Goal: Task Accomplishment & Management: Complete application form

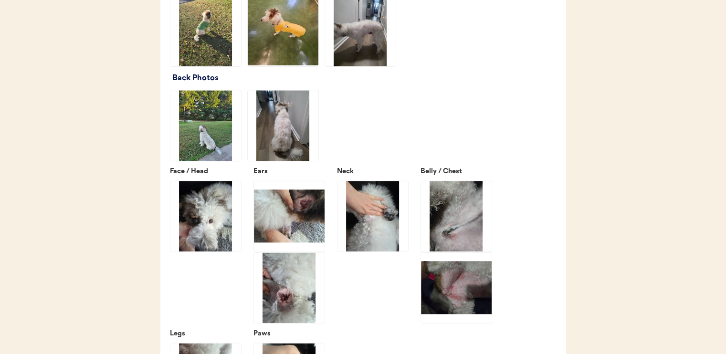
scroll to position [1288, 0]
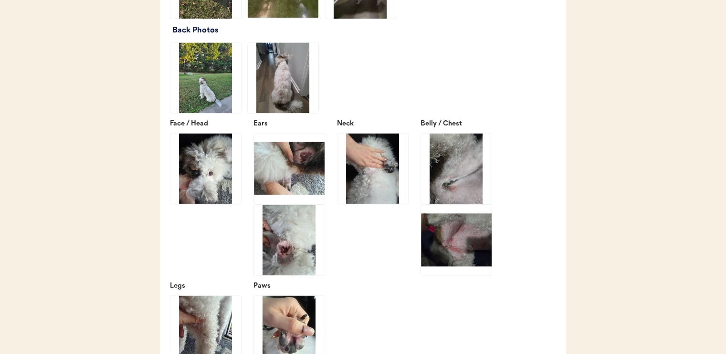
click at [455, 267] on img at bounding box center [456, 240] width 71 height 71
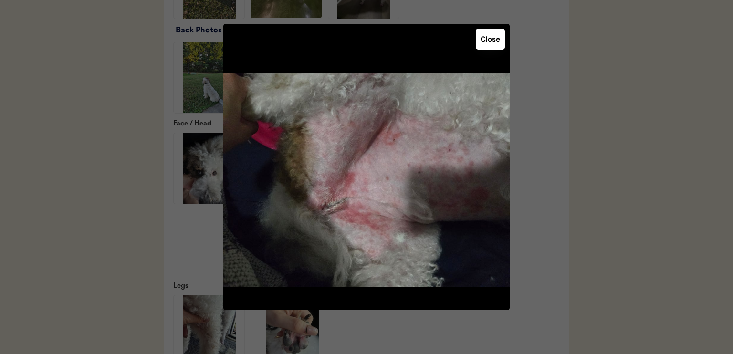
click at [489, 43] on button "Close" at bounding box center [490, 39] width 29 height 21
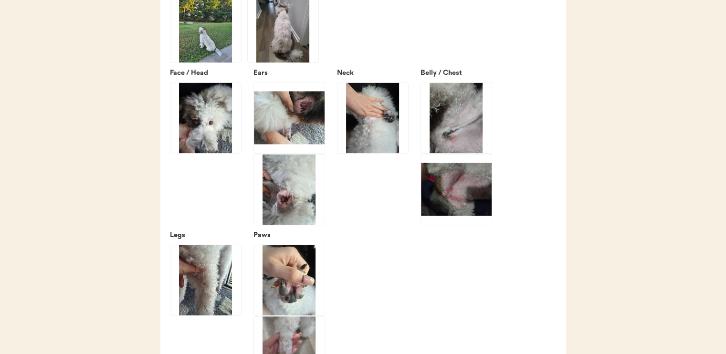
scroll to position [1336, 0]
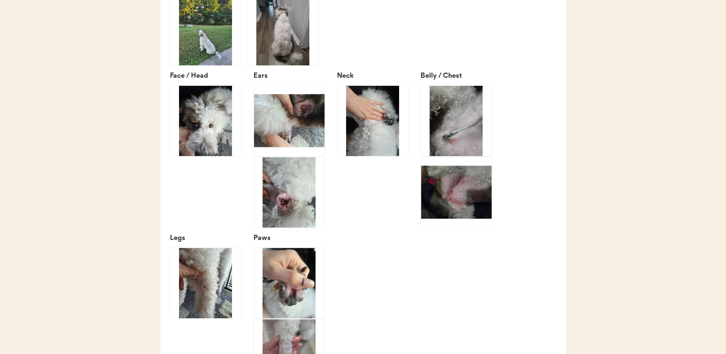
click at [311, 152] on img at bounding box center [289, 120] width 71 height 71
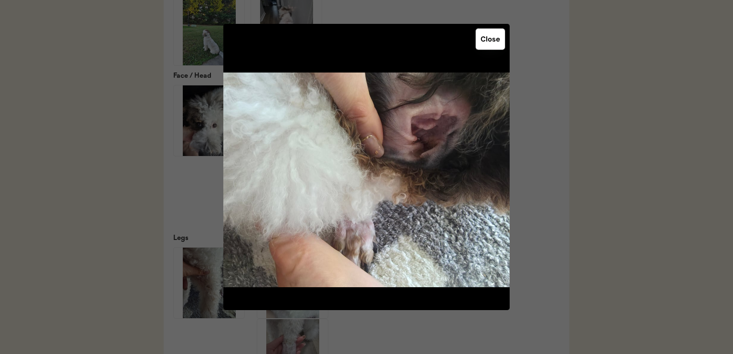
click at [495, 48] on button "Close" at bounding box center [490, 39] width 29 height 21
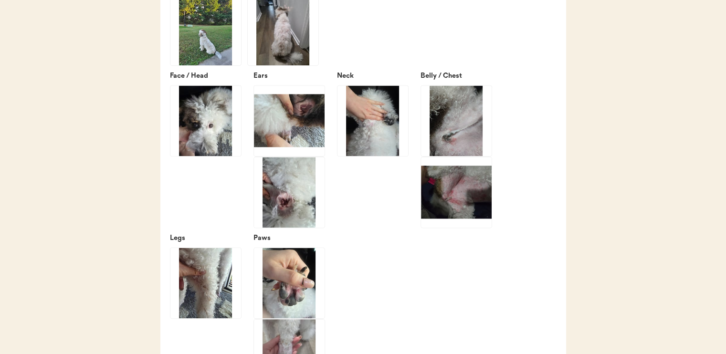
click at [296, 221] on img at bounding box center [289, 192] width 71 height 71
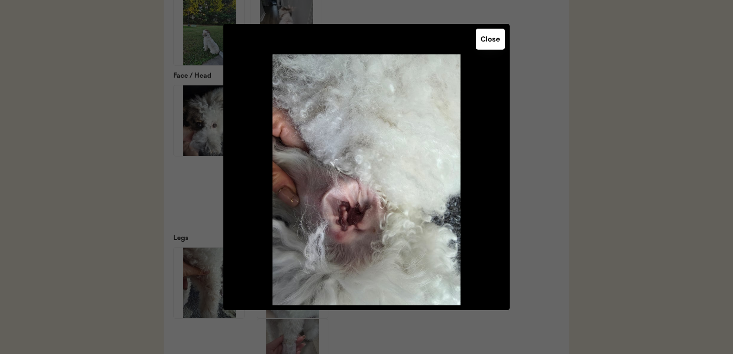
click at [493, 42] on button "Close" at bounding box center [490, 39] width 29 height 21
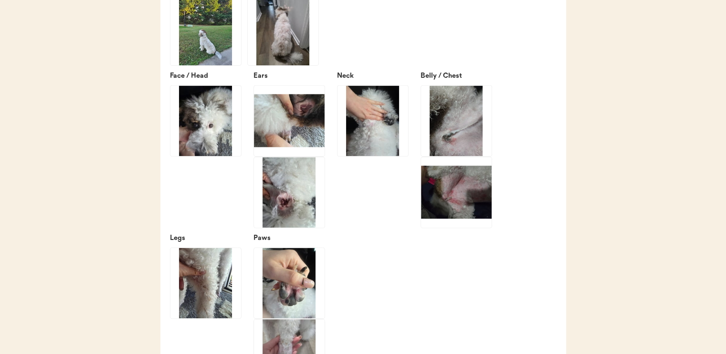
click at [463, 156] on img at bounding box center [456, 120] width 71 height 71
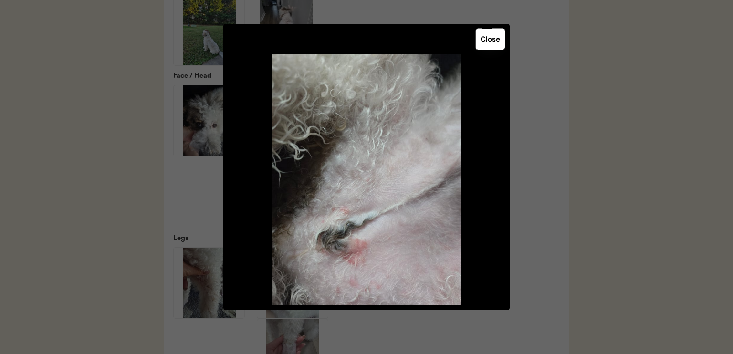
click at [489, 42] on button "Close" at bounding box center [490, 39] width 29 height 21
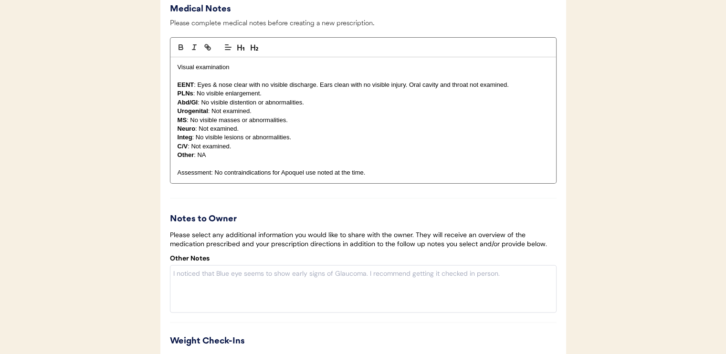
scroll to position [1861, 0]
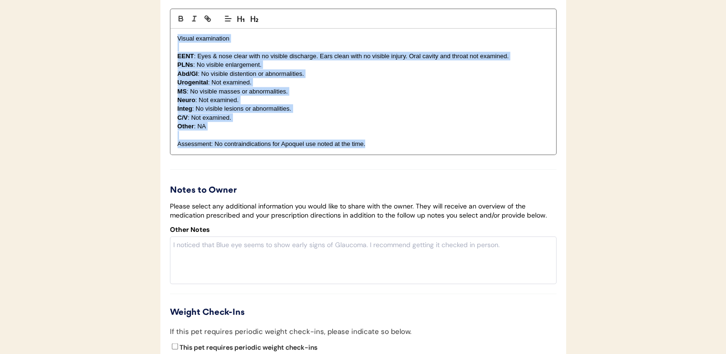
drag, startPoint x: 174, startPoint y: 59, endPoint x: 429, endPoint y: 168, distance: 277.7
click at [429, 155] on div "Visual examination EENT : Eyes & nose clear with no visible discharge. Ears cle…" at bounding box center [363, 92] width 386 height 126
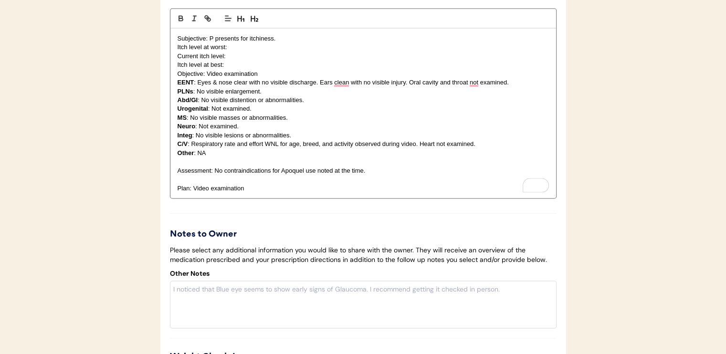
click at [233, 69] on p "Itch level at best:" at bounding box center [363, 65] width 371 height 9
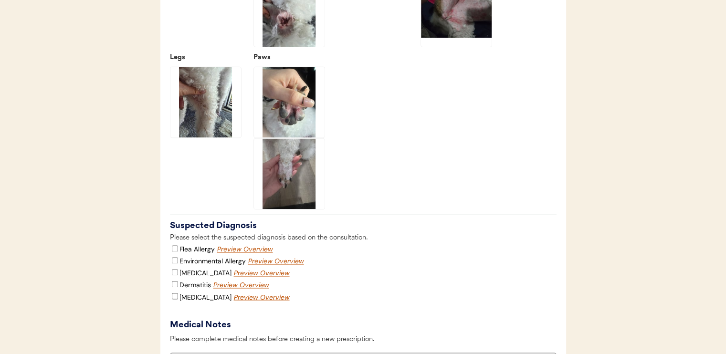
scroll to position [1670, 0]
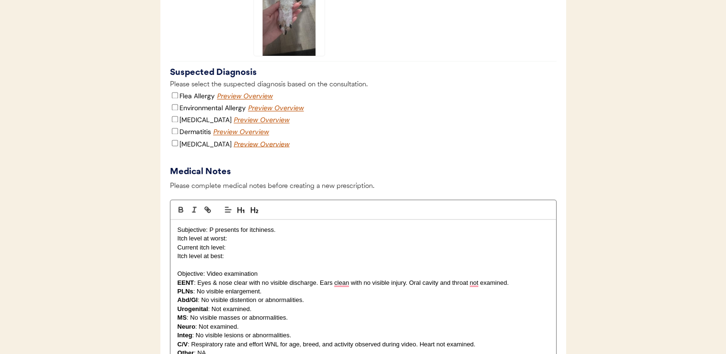
click at [303, 234] on p "Subjective: P presents for itchiness." at bounding box center [363, 229] width 371 height 9
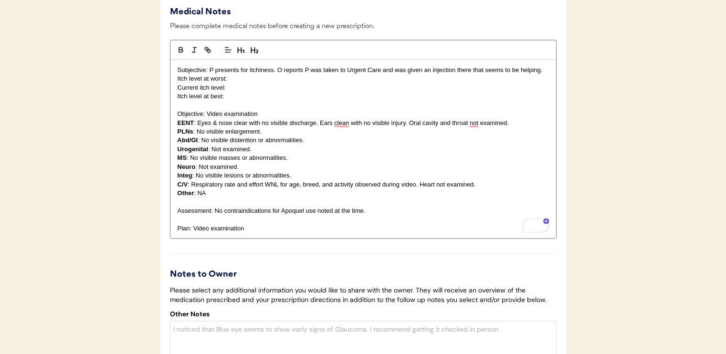
scroll to position [1813, 0]
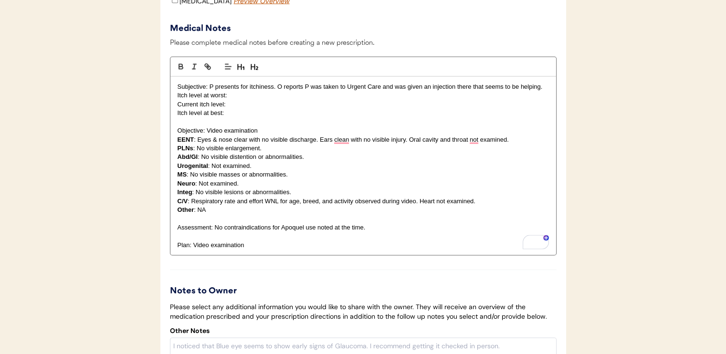
click at [291, 108] on p "Current itch level:" at bounding box center [363, 104] width 371 height 9
click at [314, 99] on p "Itch level at worst:" at bounding box center [363, 95] width 371 height 9
click at [254, 117] on p "Itch level at best:" at bounding box center [363, 112] width 371 height 9
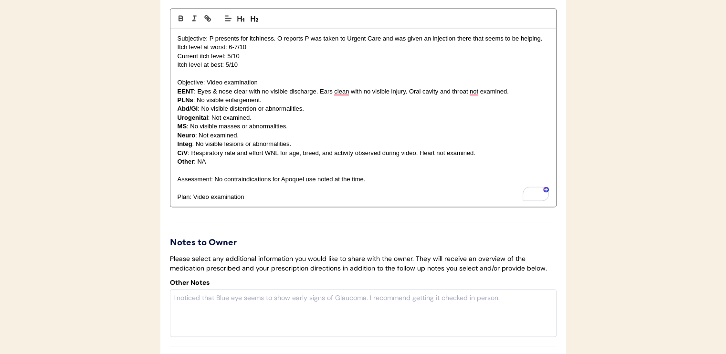
click at [500, 61] on div "Subjective: P presents for itchiness. O reports P was taken to Urgent Care and …" at bounding box center [363, 118] width 386 height 179
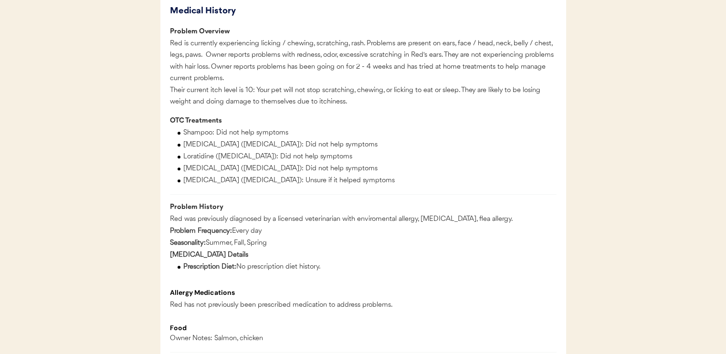
scroll to position [477, 0]
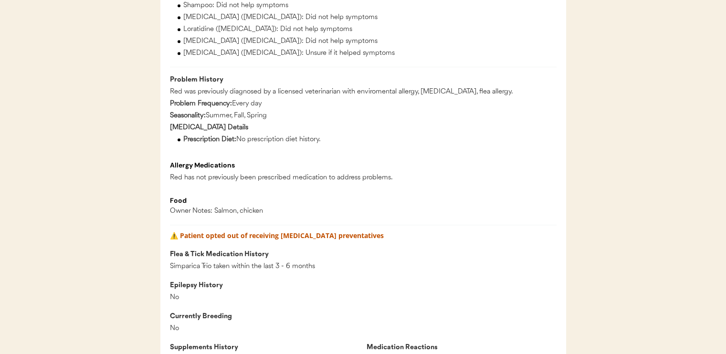
click at [383, 258] on div "Medical History Problem Overview Red is currently experiencing licking / chewin…" at bounding box center [363, 136] width 387 height 521
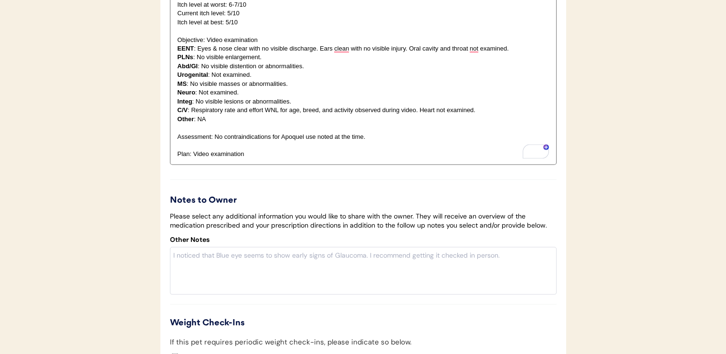
scroll to position [1861, 0]
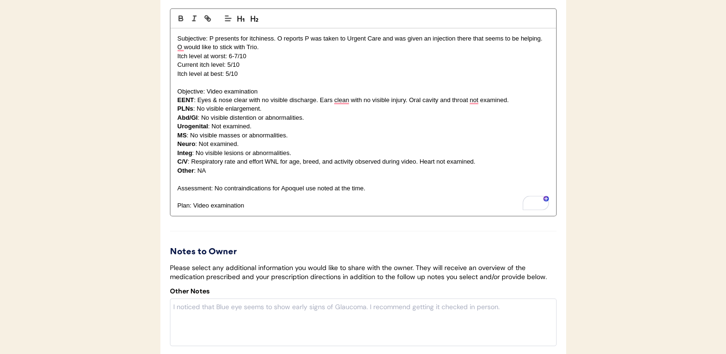
click at [500, 52] on p "Subjective: P presents for itchiness. O reports P was taken to Urgent Care and …" at bounding box center [363, 43] width 371 height 18
click at [379, 52] on p "Subjective: P presents for itchiness. O reports P was taken to Urgent Care and …" at bounding box center [363, 43] width 371 height 18
click at [291, 52] on p "Subjective: P presents for itchiness. O reports P was taken to Urgent Care and …" at bounding box center [363, 43] width 371 height 18
click at [493, 52] on p "Subjective: P presents for itchiness. O reports P was taken to Urgent Care and …" at bounding box center [363, 43] width 371 height 18
click at [282, 52] on p "Subjective: P presents for itchiness. O reports P was taken to Urgent Care and …" at bounding box center [363, 43] width 371 height 18
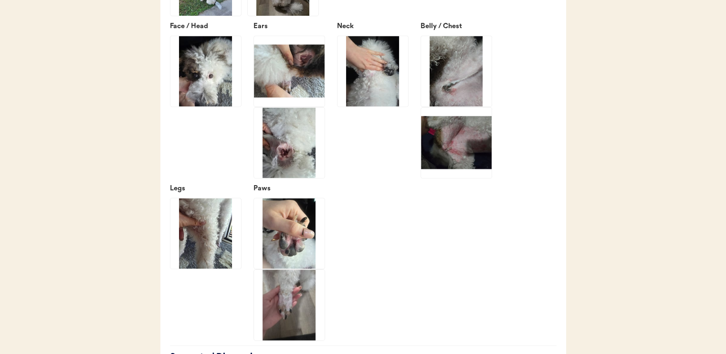
scroll to position [1336, 0]
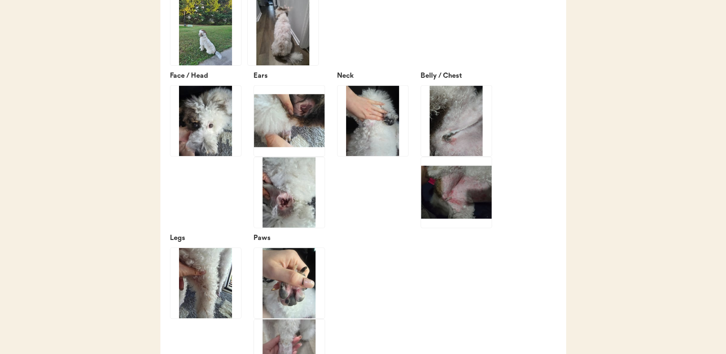
click at [470, 208] on img at bounding box center [456, 192] width 71 height 71
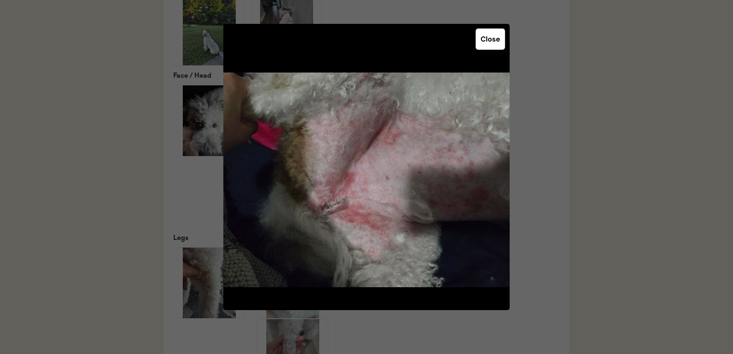
click at [487, 38] on button "Close" at bounding box center [490, 39] width 29 height 21
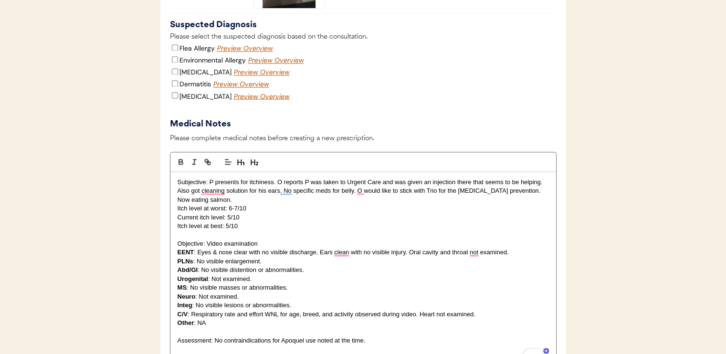
scroll to position [1670, 0]
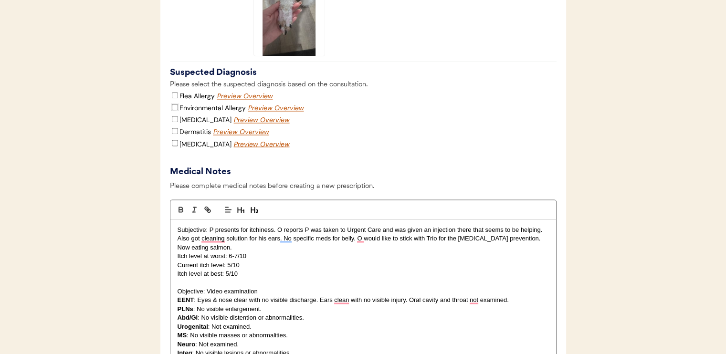
click at [172, 110] on input "Environmental Allergy" at bounding box center [175, 107] width 6 height 6
checkbox input "true"
click at [174, 134] on input "Dermatitis" at bounding box center [175, 131] width 6 height 6
checkbox input "true"
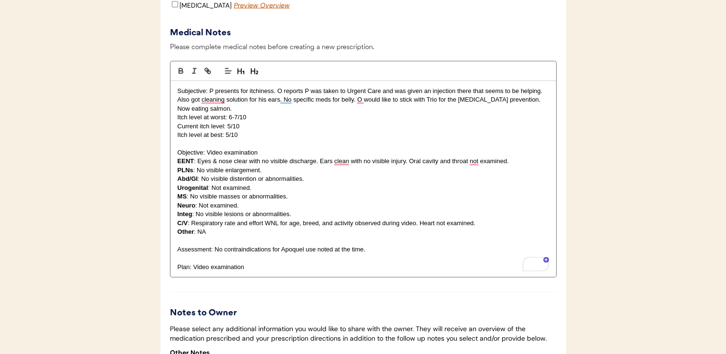
scroll to position [1861, 0]
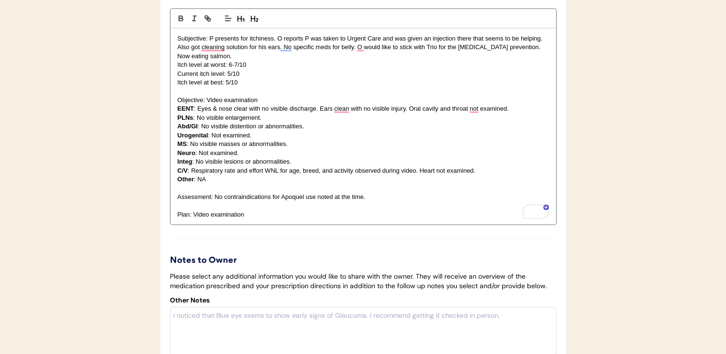
click at [309, 219] on p "Plan: Video examination" at bounding box center [363, 214] width 371 height 9
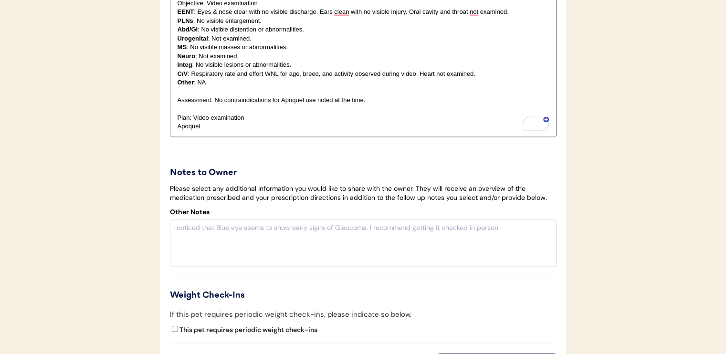
scroll to position [1956, 0]
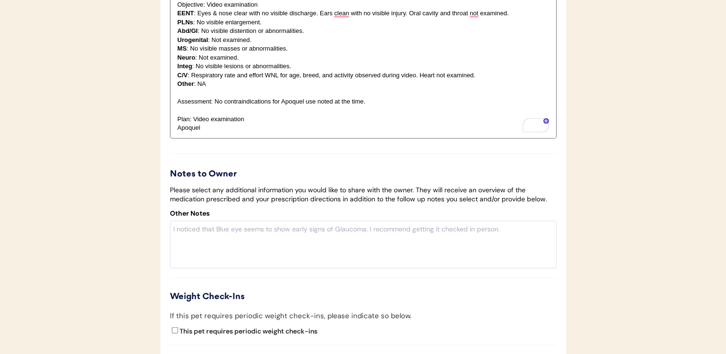
drag, startPoint x: 218, startPoint y: 148, endPoint x: 224, endPoint y: 154, distance: 8.8
click at [218, 132] on p "Apoquel" at bounding box center [363, 128] width 371 height 9
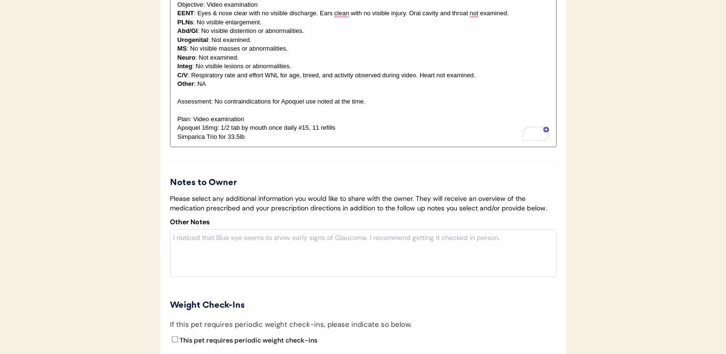
click at [178, 141] on p "Simparica Trio for 33.5lb" at bounding box center [363, 137] width 371 height 9
drag, startPoint x: 178, startPoint y: 158, endPoint x: 235, endPoint y: 159, distance: 57.3
click at [235, 141] on p "Simparica Trio for 33.5lb" at bounding box center [363, 137] width 371 height 9
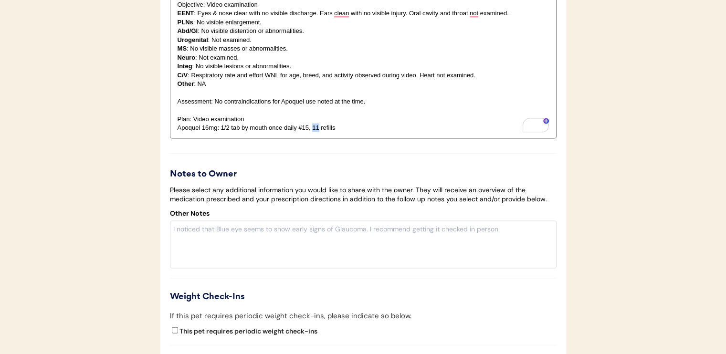
drag, startPoint x: 312, startPoint y: 152, endPoint x: 317, endPoint y: 152, distance: 5.7
click at [317, 132] on p "Apoquel 16mg: 1/2 tab by mouth once daily #15, 11 refills" at bounding box center [363, 128] width 371 height 9
click at [365, 132] on p "Apoquel 16mg: 1/2 tab by mouth once daily #15, 3 refills" at bounding box center [363, 128] width 371 height 9
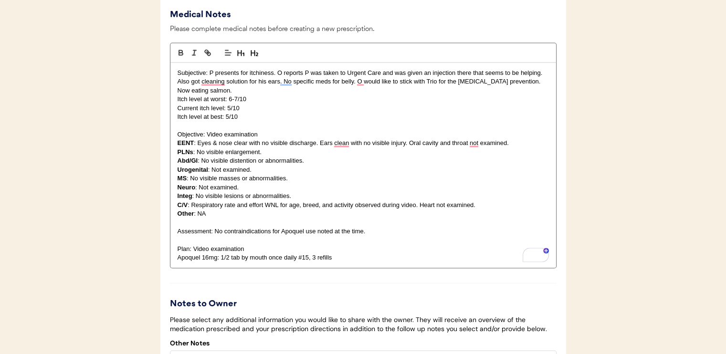
scroll to position [1813, 0]
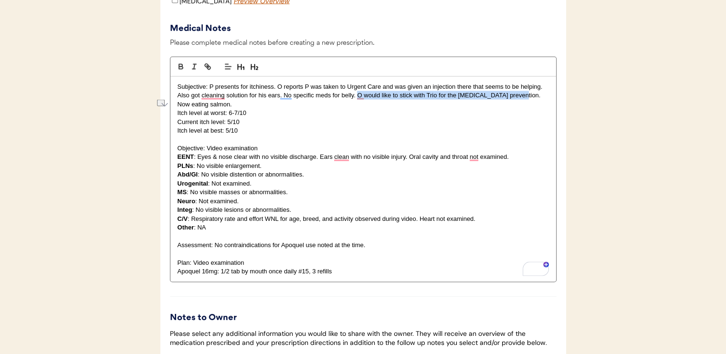
drag, startPoint x: 357, startPoint y: 116, endPoint x: 513, endPoint y: 118, distance: 156.5
click at [500, 108] on p "Subjective: P presents for itchiness. O reports P was taken to Urgent Care and …" at bounding box center [363, 95] width 371 height 26
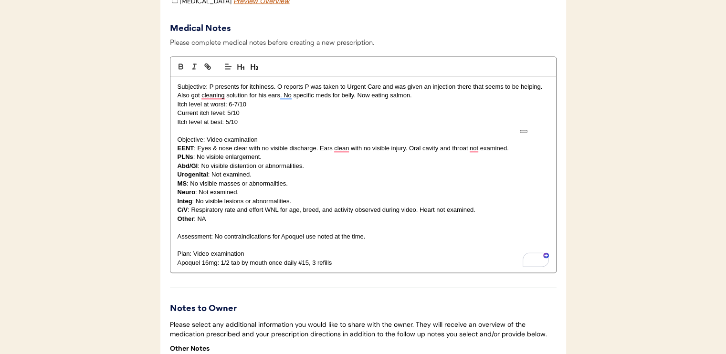
click at [500, 100] on p "Subjective: P presents for itchiness. O reports P was taken to Urgent Care and …" at bounding box center [363, 91] width 371 height 18
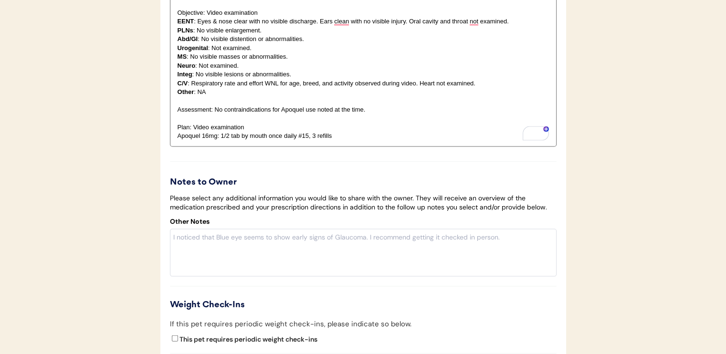
scroll to position [1956, 0]
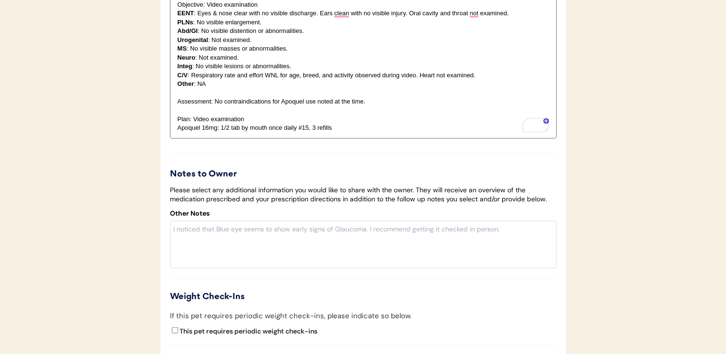
click at [366, 132] on p "Apoquel 16mg: 1/2 tab by mouth once daily #15, 3 refills" at bounding box center [363, 128] width 371 height 9
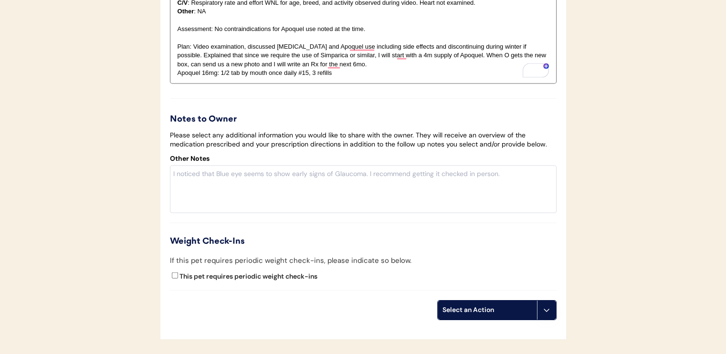
scroll to position [2052, 0]
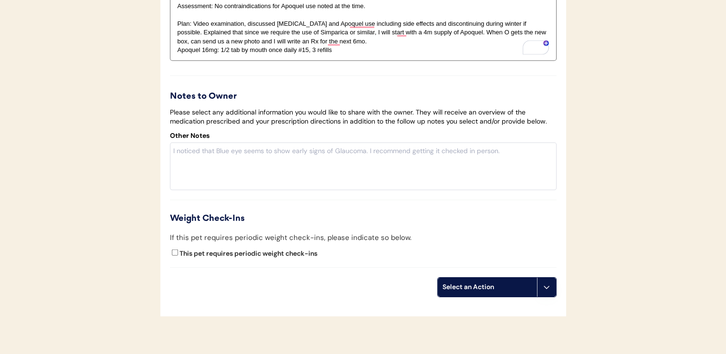
click at [500, 292] on div "Select an Action" at bounding box center [487, 287] width 90 height 10
click at [496, 327] on div "Create a prescription" at bounding box center [485, 329] width 94 height 20
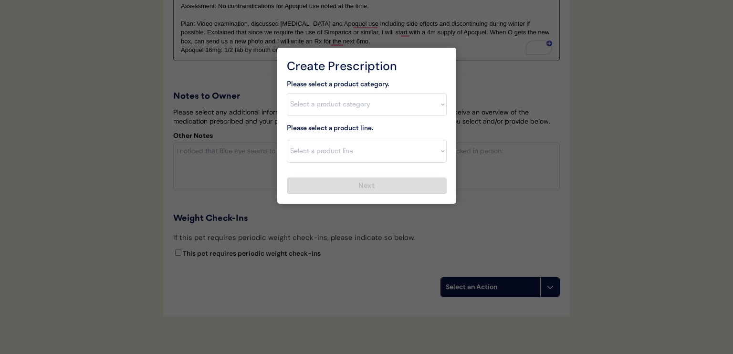
click at [500, 177] on div at bounding box center [366, 177] width 733 height 354
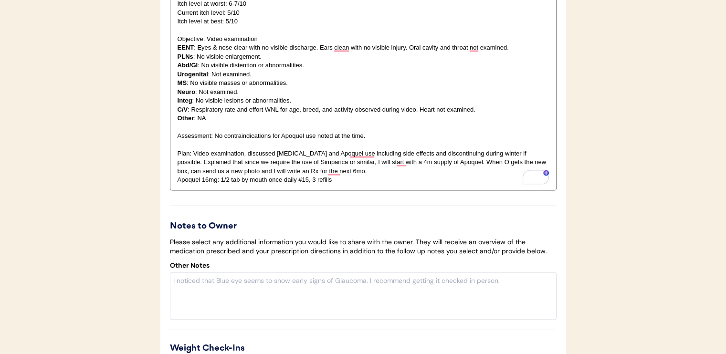
scroll to position [1909, 0]
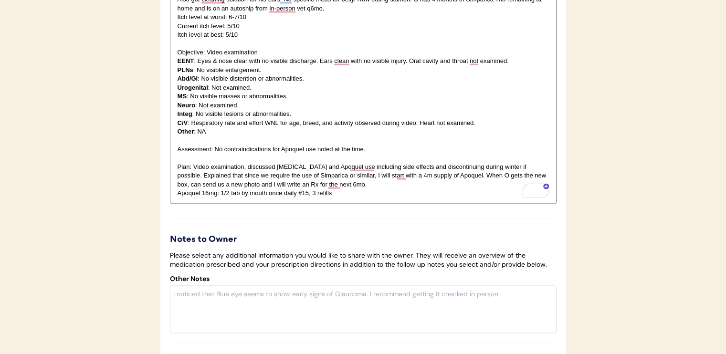
click at [305, 118] on p "Integ : No visible lesions or abnormalities." at bounding box center [363, 114] width 371 height 9
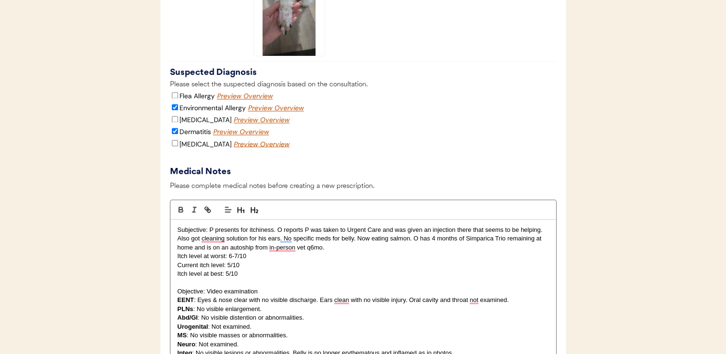
scroll to position [1622, 0]
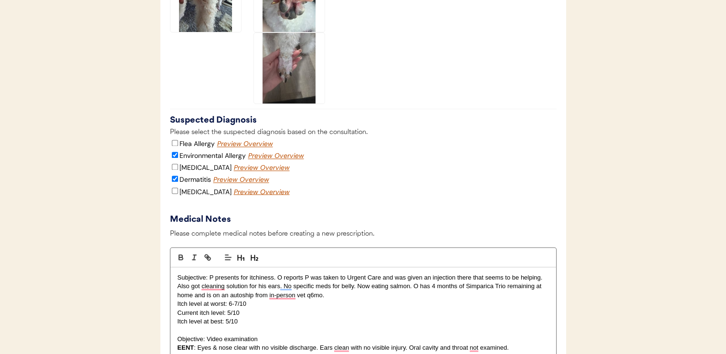
click at [291, 104] on img at bounding box center [289, 68] width 71 height 71
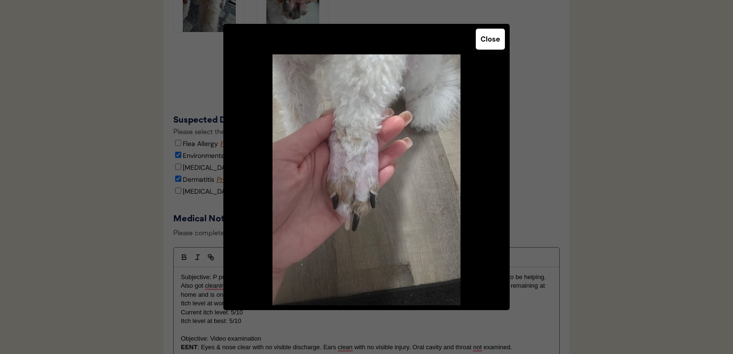
click at [491, 47] on button "Close" at bounding box center [490, 39] width 29 height 21
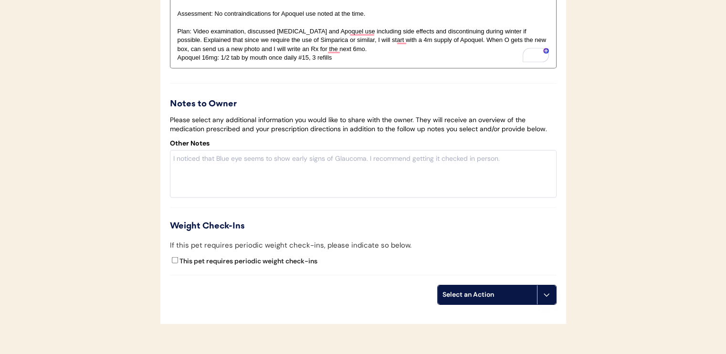
scroll to position [2052, 0]
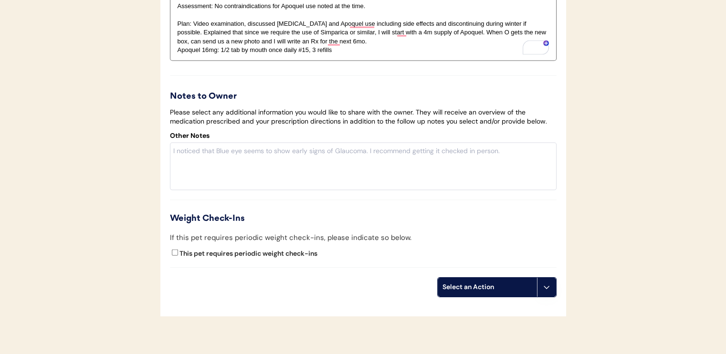
click at [488, 292] on div "Select an Action" at bounding box center [487, 287] width 90 height 10
click at [483, 327] on div "Create a prescription" at bounding box center [485, 329] width 94 height 20
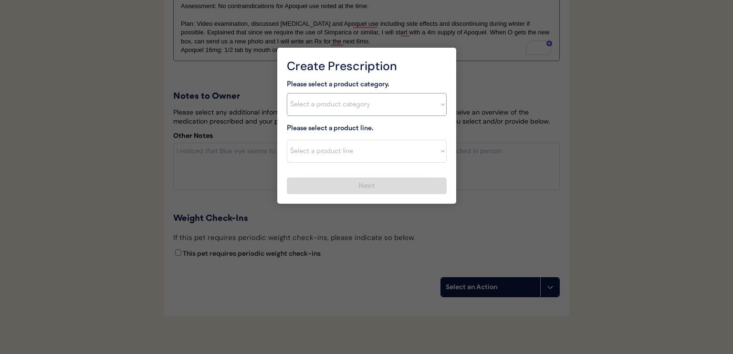
click at [341, 103] on select "Select a product category Allergies Antibiotics Anxiety Combo Parasite Preventi…" at bounding box center [367, 104] width 160 height 23
select select ""allergies""
click at [287, 93] on select "Select a product category Allergies Antibiotics Anxiety Combo Parasite Preventi…" at bounding box center [367, 104] width 160 height 23
click at [352, 151] on select "Select a product line" at bounding box center [367, 151] width 160 height 23
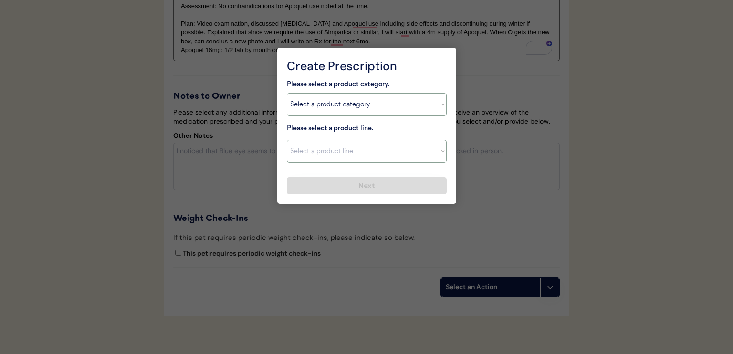
click at [326, 112] on select "Select a product category Allergies Antibiotics Anxiety Combo Parasite Preventi…" at bounding box center [367, 104] width 160 height 23
click at [326, 112] on select "Select a product category [MEDICAL_DATA] Antibiotics Anxiety Combo [MEDICAL_DAT…" at bounding box center [367, 104] width 160 height 23
click at [337, 152] on select "Select a product line Apoquel Chewable Tablet Apoquel Tablet [MEDICAL_DATA] Der…" at bounding box center [367, 151] width 160 height 23
select select ""Apoquel Tablet""
click at [287, 140] on select "Select a product line Apoquel Chewable Tablet Apoquel Tablet [MEDICAL_DATA] Der…" at bounding box center [367, 151] width 160 height 23
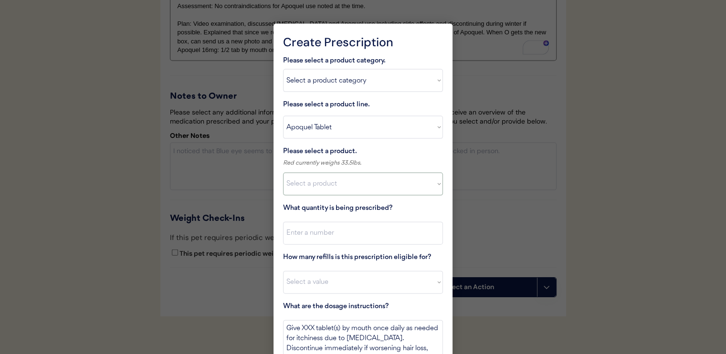
click at [352, 181] on select "Select a product Apoquel Tablet (16 mg) Apoquel Tablet (3.6 mg) Apoquel Tablet …" at bounding box center [363, 184] width 160 height 23
select select ""1348695171700984260__LOOKUP__1720647054590x322599372364987400""
click at [283, 173] on select "Select a product Apoquel Tablet (16 mg) Apoquel Tablet (3.6 mg) Apoquel Tablet …" at bounding box center [363, 184] width 160 height 23
click at [364, 231] on input "input" at bounding box center [363, 233] width 160 height 23
type input "15"
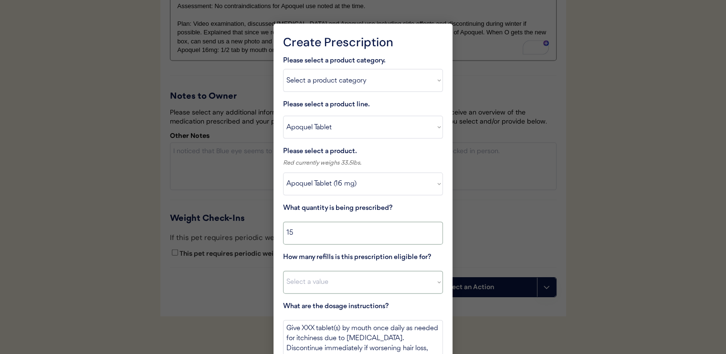
click at [366, 289] on select "Select a value 0 1 2 3 4 5 6 7 8 10 11" at bounding box center [363, 282] width 160 height 23
select select "3"
click at [283, 271] on select "Select a value 0 1 2 3 4 5 6 7 8 10 11" at bounding box center [363, 282] width 160 height 23
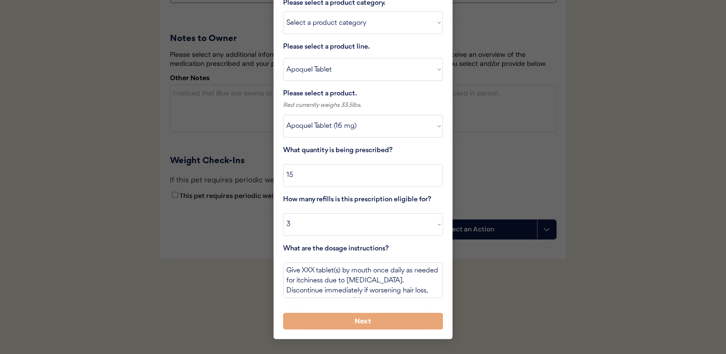
scroll to position [2131, 0]
click at [307, 262] on textarea "Give XXX tablet(s) by mouth once daily as needed for itchiness due to [MEDICAL_…" at bounding box center [363, 280] width 160 height 36
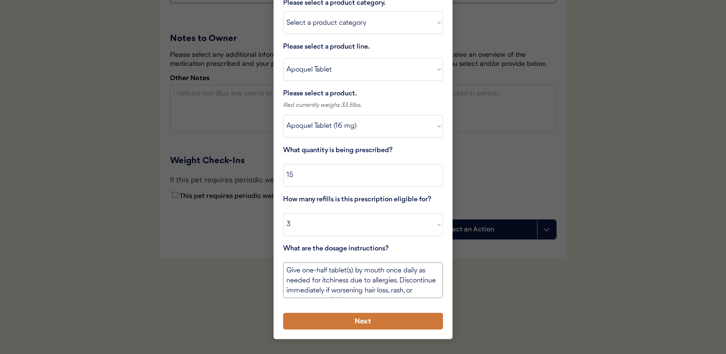
type textarea "Give one-half tablet(s) by mouth once daily as needed for itchiness due to alle…"
click at [355, 313] on button "Next" at bounding box center [363, 321] width 160 height 17
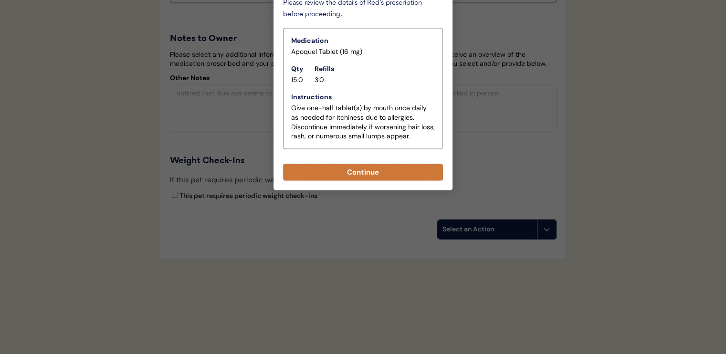
click at [363, 164] on button "Continue" at bounding box center [363, 172] width 160 height 17
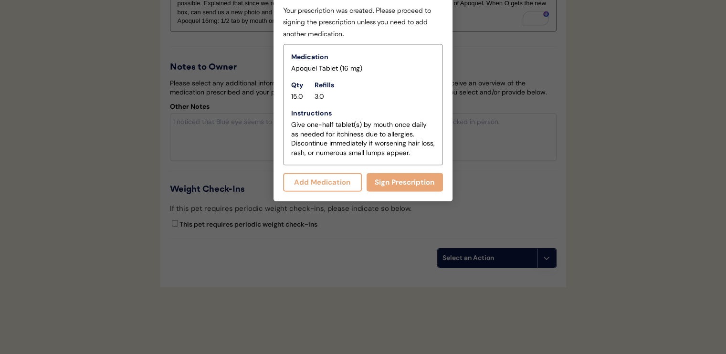
scroll to position [2056, 0]
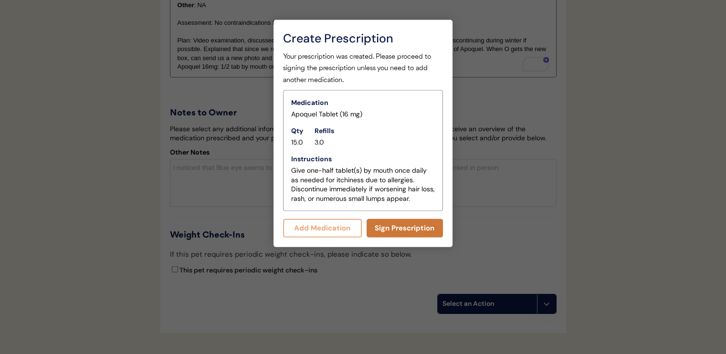
click at [404, 230] on button "Sign Prescription" at bounding box center [404, 228] width 77 height 19
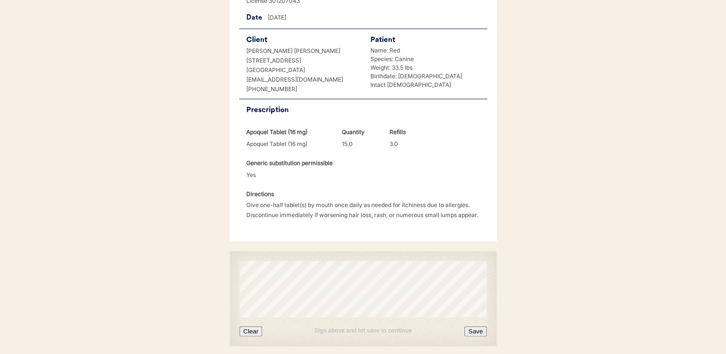
scroll to position [191, 0]
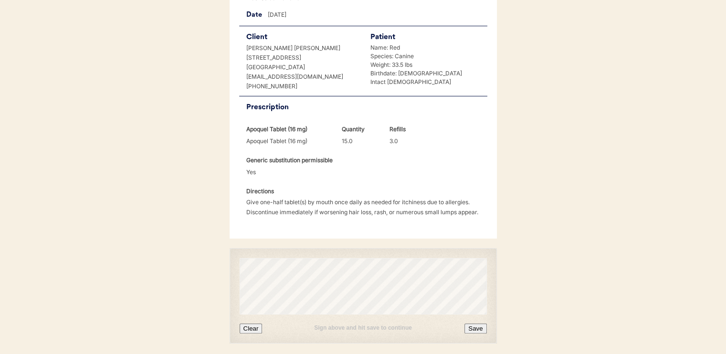
click at [471, 328] on button "Save" at bounding box center [475, 329] width 22 height 10
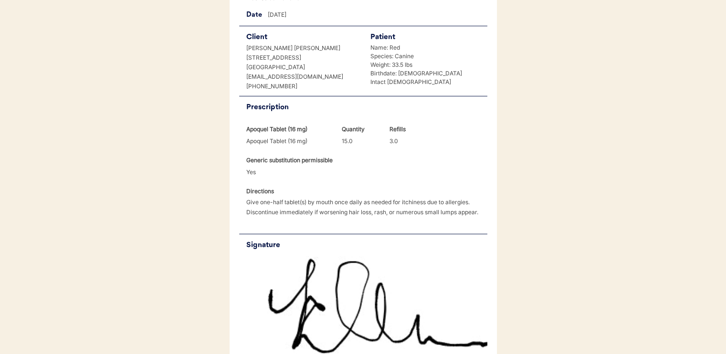
scroll to position [338, 0]
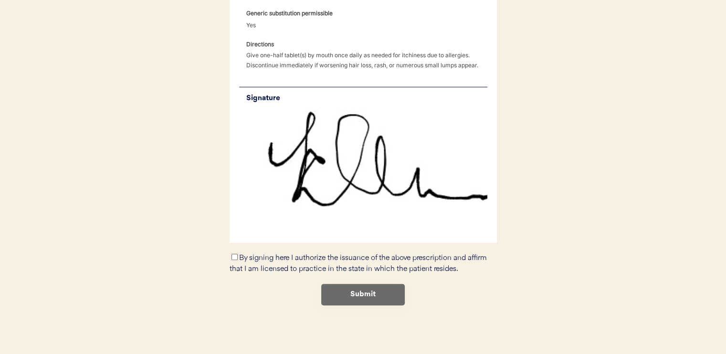
click at [237, 256] on input "By signing here I authorize the issuance of the above prescription and affirm t…" at bounding box center [234, 257] width 6 height 6
checkbox input "true"
click at [341, 289] on button "Submit" at bounding box center [363, 294] width 84 height 21
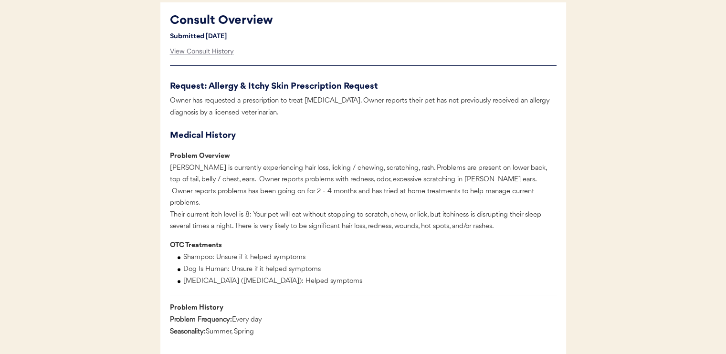
scroll to position [525, 0]
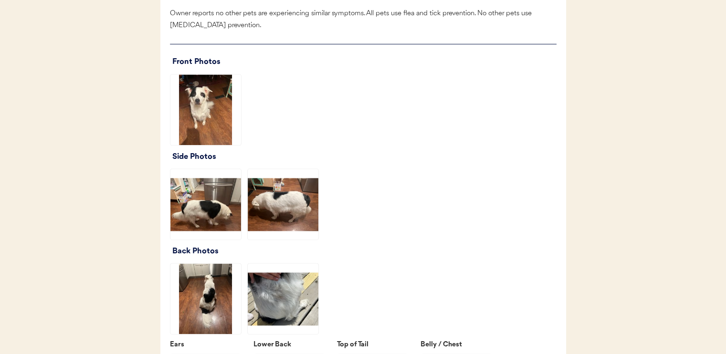
scroll to position [1193, 0]
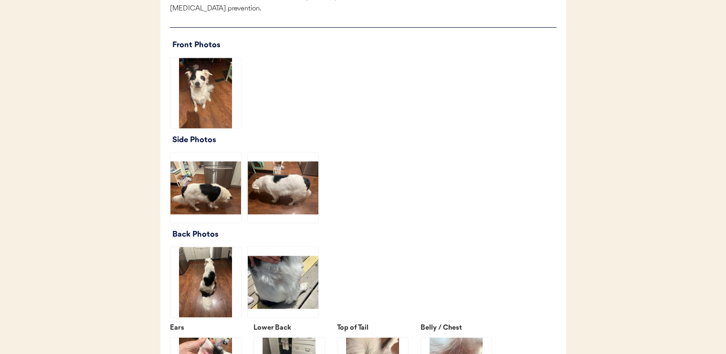
click at [206, 107] on img at bounding box center [205, 93] width 71 height 71
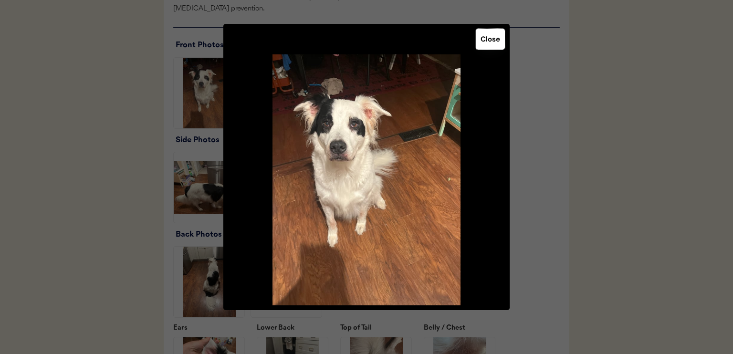
click at [490, 37] on button "Close" at bounding box center [490, 39] width 29 height 21
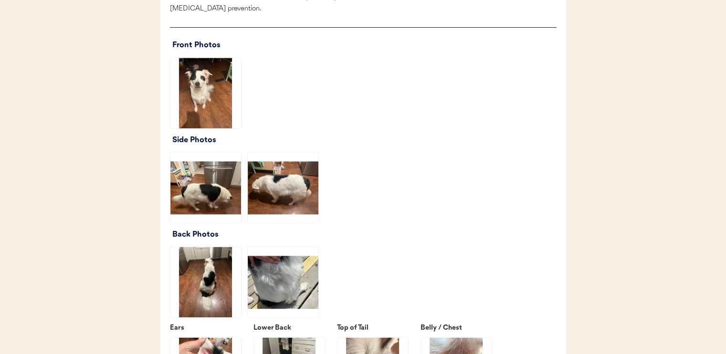
click at [195, 209] on img at bounding box center [205, 187] width 71 height 71
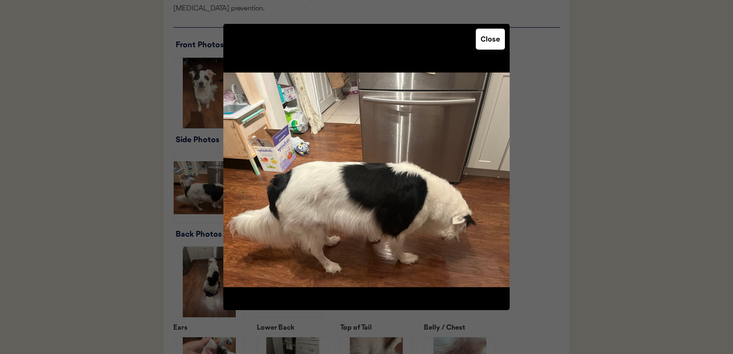
click at [489, 45] on button "Close" at bounding box center [490, 39] width 29 height 21
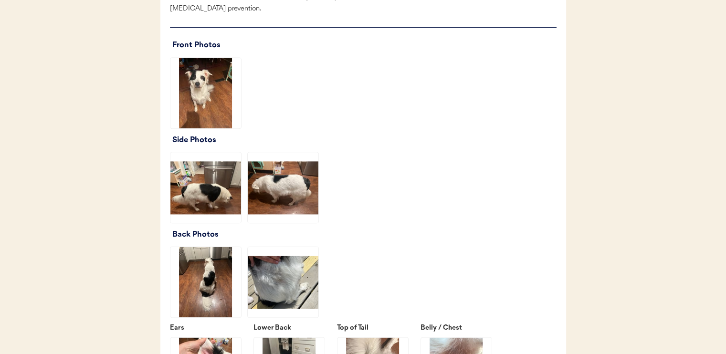
click at [305, 192] on img at bounding box center [283, 187] width 71 height 71
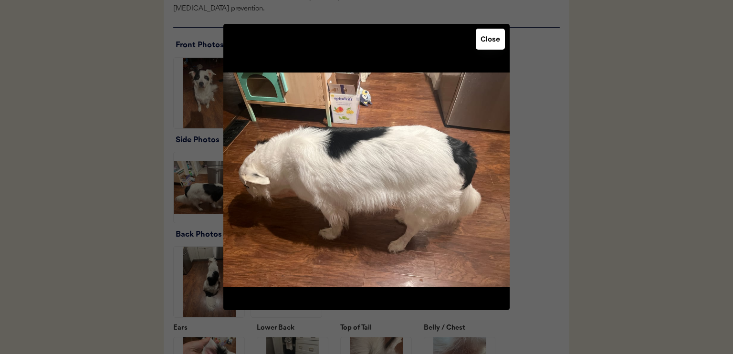
click at [489, 54] on img at bounding box center [366, 179] width 286 height 251
click at [493, 34] on button "Close" at bounding box center [490, 39] width 29 height 21
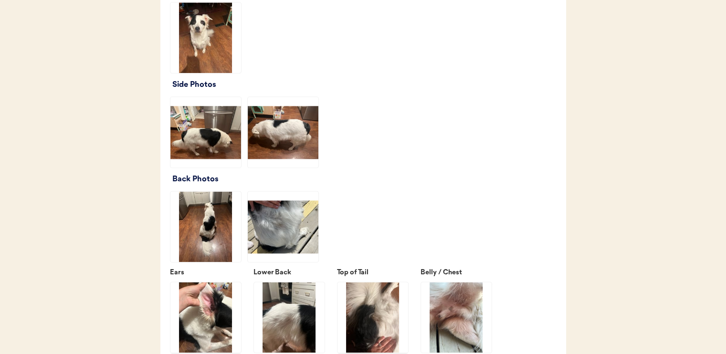
scroll to position [1288, 0]
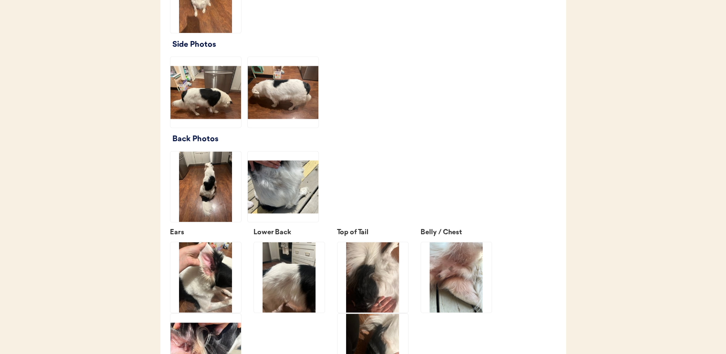
click at [227, 207] on img at bounding box center [205, 186] width 71 height 71
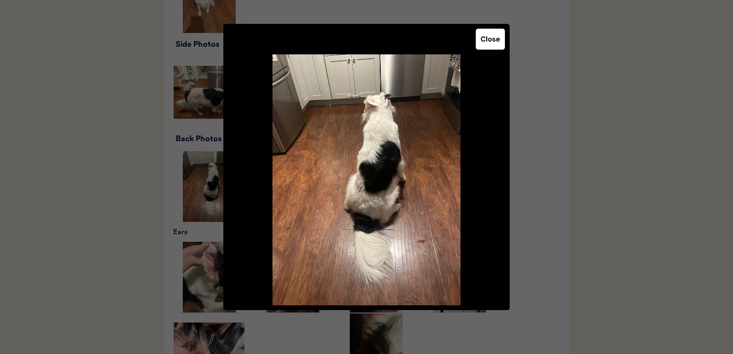
click at [493, 40] on button "Close" at bounding box center [490, 39] width 29 height 21
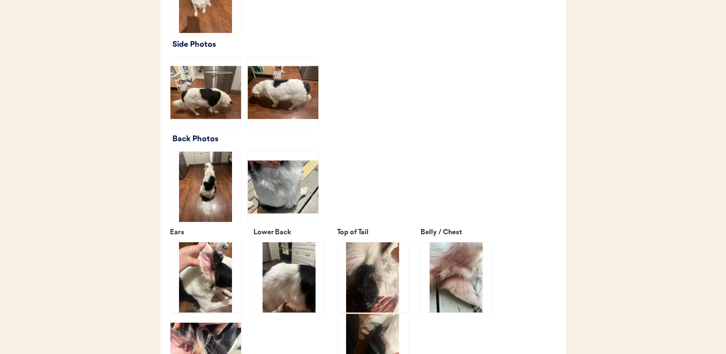
click at [290, 199] on img at bounding box center [283, 186] width 71 height 71
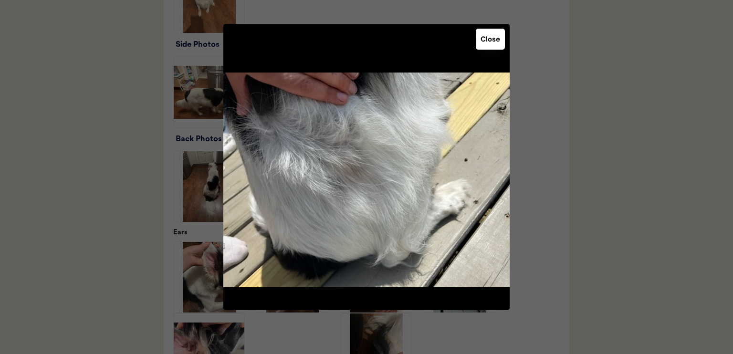
click at [489, 38] on button "Close" at bounding box center [490, 39] width 29 height 21
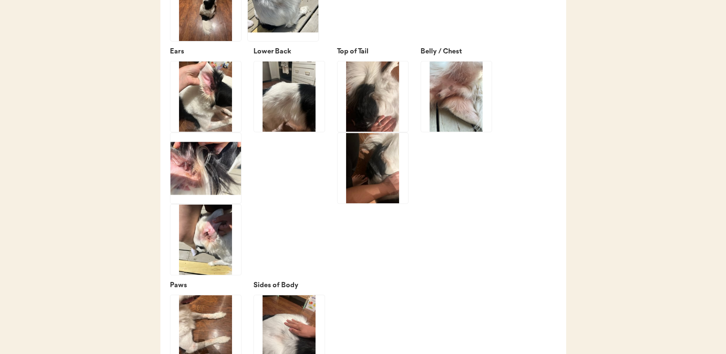
scroll to position [1527, 0]
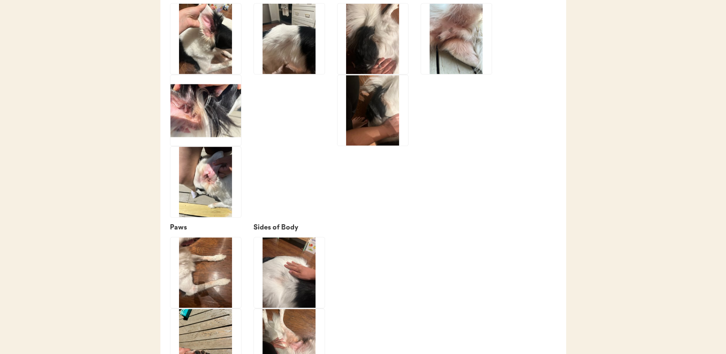
click at [232, 62] on img at bounding box center [205, 38] width 71 height 71
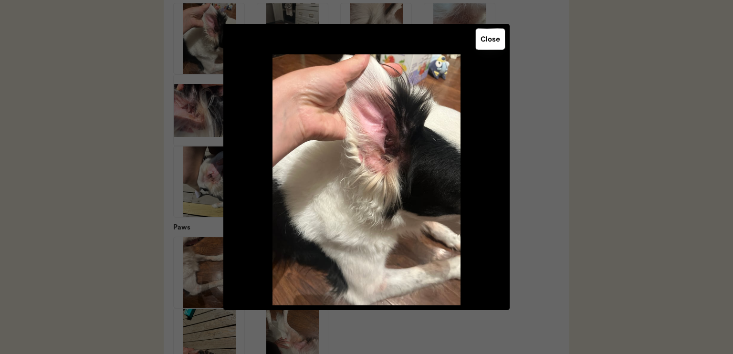
click at [489, 41] on button "Close" at bounding box center [490, 39] width 29 height 21
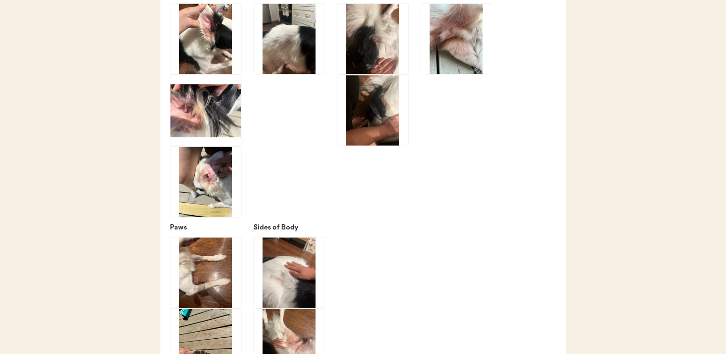
click at [204, 136] on img at bounding box center [205, 110] width 71 height 71
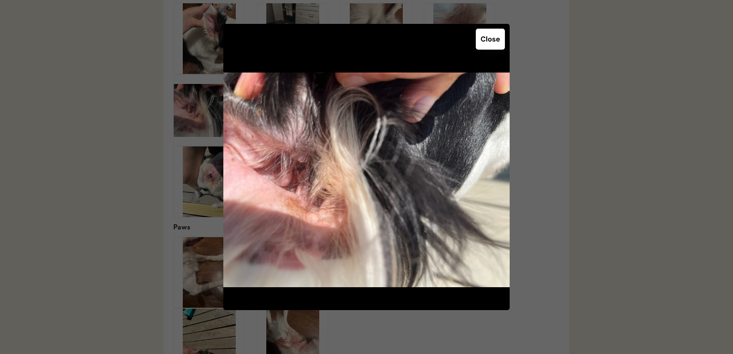
click at [492, 42] on button "Close" at bounding box center [490, 39] width 29 height 21
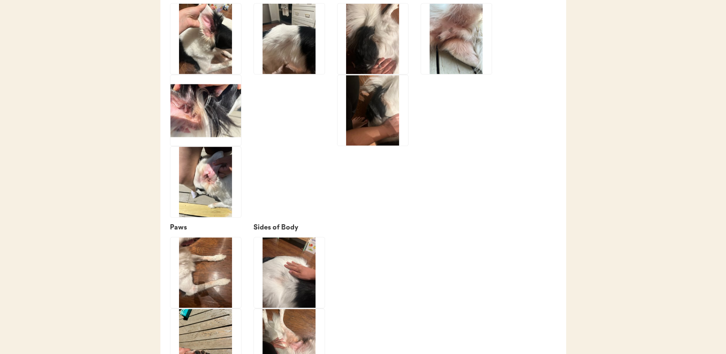
click at [190, 202] on img at bounding box center [205, 181] width 71 height 71
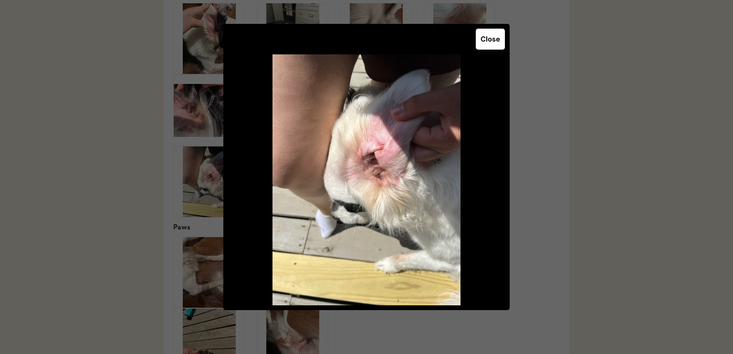
click at [481, 46] on button "Close" at bounding box center [490, 39] width 29 height 21
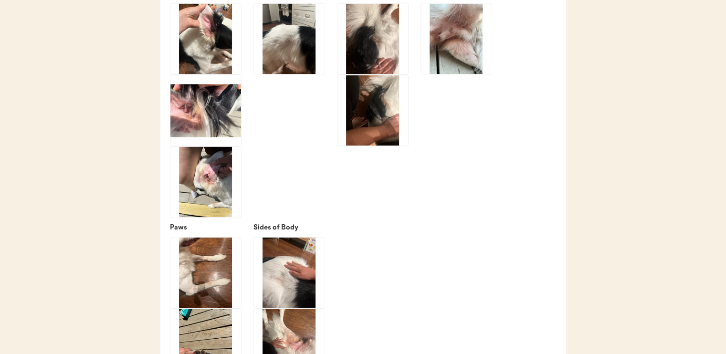
scroll to position [1432, 0]
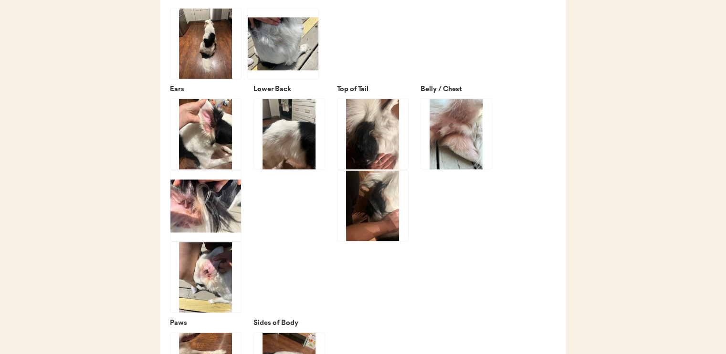
click at [357, 150] on img at bounding box center [372, 134] width 71 height 71
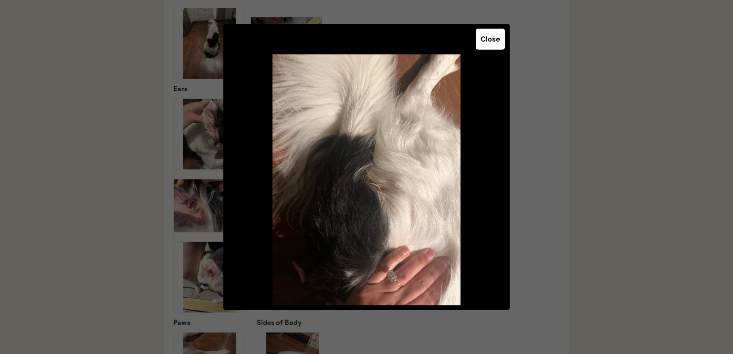
click at [493, 43] on button "Close" at bounding box center [490, 39] width 29 height 21
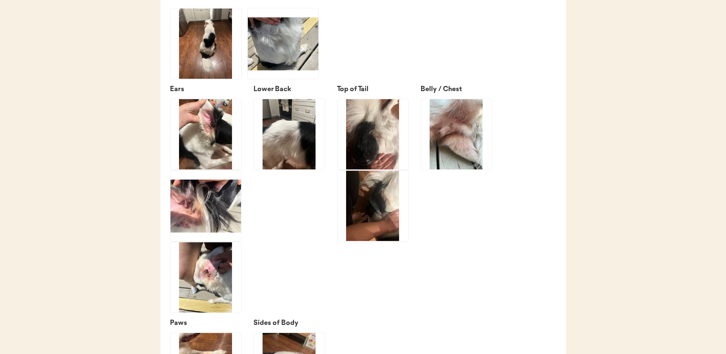
click at [378, 220] on img at bounding box center [372, 205] width 71 height 71
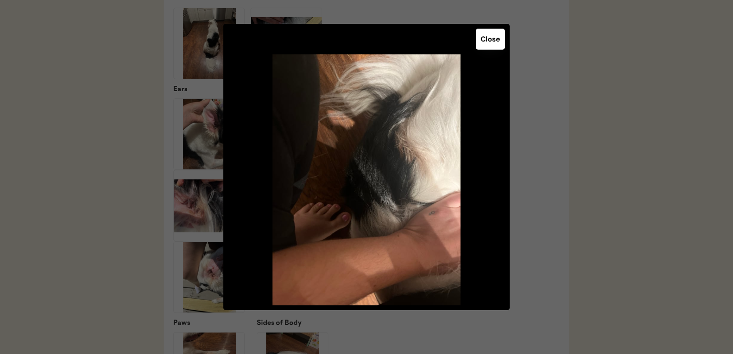
click at [487, 43] on button "Close" at bounding box center [490, 39] width 29 height 21
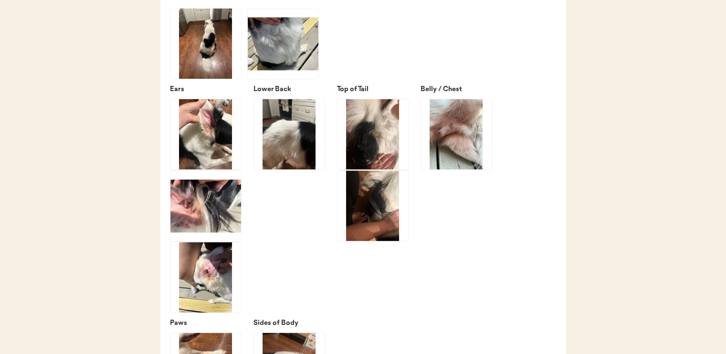
click at [451, 151] on img at bounding box center [456, 134] width 71 height 71
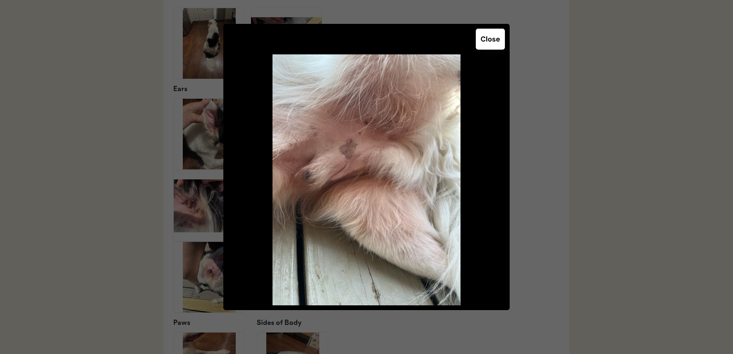
click at [386, 135] on img at bounding box center [366, 179] width 286 height 251
click at [491, 45] on button "Close" at bounding box center [490, 39] width 29 height 21
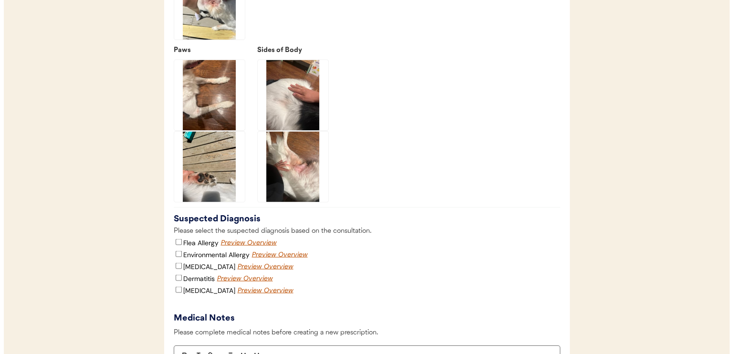
scroll to position [1718, 0]
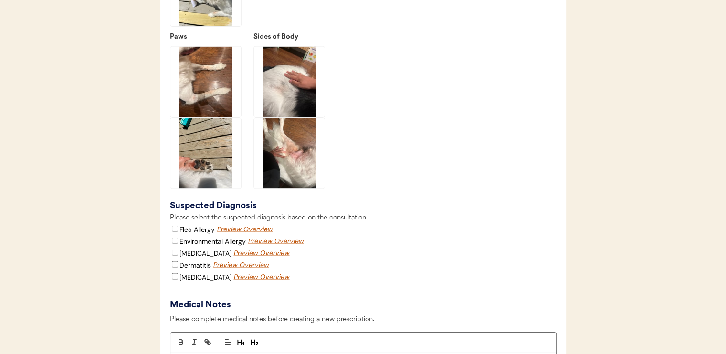
click at [204, 100] on img at bounding box center [205, 81] width 71 height 71
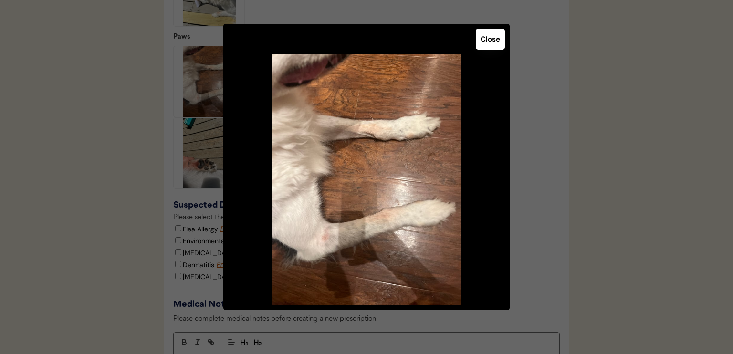
click at [402, 147] on img at bounding box center [366, 179] width 286 height 251
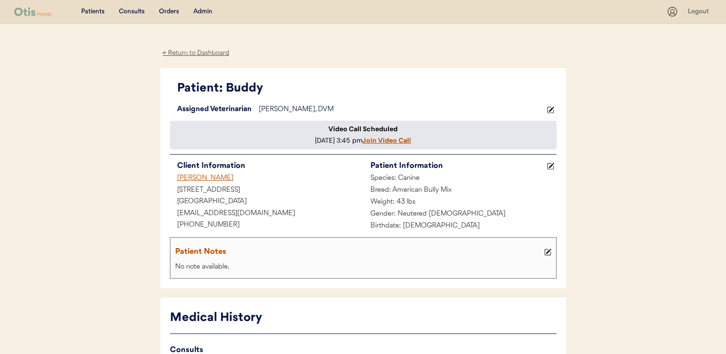
click at [553, 110] on icon at bounding box center [550, 109] width 7 height 7
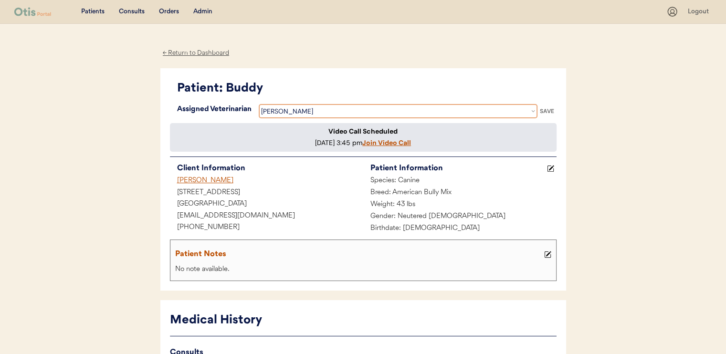
click at [330, 110] on select "Veterinarian [PERSON_NAME] [PERSON_NAME] [PERSON_NAME] [PERSON_NAME]" at bounding box center [398, 111] width 279 height 14
select select ""1348695171700984260__LOOKUP__1716320642479x358736860840021000""
click at [259, 104] on select "Veterinarian [PERSON_NAME] [PERSON_NAME] [PERSON_NAME] [PERSON_NAME]" at bounding box center [398, 111] width 279 height 14
click at [545, 110] on div "SAVE" at bounding box center [546, 111] width 19 height 6
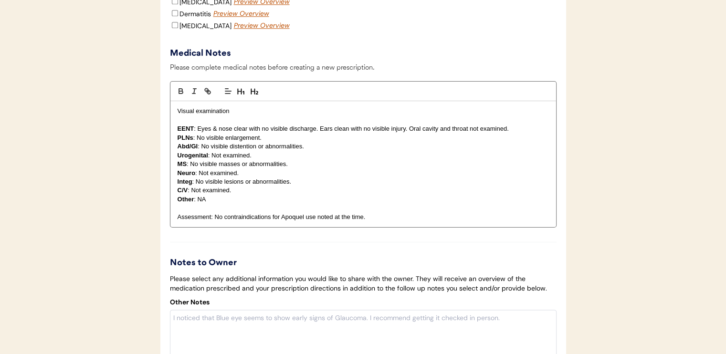
scroll to position [1193, 0]
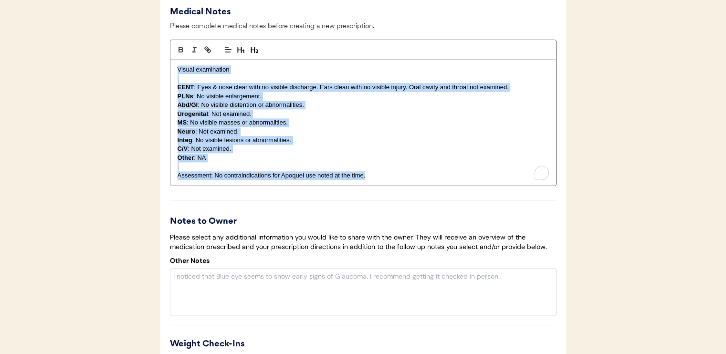
drag, startPoint x: 173, startPoint y: 91, endPoint x: 423, endPoint y: 215, distance: 279.6
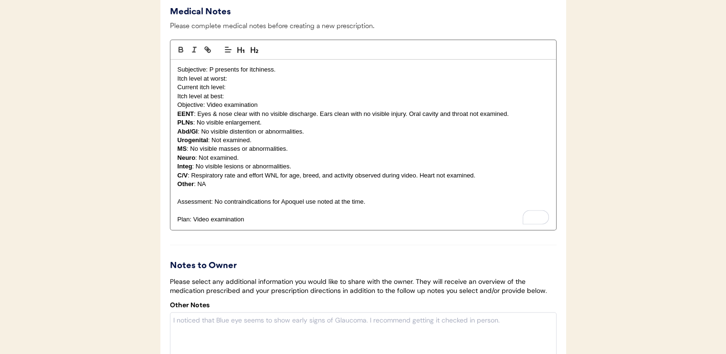
click at [231, 101] on p "Itch level at best:" at bounding box center [363, 96] width 371 height 9
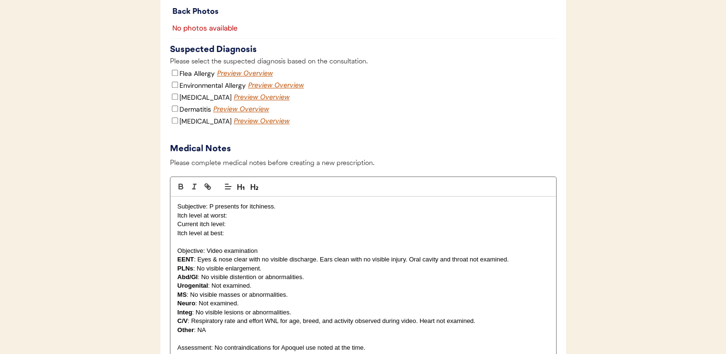
scroll to position [1145, 0]
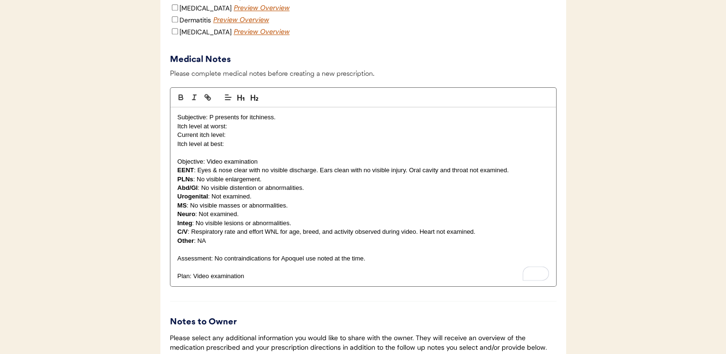
click at [326, 122] on p "Subjective: P presents for itchiness." at bounding box center [363, 117] width 371 height 9
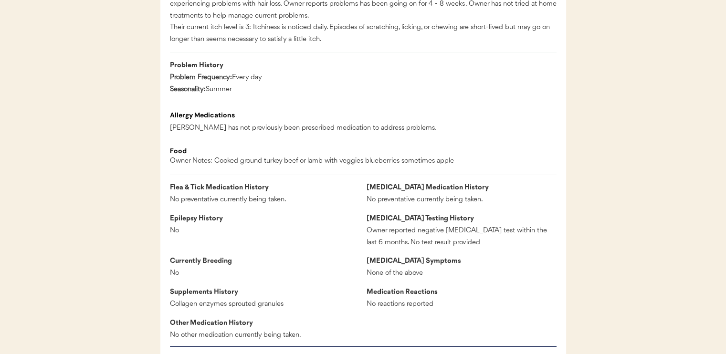
scroll to position [620, 0]
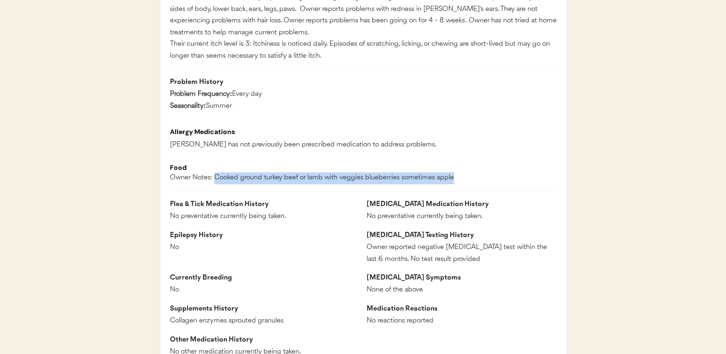
drag, startPoint x: 215, startPoint y: 198, endPoint x: 455, endPoint y: 195, distance: 240.0
click at [455, 185] on div "Food Owner Notes: Cooked ground turkey beef or lamb with veggies blueberries so…" at bounding box center [363, 173] width 387 height 21
click at [353, 184] on div "Owner Notes: Cooked ground turkey beef or lamb with veggies blueberries sometim…" at bounding box center [312, 178] width 284 height 12
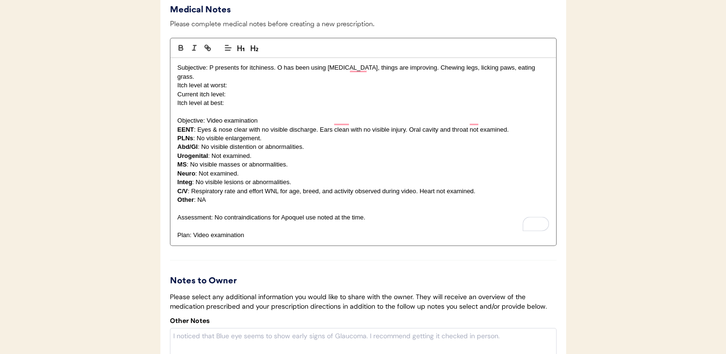
scroll to position [1193, 0]
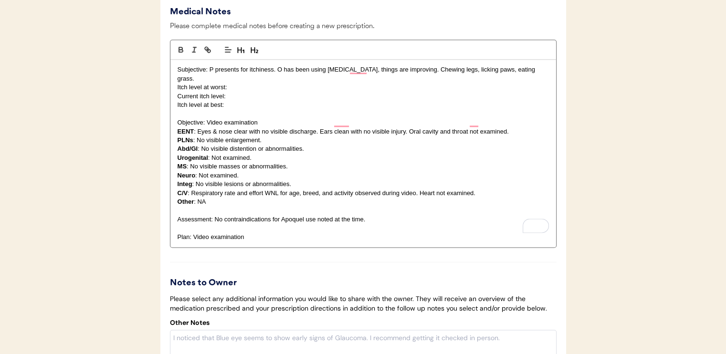
click at [531, 83] on p "Subjective: P presents for itchiness. O has been using Allegra, things are impr…" at bounding box center [363, 74] width 371 height 18
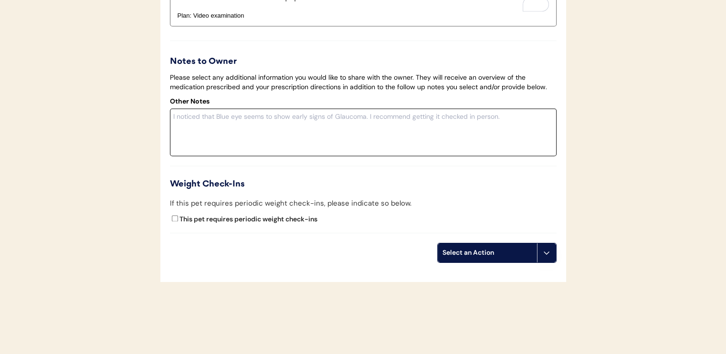
scroll to position [1432, 0]
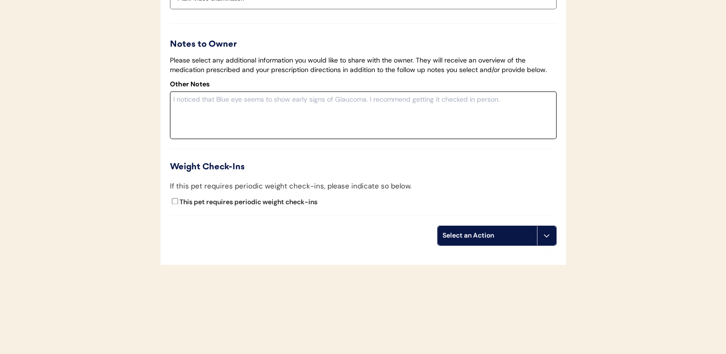
click at [422, 103] on textarea at bounding box center [363, 115] width 387 height 48
click at [431, 115] on textarea at bounding box center [363, 115] width 387 height 48
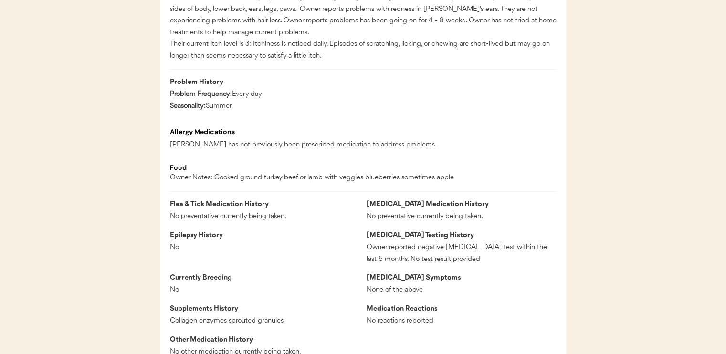
scroll to position [668, 0]
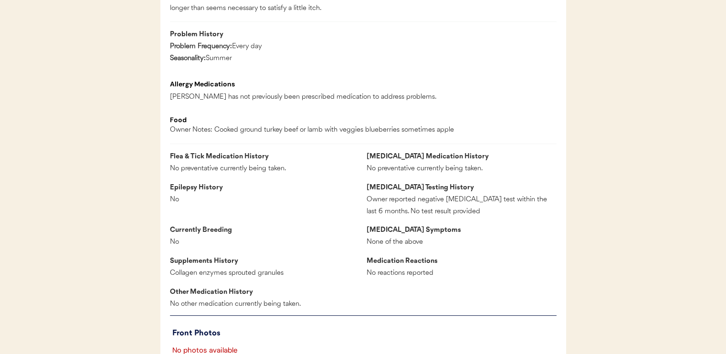
type textarea "www.balance.it"
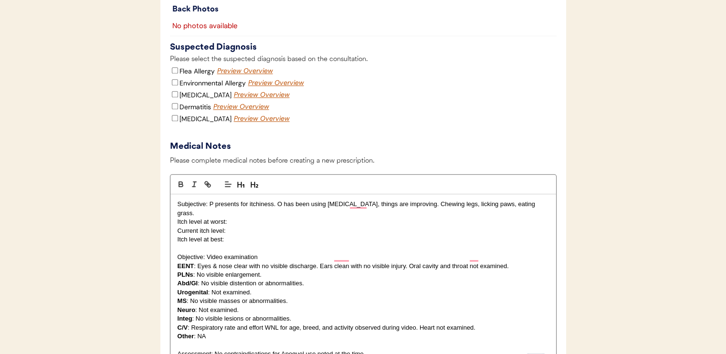
scroll to position [1145, 0]
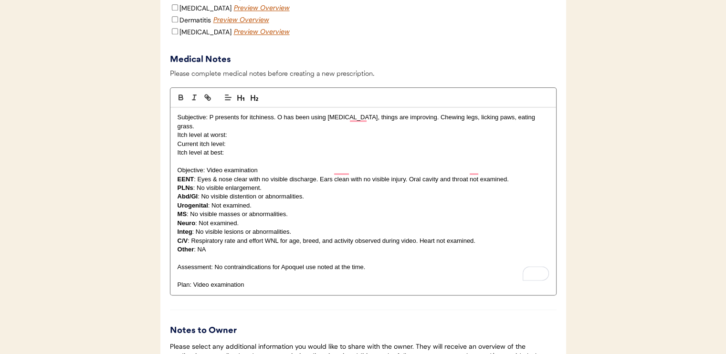
click at [258, 148] on p "Current itch level:" at bounding box center [363, 144] width 371 height 9
click at [259, 157] on p "Itch level at best:" at bounding box center [363, 152] width 371 height 9
click at [248, 139] on p "Itch level at worst:" at bounding box center [363, 135] width 371 height 9
click at [248, 157] on p "Itch level at best:" at bounding box center [363, 152] width 371 height 9
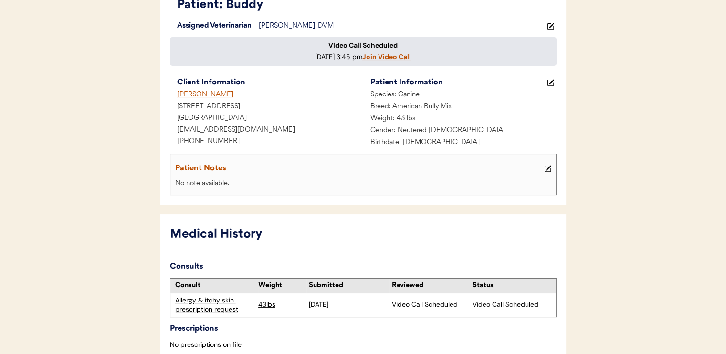
scroll to position [0, 0]
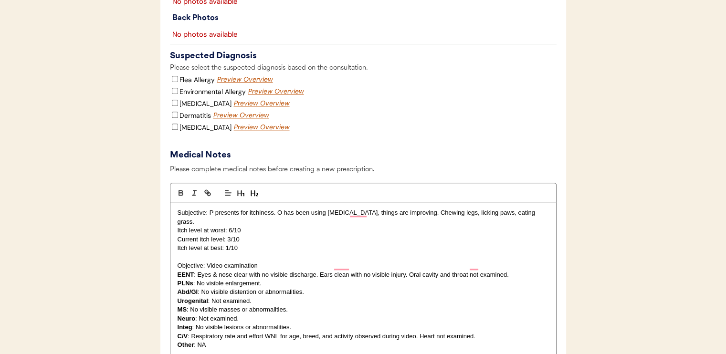
scroll to position [1097, 0]
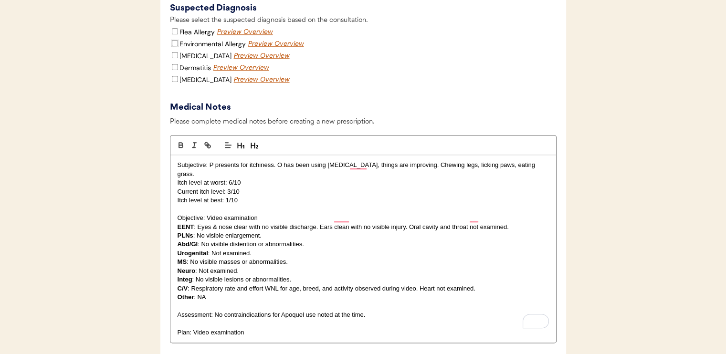
click at [174, 46] on input "Environmental Allergy" at bounding box center [175, 43] width 6 height 6
checkbox input "true"
click at [176, 70] on input "Dermatitis" at bounding box center [175, 67] width 6 height 6
checkbox input "true"
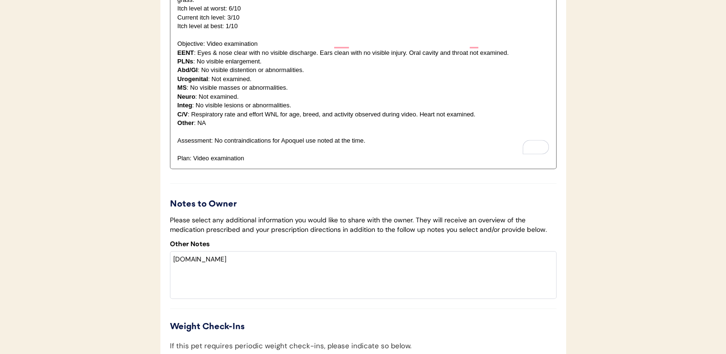
scroll to position [1288, 0]
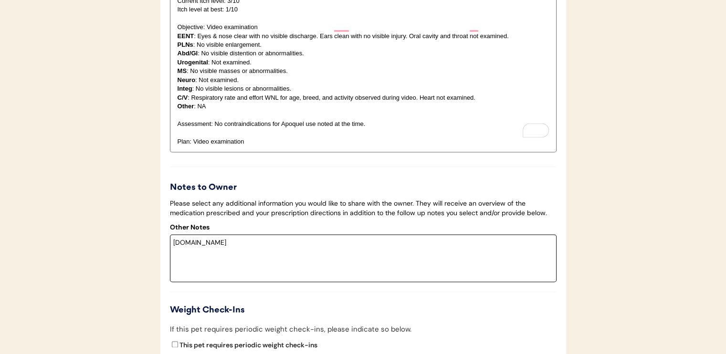
click at [277, 255] on textarea "www.balance.it" at bounding box center [363, 258] width 387 height 48
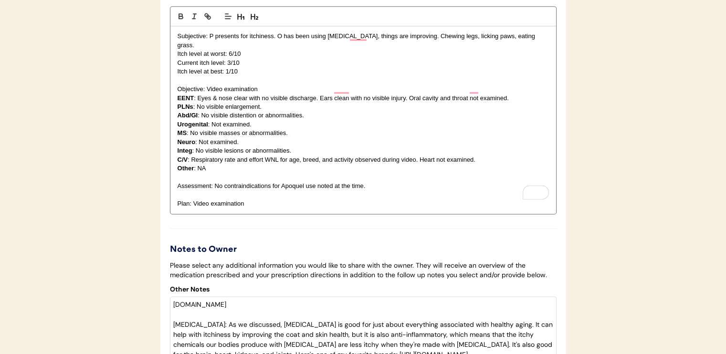
scroll to position [1241, 0]
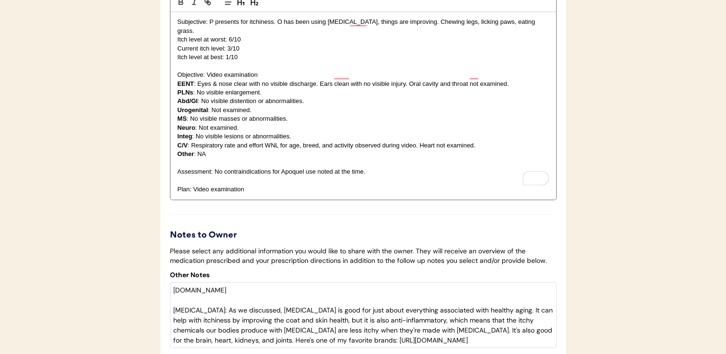
click at [260, 194] on p "Plan: Video examination" at bounding box center [363, 189] width 371 height 9
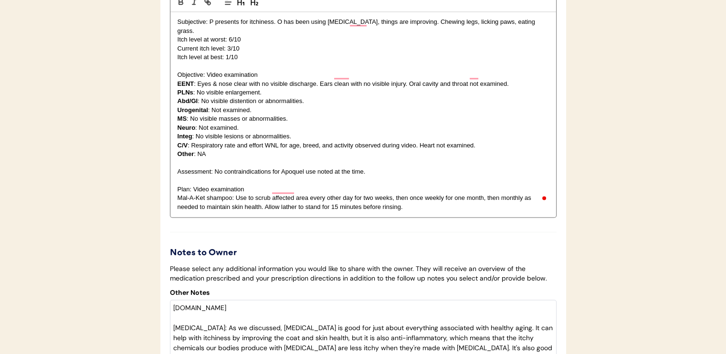
click at [437, 211] on p "Mal-A-Ket shampoo: Use to scrub affected area every other day for two weeks, th…" at bounding box center [363, 203] width 371 height 18
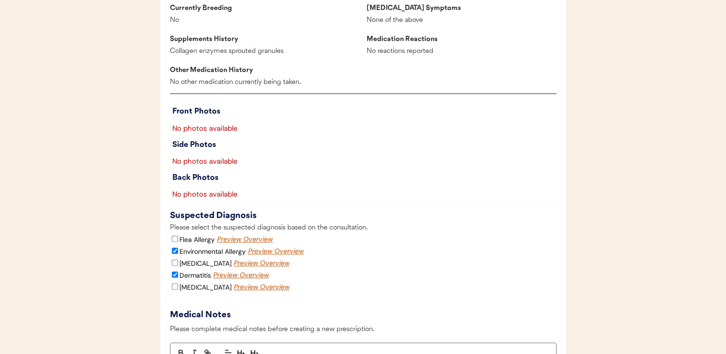
scroll to position [907, 0]
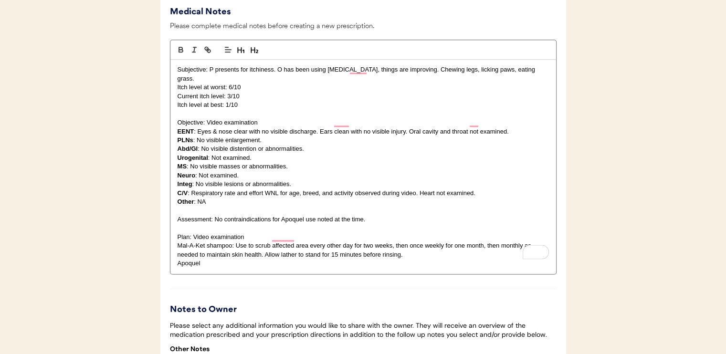
scroll to position [1288, 0]
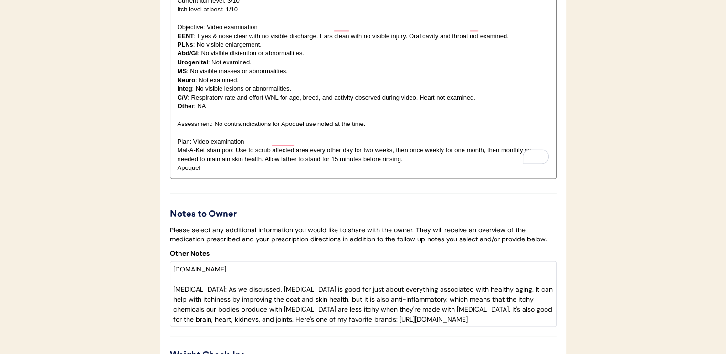
click at [265, 172] on p "Apoquel" at bounding box center [363, 168] width 371 height 9
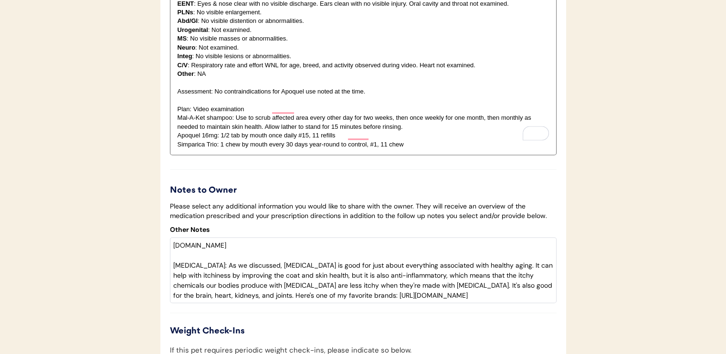
scroll to position [1336, 0]
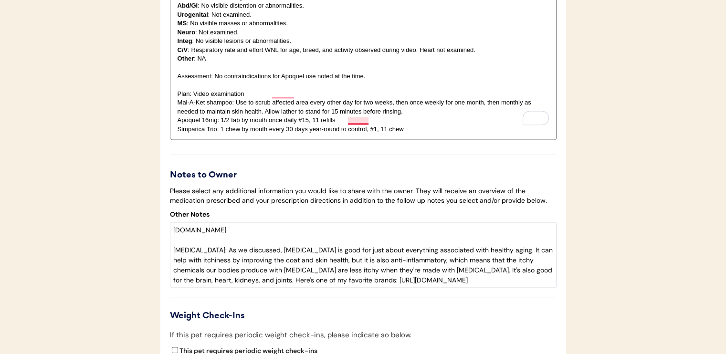
click at [366, 134] on p "Simparica Trio: 1 chew by mouth every 30 days year-round to control, #1, 11 chew" at bounding box center [363, 129] width 371 height 9
click at [483, 134] on p "Simparica Trio: 1 chew by mouth every 30 days year-round to control internal an…" at bounding box center [363, 129] width 371 height 9
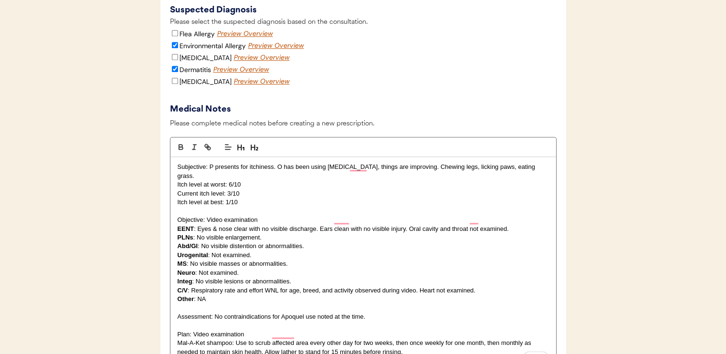
scroll to position [1097, 0]
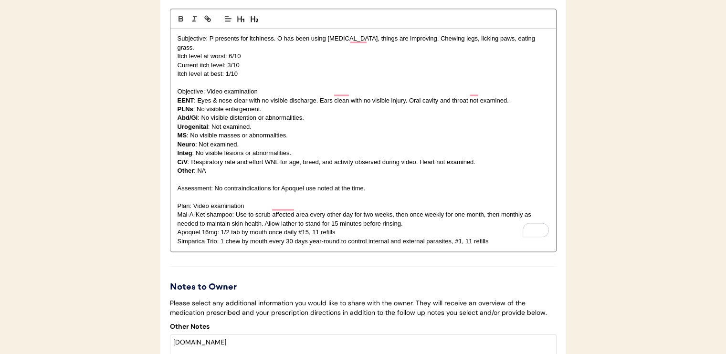
scroll to position [1241, 0]
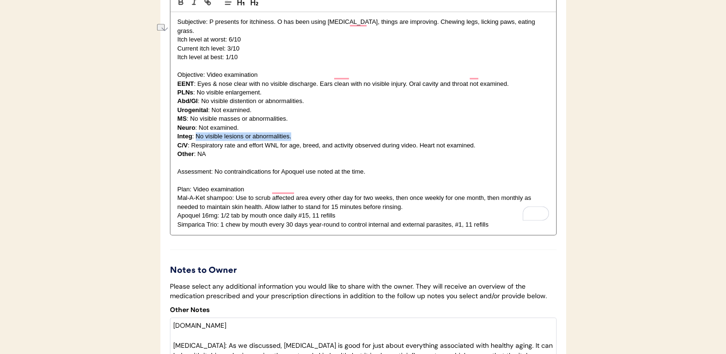
drag, startPoint x: 195, startPoint y: 147, endPoint x: 290, endPoint y: 145, distance: 95.0
click at [290, 141] on p "Integ : No visible lesions or abnormalities." at bounding box center [363, 136] width 371 height 9
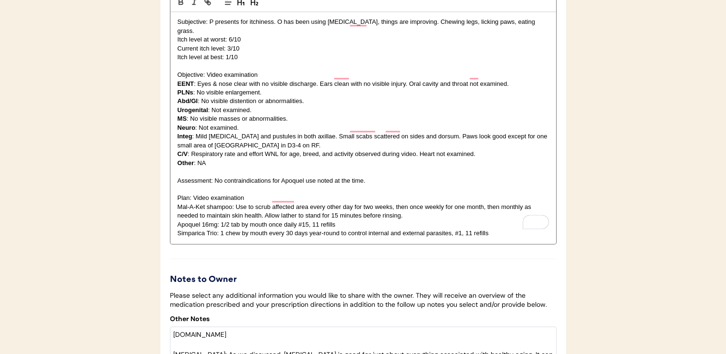
click at [232, 150] on p "Integ : Mild erythema and pustules in both axillae. Small scabs scattered on si…" at bounding box center [363, 141] width 371 height 18
click at [331, 150] on p "Integ : Mild erythema and pustules in both axillae. Small scabs scattered on si…" at bounding box center [363, 141] width 371 height 18
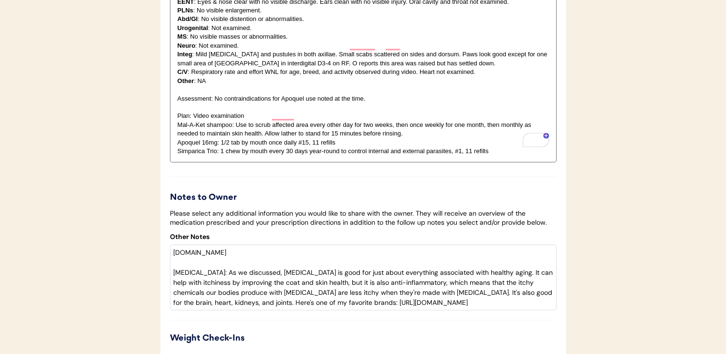
scroll to position [1336, 0]
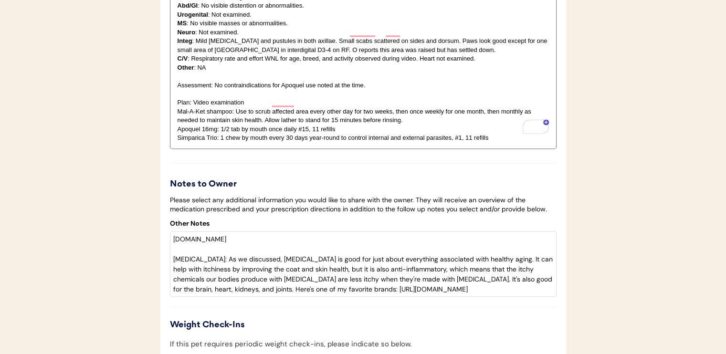
click at [260, 107] on p "Plan: Video examination" at bounding box center [363, 102] width 371 height 9
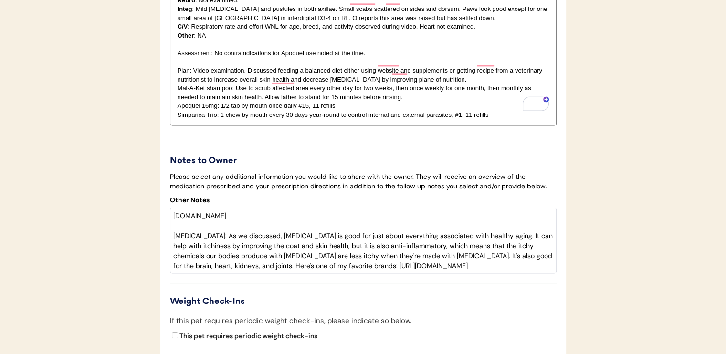
scroll to position [1384, 0]
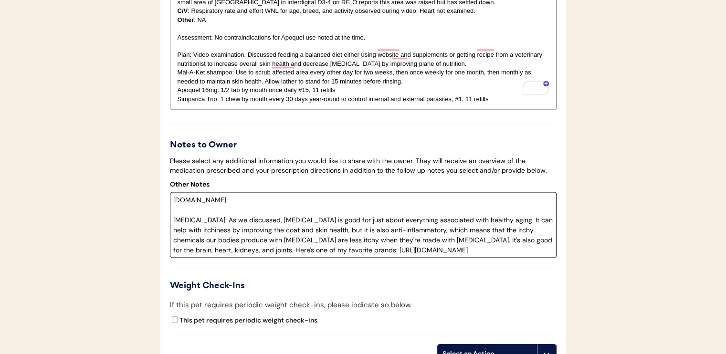
click at [172, 211] on textarea "www.balance.it Fish oil: As we discussed, fish oil is good for just about every…" at bounding box center [363, 225] width 387 height 66
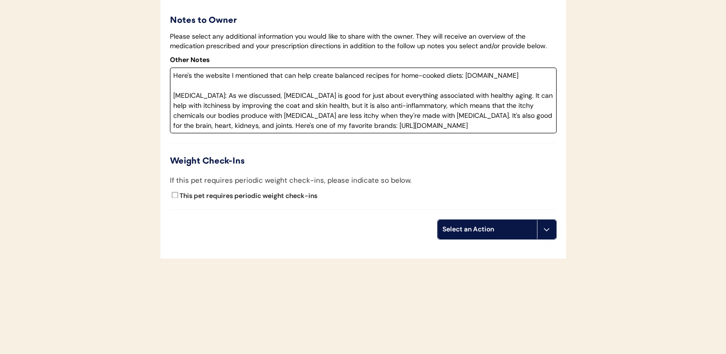
scroll to position [1519, 0]
type textarea "Here's the website I mentioned that can help create balanced recipes for home-c…"
click at [488, 232] on div "Select an Action" at bounding box center [487, 230] width 90 height 10
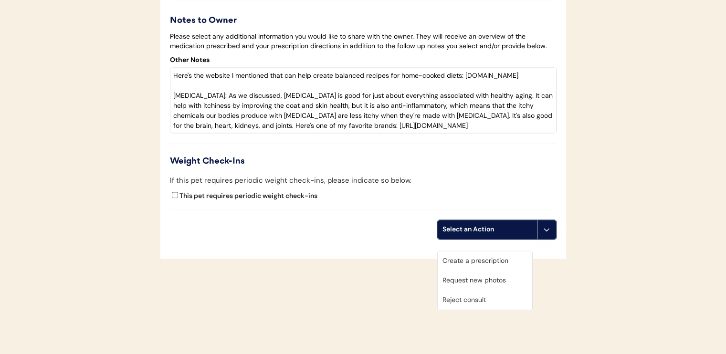
click at [480, 251] on div "Create a prescription" at bounding box center [485, 261] width 94 height 20
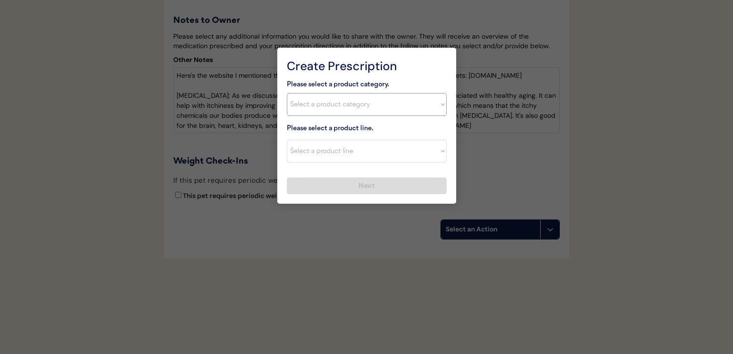
click at [342, 106] on select "Select a product category [MEDICAL_DATA] Antibiotics Anxiety Combo [MEDICAL_DAT…" at bounding box center [367, 104] width 160 height 23
select select ""allergies""
click at [287, 93] on select "Select a product category Allergies Antibiotics Anxiety Combo Parasite Preventi…" at bounding box center [367, 104] width 160 height 23
click at [348, 149] on select "Select a product line" at bounding box center [367, 151] width 160 height 23
click at [349, 122] on div "Please select a product category. Select a product category Allergies Antibioti…" at bounding box center [367, 136] width 160 height 115
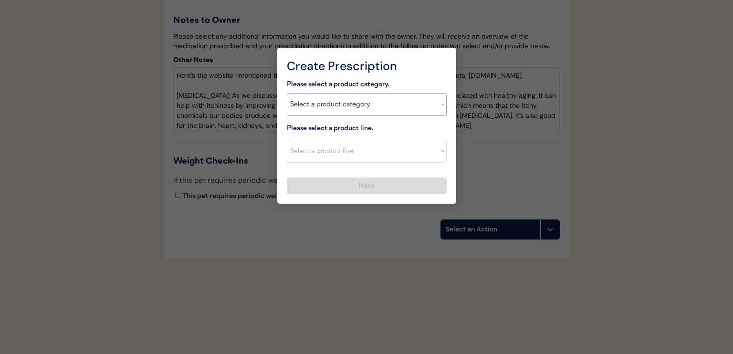
click at [348, 108] on select "Select a product category Allergies Antibiotics Anxiety Combo Parasite Preventi…" at bounding box center [367, 104] width 160 height 23
click at [287, 93] on select "Select a product category Allergies Antibiotics Anxiety Combo Parasite Preventi…" at bounding box center [367, 104] width 160 height 23
click at [359, 146] on select "Select a product line Apoquel Chewable Tablet Apoquel Tablet Cyclosporine Derma…" at bounding box center [367, 151] width 160 height 23
select select ""Apoquel Tablet""
click at [287, 140] on select "Select a product line Apoquel Chewable Tablet Apoquel Tablet Cyclosporine Derma…" at bounding box center [367, 151] width 160 height 23
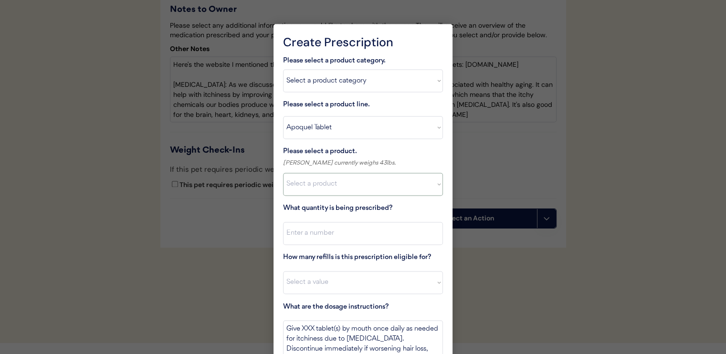
click at [359, 185] on select "Select a product Apoquel Tablet (16 mg) Apoquel Tablet (3.6 mg) Apoquel Tablet …" at bounding box center [363, 184] width 160 height 23
select select ""1348695171700984260__LOOKUP__1720647054590x322599372364987400""
click at [283, 173] on select "Select a product Apoquel Tablet (16 mg) Apoquel Tablet (3.6 mg) Apoquel Tablet …" at bounding box center [363, 184] width 160 height 23
click at [361, 231] on input "input" at bounding box center [363, 233] width 160 height 23
type input "15"
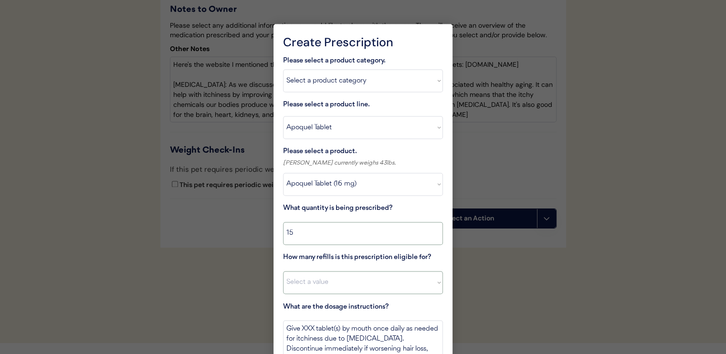
click at [359, 288] on select "Select a value 0 1 2 3 4 5 6 7 8 10 11" at bounding box center [363, 282] width 160 height 23
select select "11"
click at [283, 271] on select "Select a value 0 1 2 3 4 5 6 7 8 10 11" at bounding box center [363, 282] width 160 height 23
click at [309, 328] on textarea "Give XXX tablet(s) by mouth once daily as needed for itchiness due to [MEDICAL_…" at bounding box center [363, 338] width 160 height 36
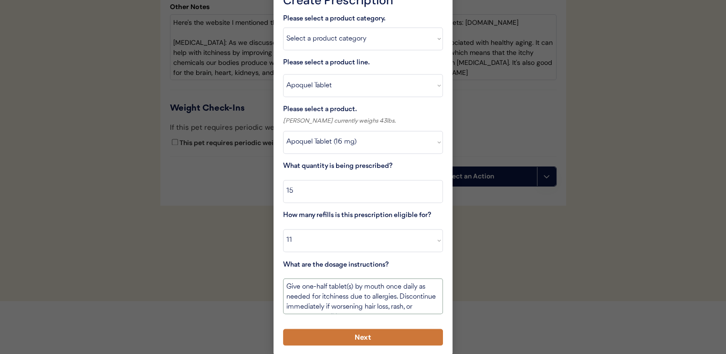
type textarea "Give one-half tablet(s) by mouth once daily as needed for itchiness due to alle…"
click at [362, 332] on button "Next" at bounding box center [363, 337] width 160 height 17
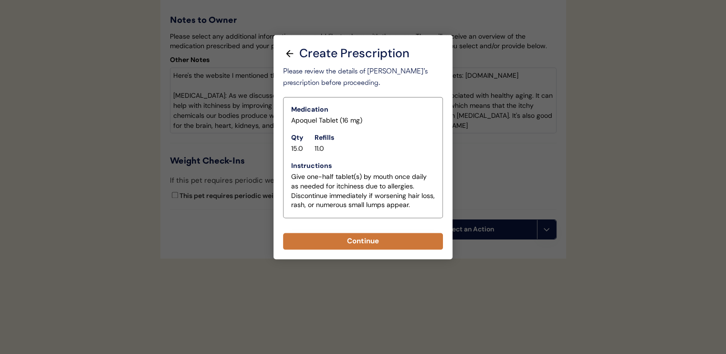
click at [366, 233] on button "Continue" at bounding box center [363, 241] width 160 height 17
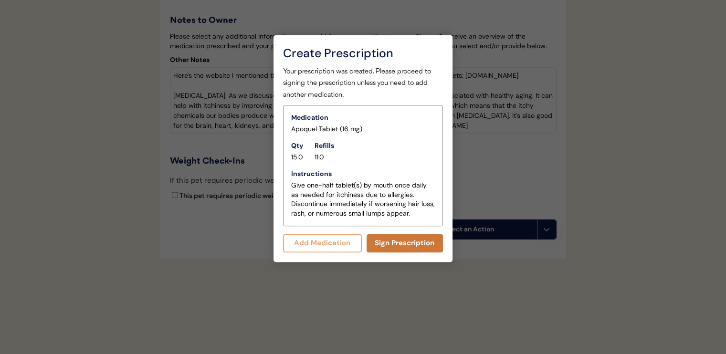
scroll to position [1539, 0]
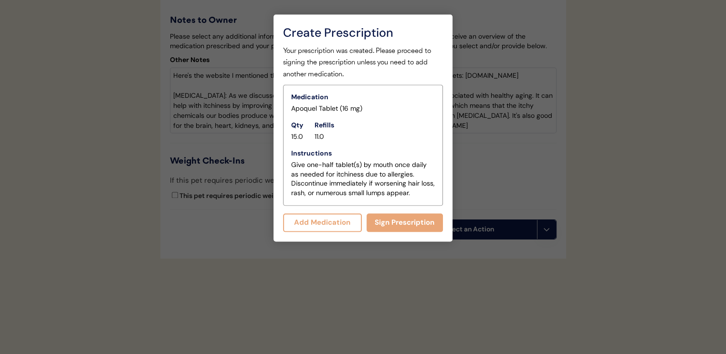
click at [339, 213] on button "Add Medication" at bounding box center [322, 222] width 79 height 19
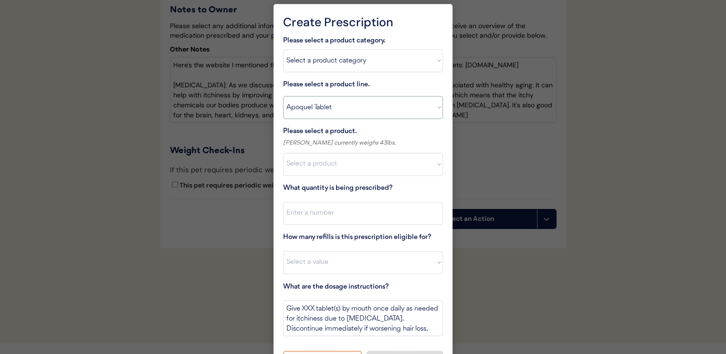
click at [341, 104] on select "Select a product line Apoquel Chewable Tablet Apoquel Tablet Cyclosporine Derma…" at bounding box center [363, 107] width 160 height 23
select select ""Mal-A-Ket Shampoo""
click at [283, 96] on select "Select a product line Apoquel Chewable Tablet Apoquel Tablet Cyclosporine Derma…" at bounding box center [363, 107] width 160 height 23
type textarea "Bathe every other day for 2 weeks, then once weekly for one month, then as need…"
click at [360, 166] on select "Select a product Mal-A-Ket Shampoo, 8 oz" at bounding box center [363, 164] width 160 height 23
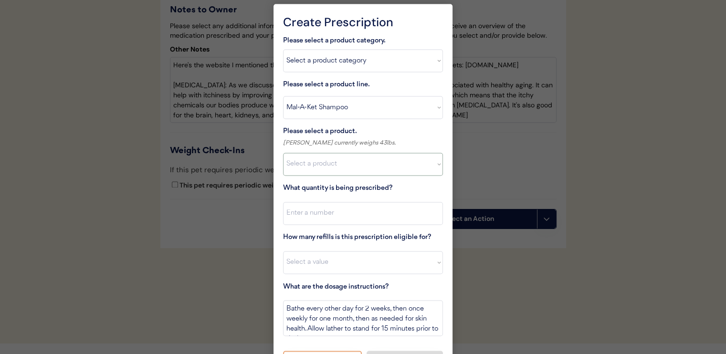
select select ""1348695171700984260__LOOKUP__1732553434443x237257447760914180""
click at [283, 153] on select "Select a product Mal-A-Ket Shampoo, 8 oz" at bounding box center [363, 164] width 160 height 23
click at [361, 213] on input "input" at bounding box center [363, 213] width 160 height 23
type input "1"
click at [370, 265] on select "Select a value 0 1 2 3 4 5 6 7 8 10 11" at bounding box center [363, 262] width 160 height 23
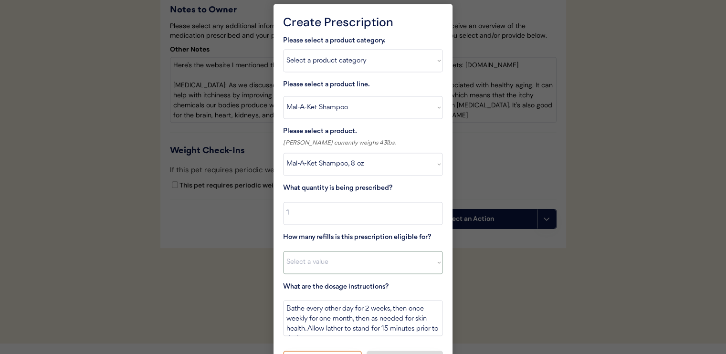
select select "11"
click at [283, 251] on select "Select a value 0 1 2 3 4 5 6 7 8 10 11" at bounding box center [363, 262] width 160 height 23
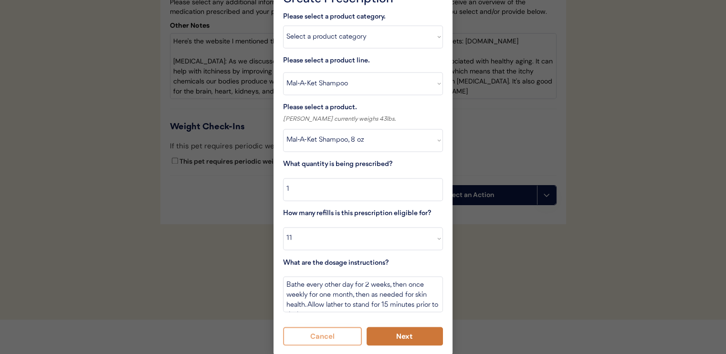
click at [397, 334] on button "Next" at bounding box center [404, 336] width 77 height 19
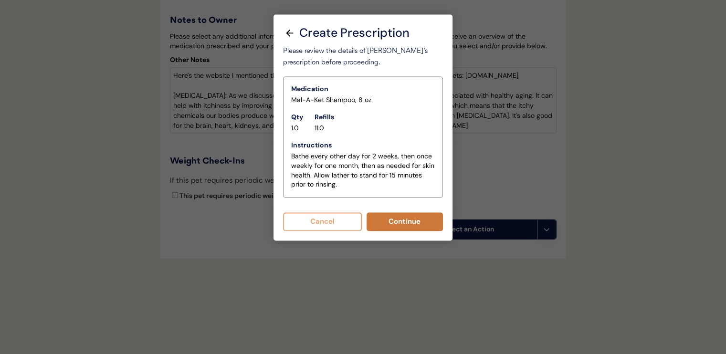
click at [382, 213] on button "Continue" at bounding box center [404, 221] width 77 height 19
select select ""PLACEHOLDER_1427118222253""
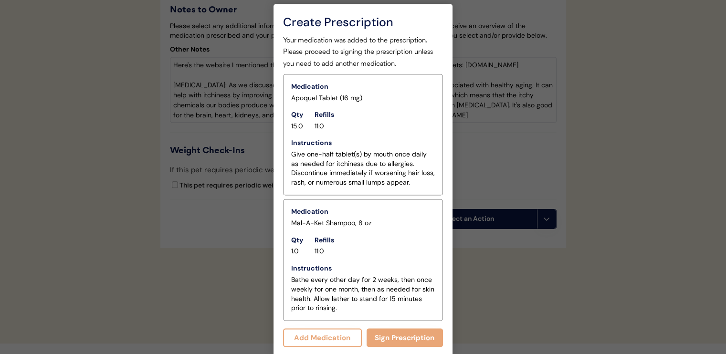
click at [338, 337] on button "Add Medication" at bounding box center [322, 337] width 79 height 19
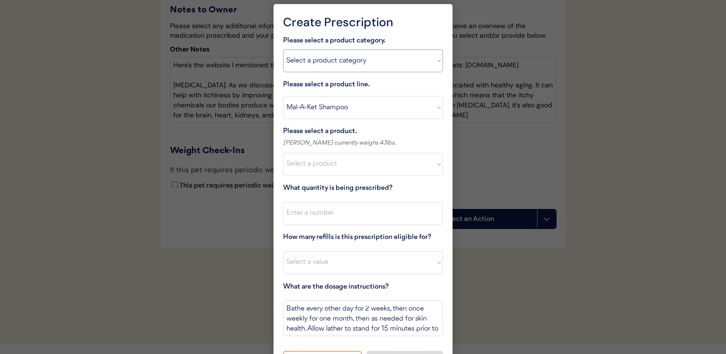
click at [336, 59] on select "Select a product category Allergies Antibiotics Anxiety Combo Parasite Preventi…" at bounding box center [363, 60] width 160 height 23
select select ""combo_parasite_prevention""
click at [283, 49] on select "Select a product category Allergies Antibiotics Anxiety Combo Parasite Preventi…" at bounding box center [363, 60] width 160 height 23
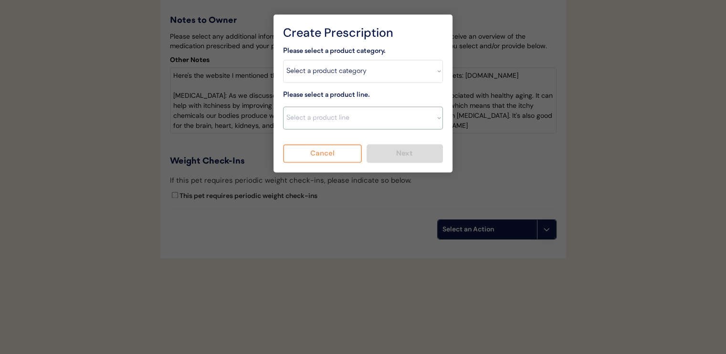
click at [341, 106] on select "Select a product line Advantage Multi for Dogs Credelio Quattro NexGard Plus Ne…" at bounding box center [363, 117] width 160 height 23
select select ""Simparica Trio""
click at [283, 106] on select "Select a product line Advantage Multi for Dogs Credelio Quattro NexGard Plus Ne…" at bounding box center [363, 117] width 160 height 23
type textarea "Give one chew by mouth every 30 days year round to control internal and externa…"
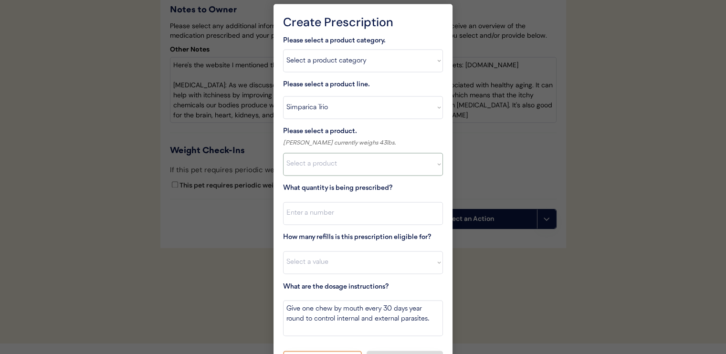
click at [351, 168] on select "Select a product Simparica Trio, 2.8 - 5.5lbs Simparica Trio, 5.6 - 11lbs Simpa…" at bounding box center [363, 164] width 160 height 23
select select ""1348695171700984260__LOOKUP__1704773707524x107284382987270270""
click at [283, 153] on select "Select a product Simparica Trio, 2.8 - 5.5lbs Simparica Trio, 5.6 - 11lbs Simpa…" at bounding box center [363, 164] width 160 height 23
click at [352, 209] on input "input" at bounding box center [363, 213] width 160 height 23
type input "1"
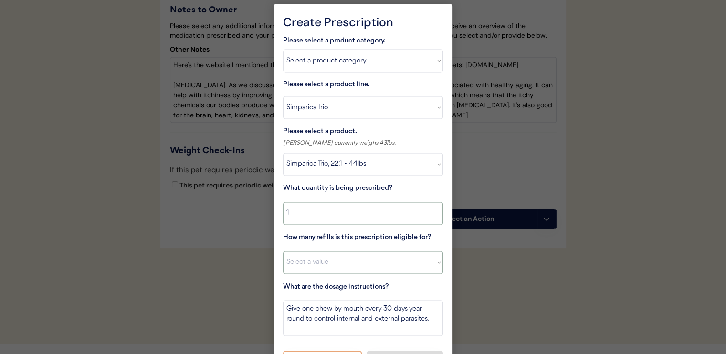
click at [352, 253] on select "Select a value 0 1 2 3 4 5 6 7 8 10 11" at bounding box center [363, 262] width 160 height 23
select select "11"
click at [283, 251] on select "Select a value 0 1 2 3 4 5 6 7 8 10 11" at bounding box center [363, 262] width 160 height 23
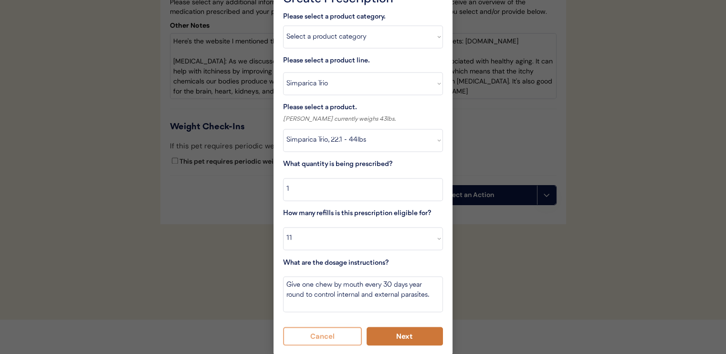
click at [410, 330] on button "Next" at bounding box center [404, 336] width 77 height 19
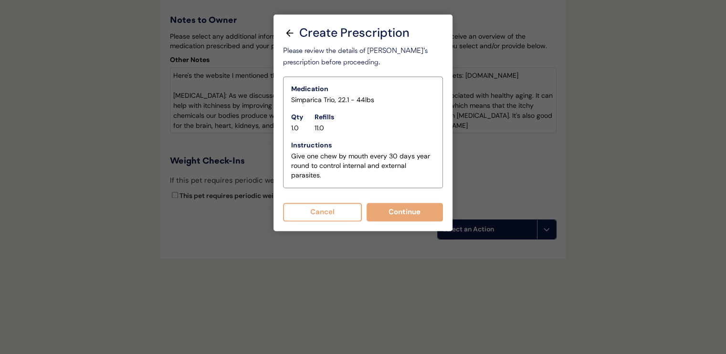
click at [389, 206] on button "Continue" at bounding box center [404, 212] width 77 height 19
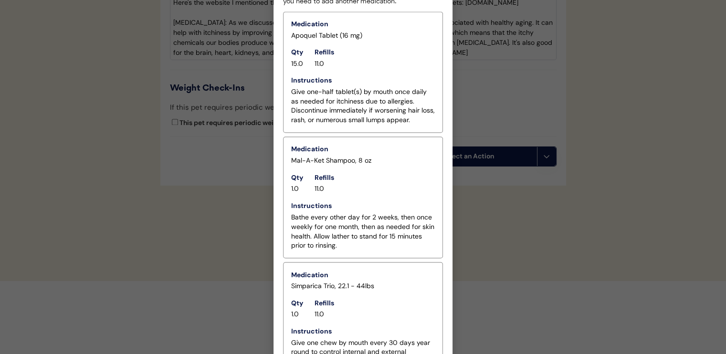
scroll to position [1656, 0]
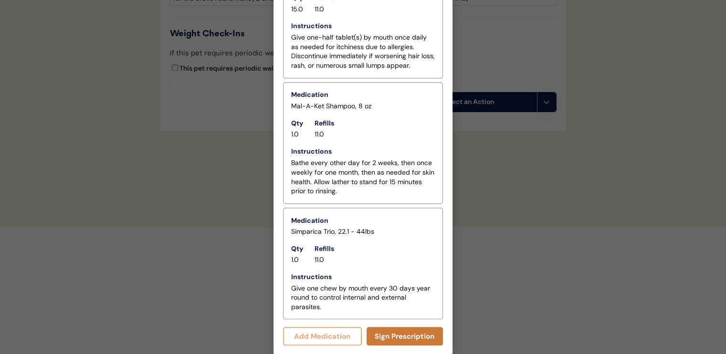
click at [403, 329] on button "Sign Prescription" at bounding box center [404, 336] width 77 height 19
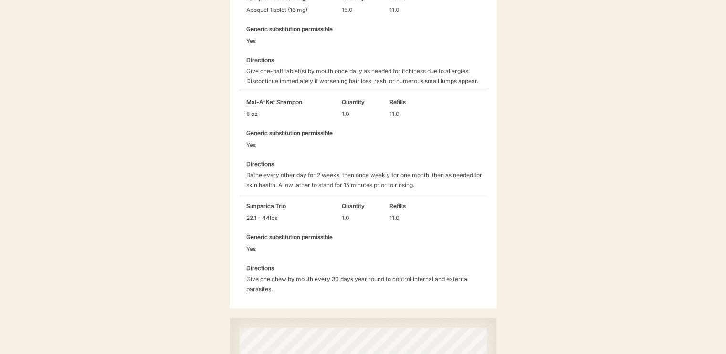
scroll to position [430, 0]
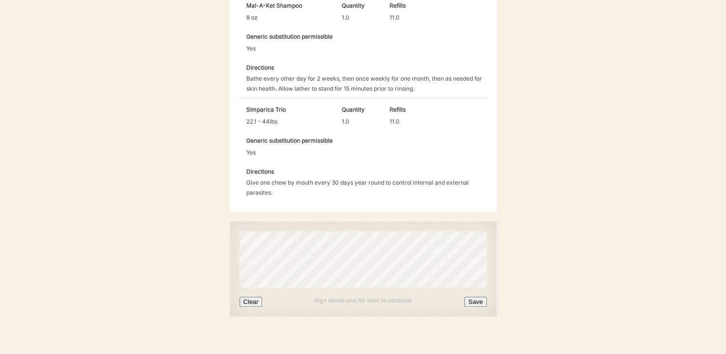
click at [481, 297] on button "Save" at bounding box center [475, 302] width 22 height 10
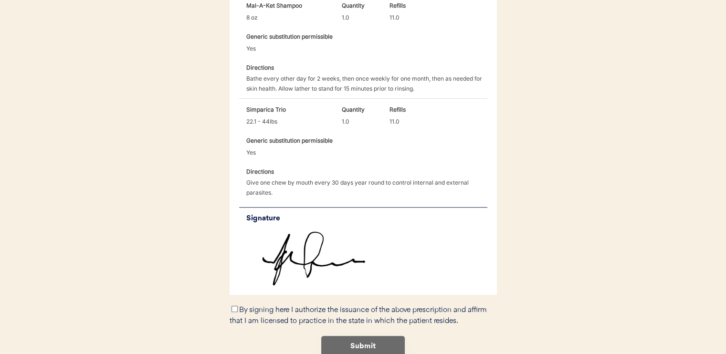
click at [231, 306] on input "By signing here I authorize the issuance of the above prescription and affirm t…" at bounding box center [234, 309] width 6 height 6
checkbox input "true"
click at [358, 336] on button "Submit" at bounding box center [363, 346] width 84 height 21
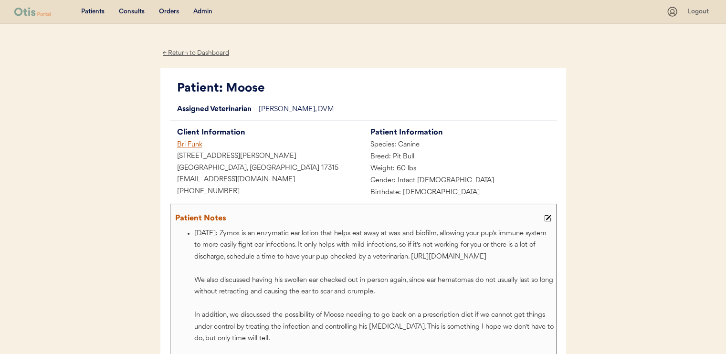
click at [90, 11] on div "Patients" at bounding box center [92, 12] width 23 height 10
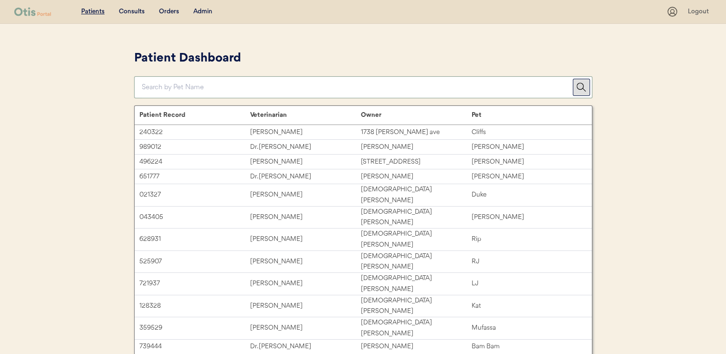
click at [276, 89] on input "input" at bounding box center [357, 87] width 431 height 21
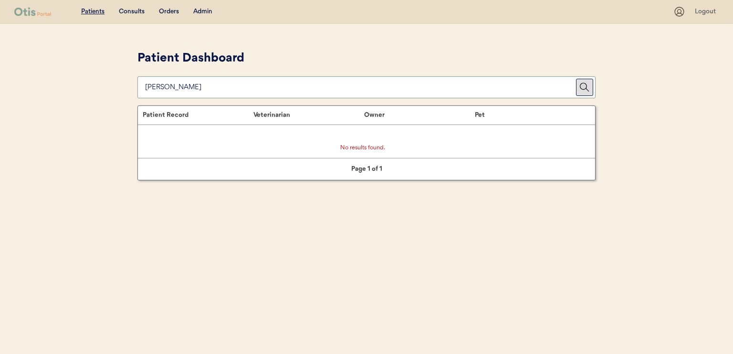
type input "[PERSON_NAME]"
click at [124, 11] on div "Consults" at bounding box center [132, 12] width 26 height 10
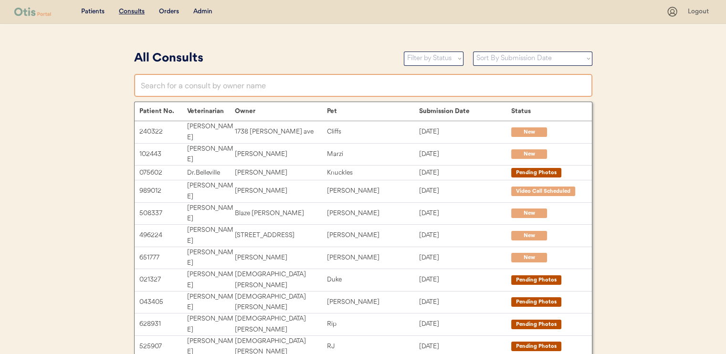
click at [281, 85] on input "text" at bounding box center [363, 85] width 458 height 23
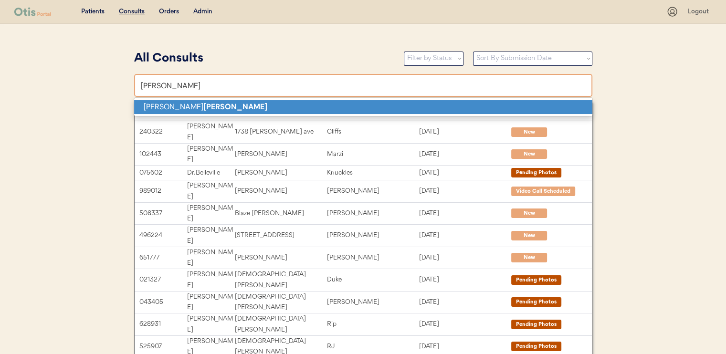
click at [280, 104] on p "Vera Ryals" at bounding box center [363, 107] width 458 height 14
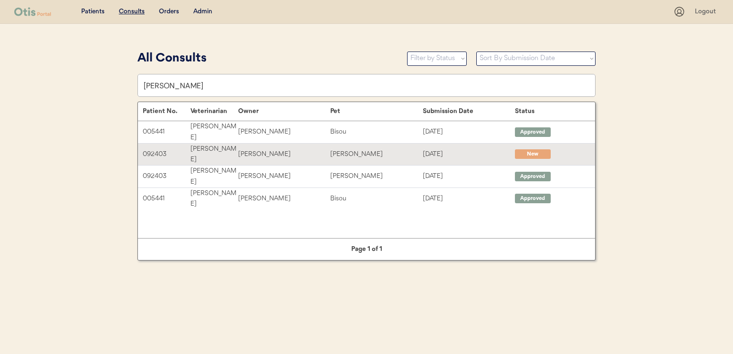
type input "[PERSON_NAME]"
click at [407, 149] on div "Luna" at bounding box center [376, 154] width 92 height 11
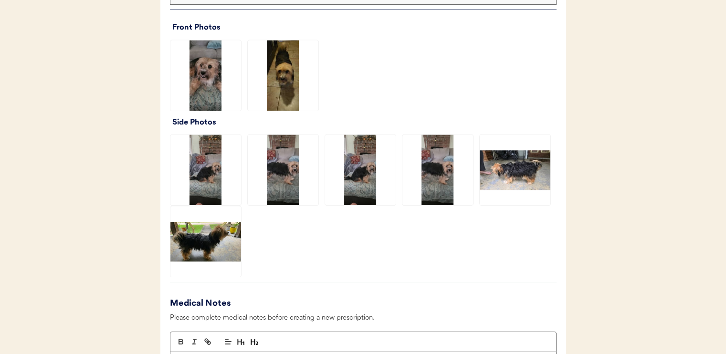
scroll to position [716, 0]
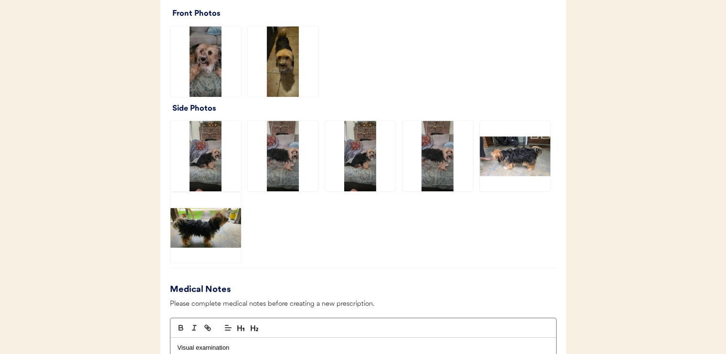
click at [286, 85] on img at bounding box center [283, 61] width 71 height 71
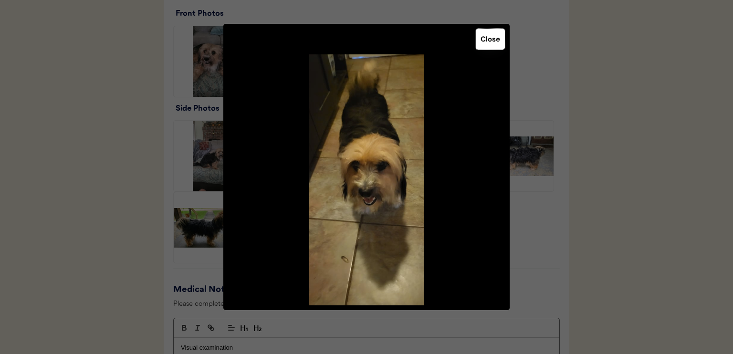
click at [491, 39] on button "Close" at bounding box center [490, 39] width 29 height 21
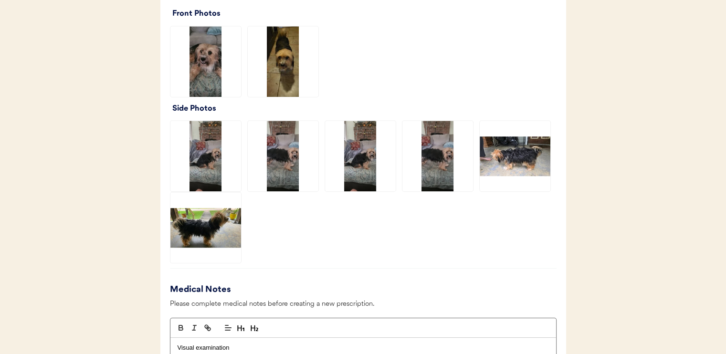
click at [515, 153] on img at bounding box center [515, 156] width 71 height 71
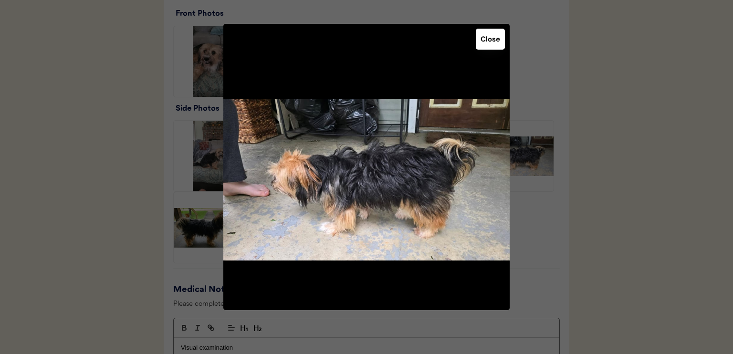
click at [485, 45] on button "Close" at bounding box center [490, 39] width 29 height 21
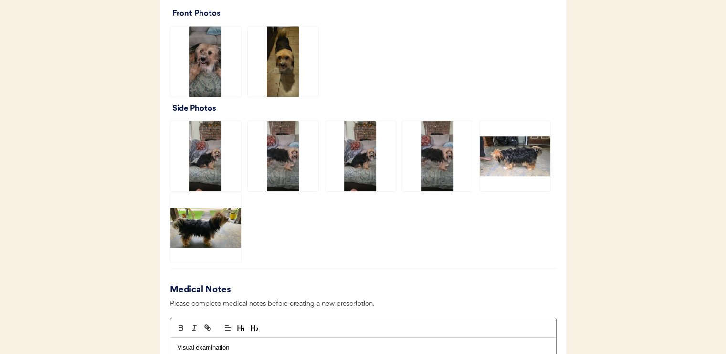
click at [194, 240] on img at bounding box center [205, 227] width 71 height 71
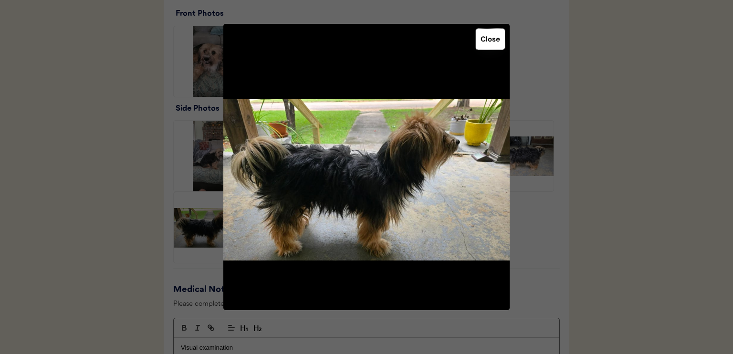
click at [502, 42] on button "Close" at bounding box center [490, 39] width 29 height 21
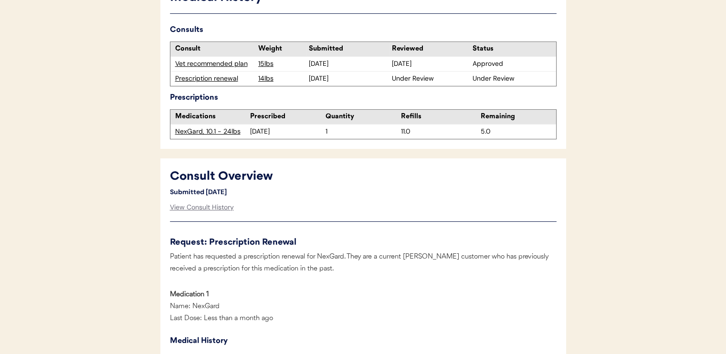
scroll to position [286, 0]
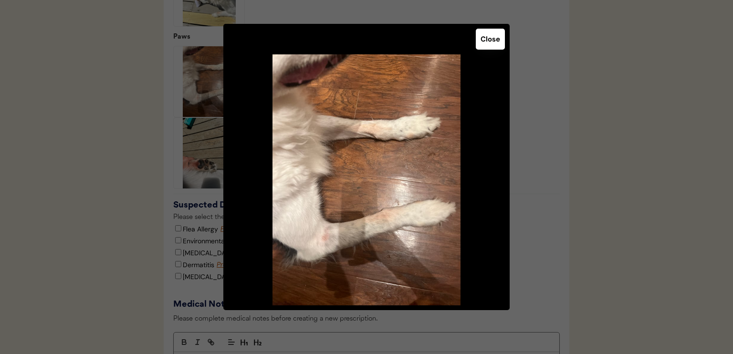
click at [497, 43] on button "Close" at bounding box center [490, 39] width 29 height 21
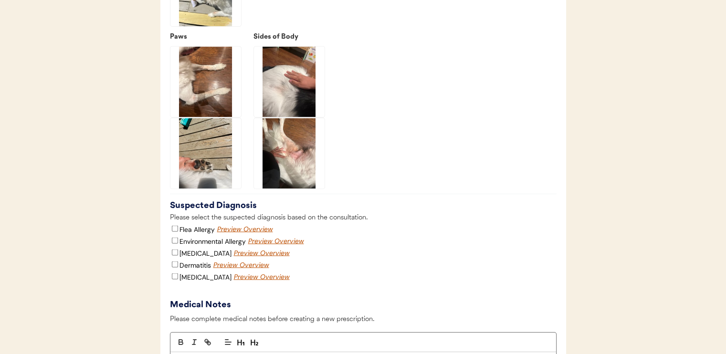
click at [203, 173] on img at bounding box center [205, 153] width 71 height 71
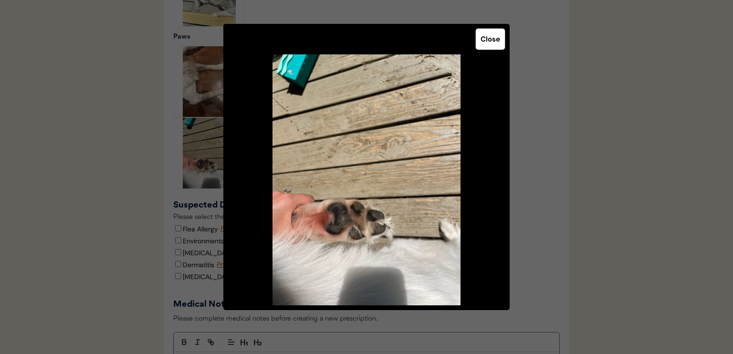
click at [492, 31] on button "Close" at bounding box center [490, 39] width 29 height 21
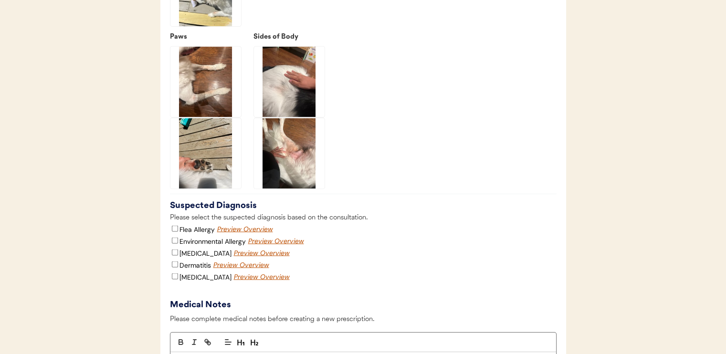
click at [296, 101] on img at bounding box center [289, 81] width 71 height 71
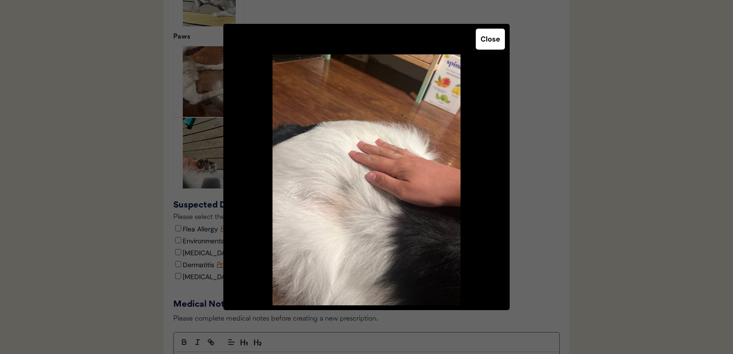
click at [487, 45] on button "Close" at bounding box center [490, 39] width 29 height 21
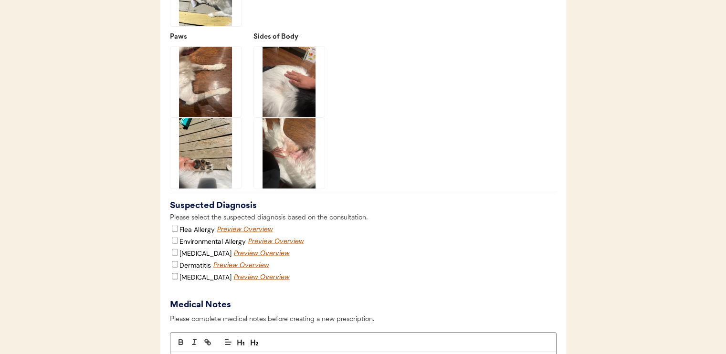
click at [278, 181] on img at bounding box center [289, 153] width 71 height 71
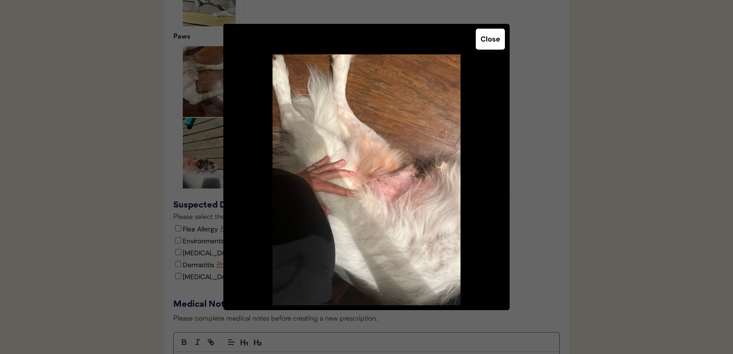
click at [482, 42] on button "Close" at bounding box center [490, 39] width 29 height 21
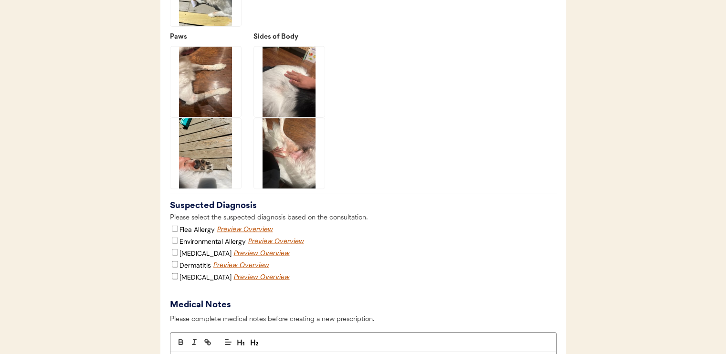
click at [198, 245] on label "Environmental Allergy" at bounding box center [212, 241] width 66 height 9
click at [178, 243] on input "Environmental Allergy" at bounding box center [175, 240] width 6 height 6
checkbox input "true"
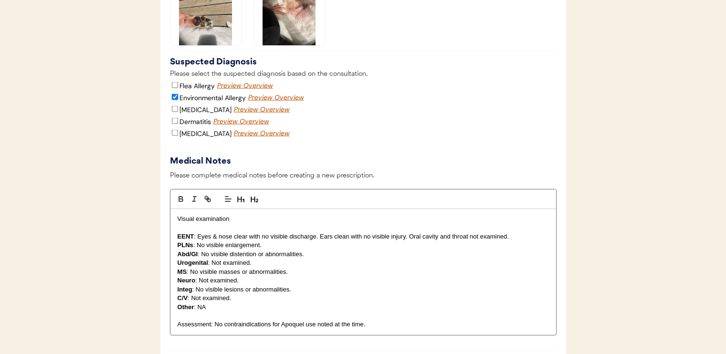
scroll to position [1909, 0]
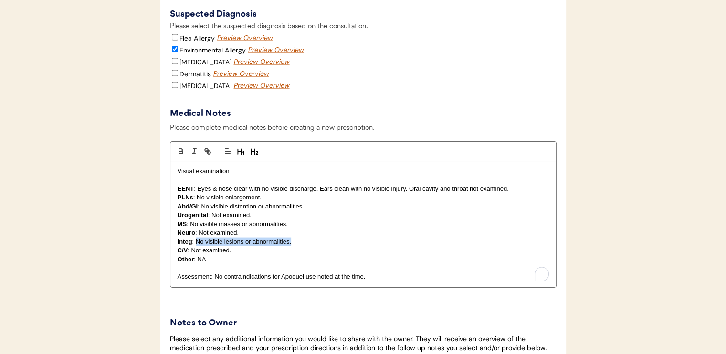
drag, startPoint x: 196, startPoint y: 252, endPoint x: 291, endPoint y: 251, distance: 94.5
click at [291, 246] on p "Integ : No visible lesions or abnormalities." at bounding box center [363, 242] width 371 height 9
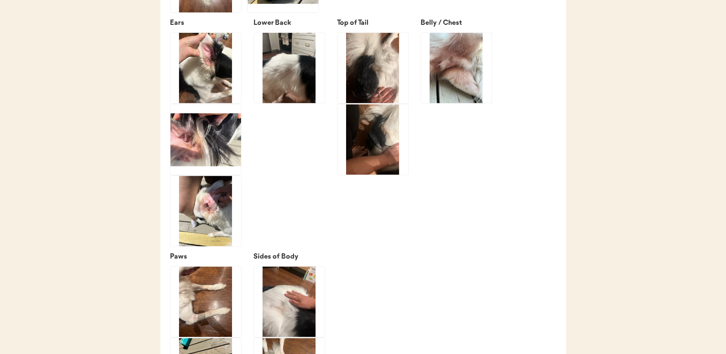
scroll to position [1384, 0]
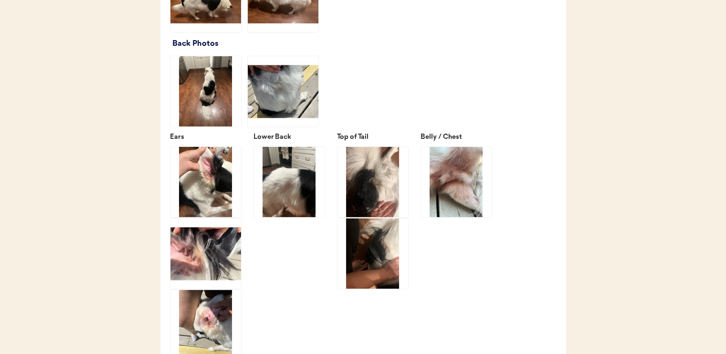
click at [289, 184] on img at bounding box center [289, 181] width 71 height 71
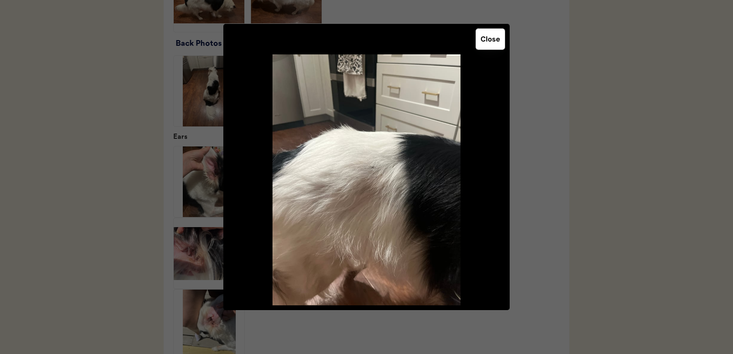
click at [491, 40] on button "Close" at bounding box center [490, 39] width 29 height 21
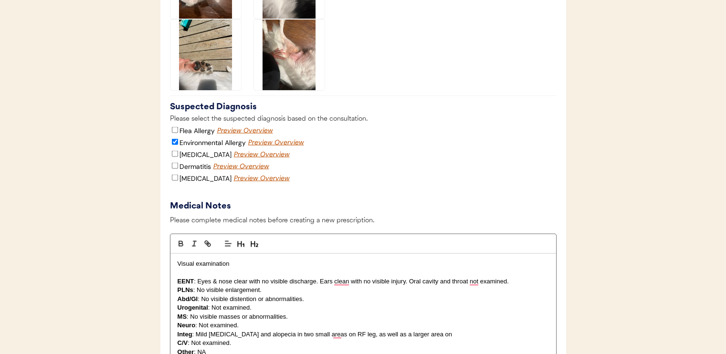
scroll to position [1956, 0]
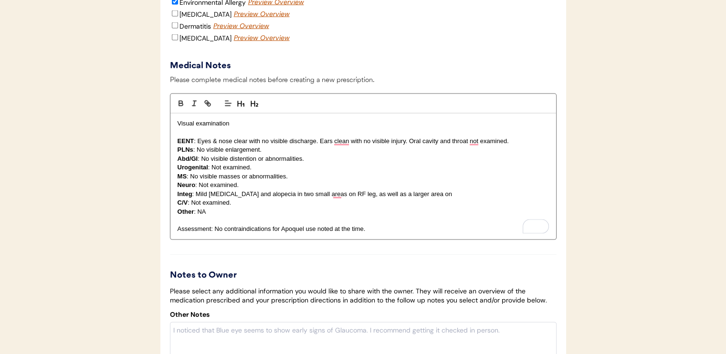
click at [445, 199] on p "Integ : Mild erythema and alopecia in two small areas on RF leg, as well as a l…" at bounding box center [363, 194] width 371 height 9
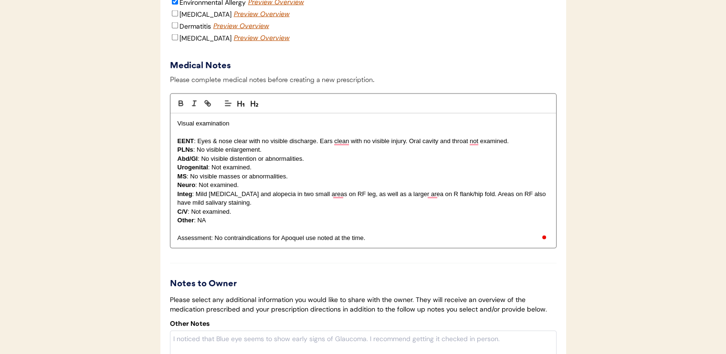
scroll to position [2147, 0]
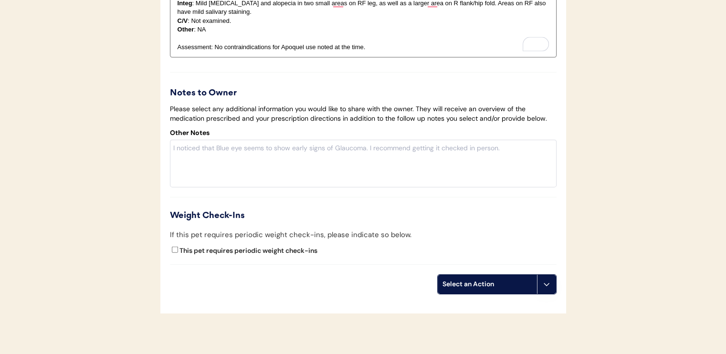
click at [497, 289] on div "Select an Action" at bounding box center [487, 285] width 90 height 10
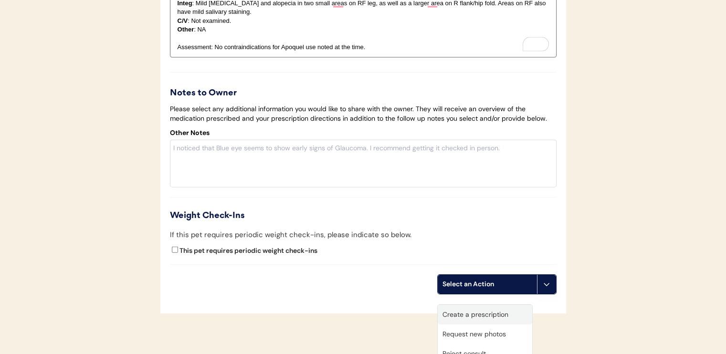
click at [479, 313] on div "Create a prescription" at bounding box center [485, 315] width 94 height 20
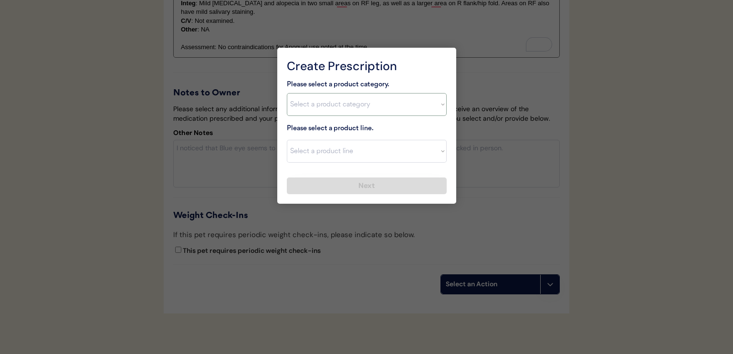
click at [337, 95] on select "Select a product category [MEDICAL_DATA] Antibiotics Anxiety Combo [MEDICAL_DAT…" at bounding box center [367, 104] width 160 height 23
select select ""[MEDICAL_DATA]""
click at [287, 93] on select "Select a product category [MEDICAL_DATA] Antibiotics Anxiety Combo [MEDICAL_DAT…" at bounding box center [367, 104] width 160 height 23
click at [387, 149] on select "Select a product line Apoquel Chewable Tablet Apoquel Tablet [MEDICAL_DATA] Der…" at bounding box center [367, 151] width 160 height 23
select select ""Apoquel Tablet""
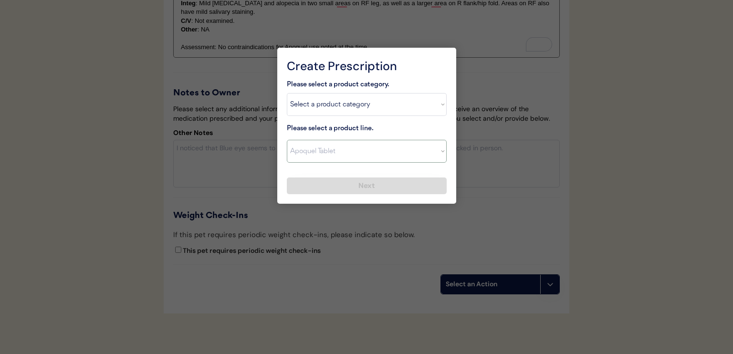
click at [287, 140] on select "Select a product line Apoquel Chewable Tablet Apoquel Tablet [MEDICAL_DATA] Der…" at bounding box center [367, 151] width 160 height 23
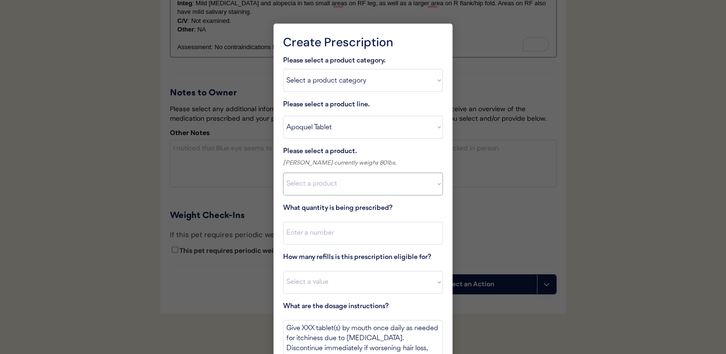
click at [384, 189] on select "Select a product Apoquel Tablet (16 mg) Apoquel Tablet (3.6 mg) Apoquel Tablet …" at bounding box center [363, 184] width 160 height 23
select select ""1348695171700984260__LOOKUP__1720647054590x322599372364987400""
click at [283, 173] on select "Select a product Apoquel Tablet (16 mg) Apoquel Tablet (3.6 mg) Apoquel Tablet …" at bounding box center [363, 184] width 160 height 23
click at [368, 234] on input "input" at bounding box center [363, 233] width 160 height 23
type input "30"
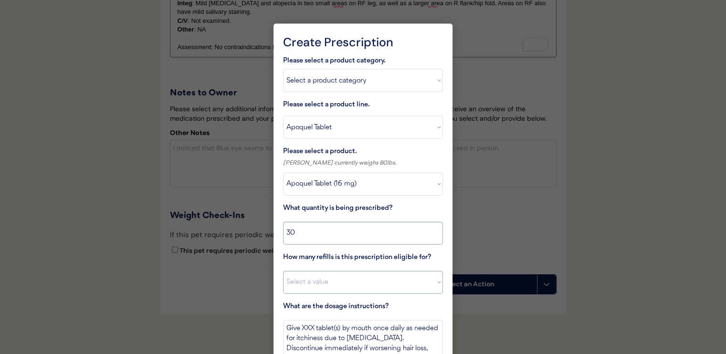
click at [368, 281] on select "Select a value 0 1 2 3 4 5 6 7 8 10 11" at bounding box center [363, 282] width 160 height 23
select select "11"
click at [283, 271] on select "Select a value 0 1 2 3 4 5 6 7 8 10 11" at bounding box center [363, 282] width 160 height 23
click at [310, 330] on textarea "Give XXX tablet(s) by mouth once daily as needed for itchiness due to allergies…" at bounding box center [363, 338] width 160 height 36
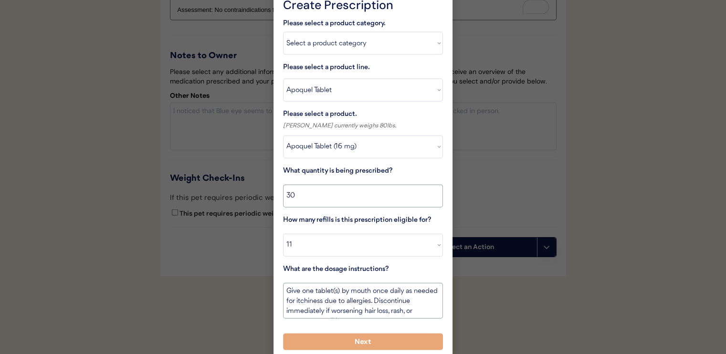
scroll to position [2212, 0]
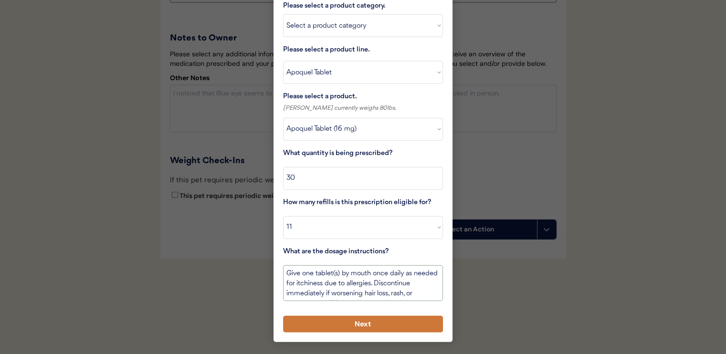
type textarea "Give one tablet(s) by mouth once daily as needed for itchiness due to allergies…"
click at [365, 316] on button "Next" at bounding box center [363, 324] width 160 height 17
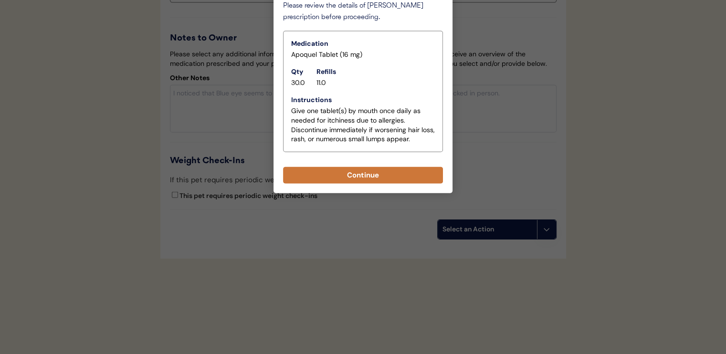
click at [357, 167] on button "Continue" at bounding box center [363, 175] width 160 height 17
select select ""PLACEHOLDER_1427118222253""
type textarea "Give XXX tablet(s) by mouth once daily as needed for itchiness due to allergies…"
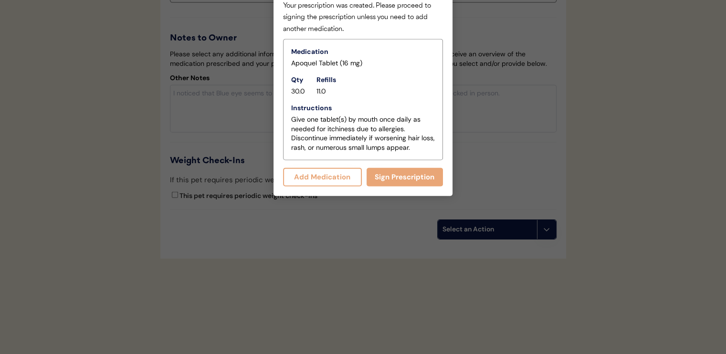
scroll to position [2233, 0]
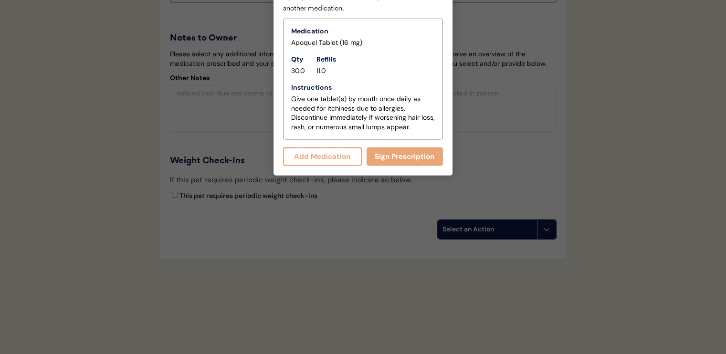
click at [344, 147] on button "Add Medication" at bounding box center [322, 156] width 79 height 19
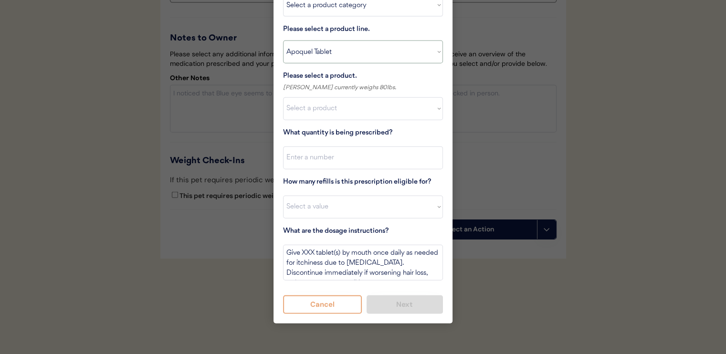
scroll to position [2185, 0]
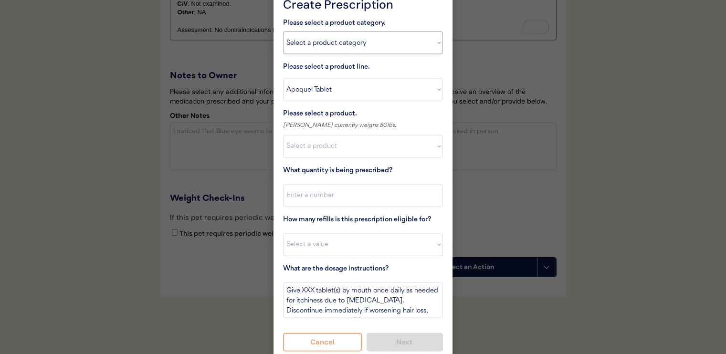
click at [334, 52] on select "Select a product category Allergies Antibiotics Anxiety Combo Parasite Preventi…" at bounding box center [363, 42] width 160 height 23
select select ""combo_parasite_prevention""
click at [283, 31] on select "Select a product category Allergies Antibiotics Anxiety Combo Parasite Preventi…" at bounding box center [363, 42] width 160 height 23
click at [330, 40] on select "Select a product category Allergies Antibiotics Anxiety Combo Parasite Preventi…" at bounding box center [363, 42] width 160 height 23
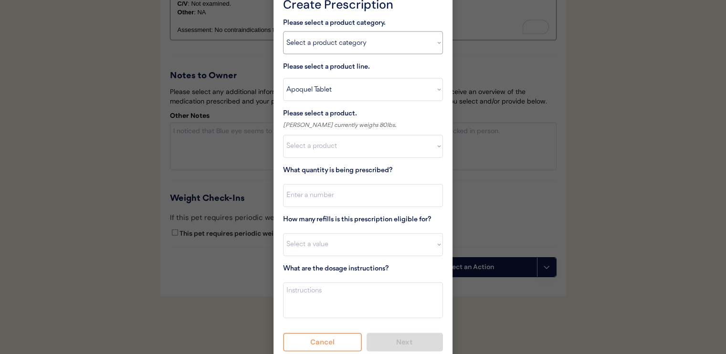
select select ""PLACEHOLDER_1427118222253""
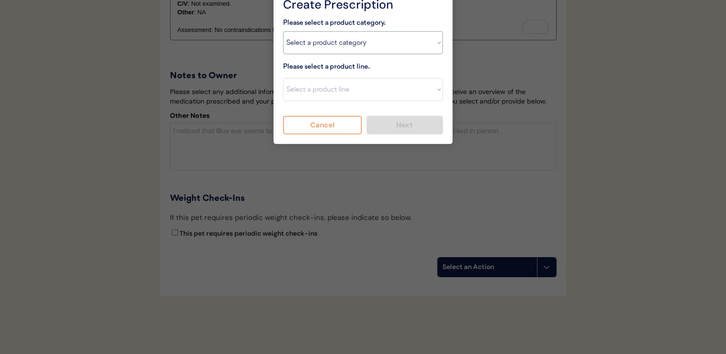
select select ""flea___tick""
click at [283, 31] on select "Select a product category Allergies Antibiotics Anxiety Combo Parasite Preventi…" at bounding box center [363, 42] width 160 height 23
click at [321, 84] on select "Select a product line Advantix II Bravecto 1 Month Bravecto 1 Month (3 Month) B…" at bounding box center [363, 89] width 160 height 23
select select ""NexGard""
click at [283, 78] on select "Select a product line Advantix II Bravecto 1 Month Bravecto 1 Month (3 Month) B…" at bounding box center [363, 89] width 160 height 23
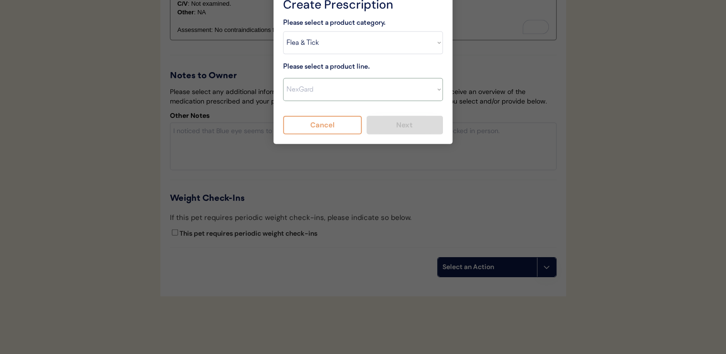
type textarea "Give one chew by mouth every 30 days year round to control external parasites. …"
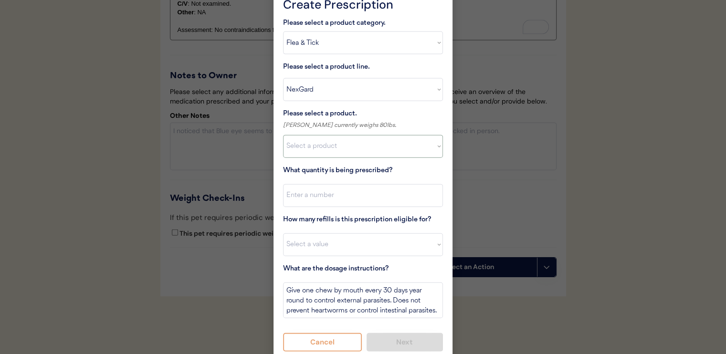
click at [349, 145] on select "Select a product NexGard, 4 - 10lbs NexGard, 10.1 - 24lbs NexGard, 24.1 - 60lbs…" at bounding box center [363, 146] width 160 height 23
select select ""1348695171700984260__LOOKUP__1670802184069x769842999752052000""
click at [283, 135] on select "Select a product NexGard, 4 - 10lbs NexGard, 10.1 - 24lbs NexGard, 24.1 - 60lbs…" at bounding box center [363, 146] width 160 height 23
click at [347, 200] on input "input" at bounding box center [363, 195] width 160 height 23
type input "1"
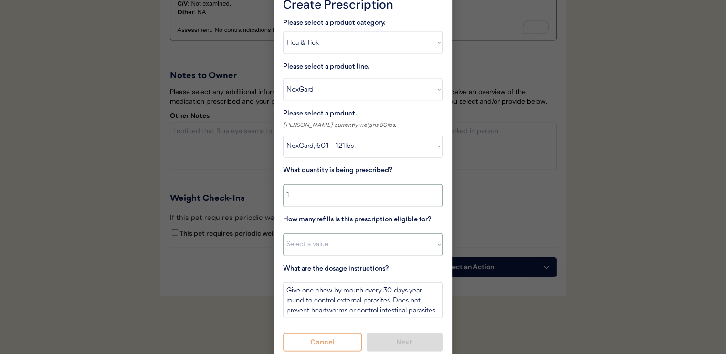
click at [370, 240] on select "Select a value 0 1 2 3 4 5 6 7 8 10 11" at bounding box center [363, 244] width 160 height 23
select select "11"
click at [283, 233] on select "Select a value 0 1 2 3 4 5 6 7 8 10 11" at bounding box center [363, 244] width 160 height 23
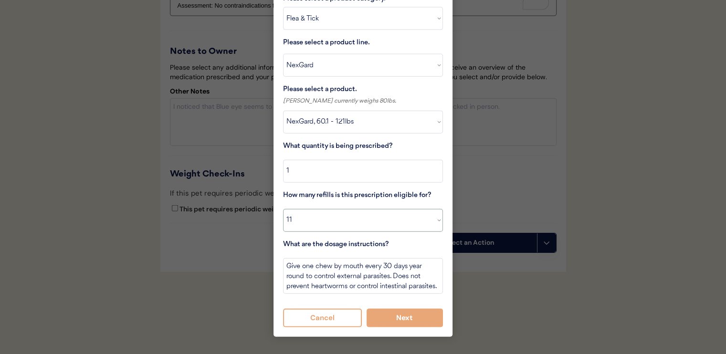
scroll to position [2233, 0]
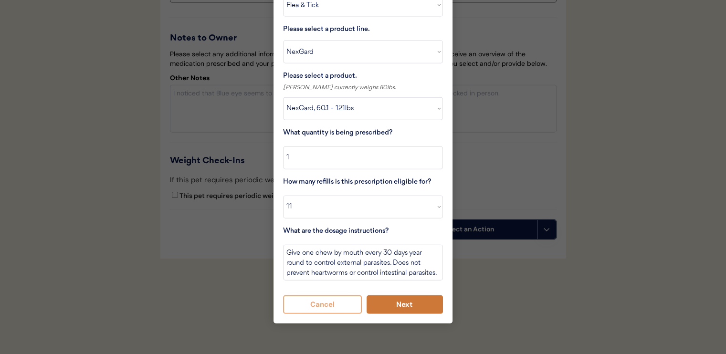
click at [402, 295] on button "Next" at bounding box center [404, 304] width 77 height 19
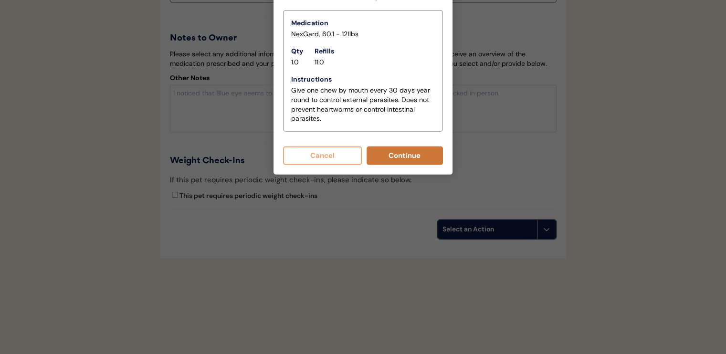
click at [397, 146] on button "Continue" at bounding box center [404, 155] width 77 height 19
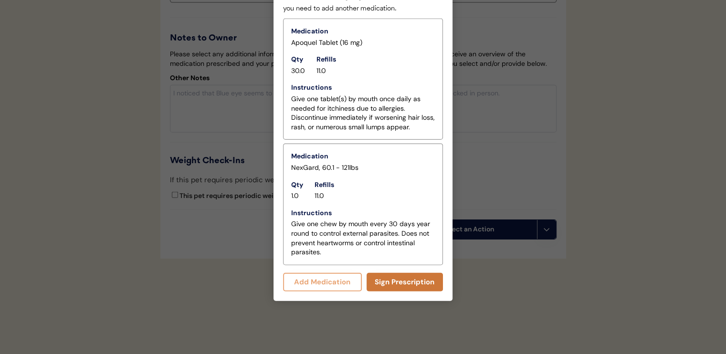
click at [406, 273] on button "Sign Prescription" at bounding box center [404, 282] width 77 height 19
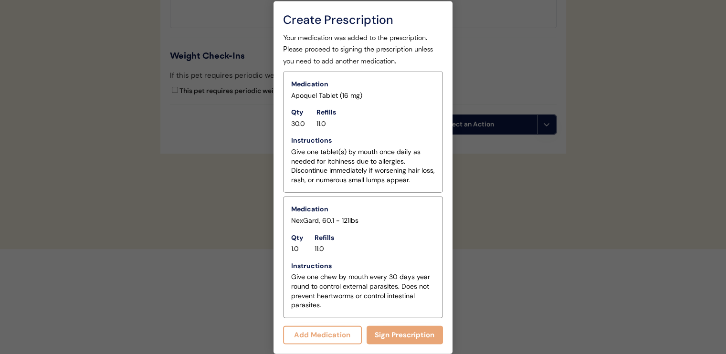
scroll to position [2168, 0]
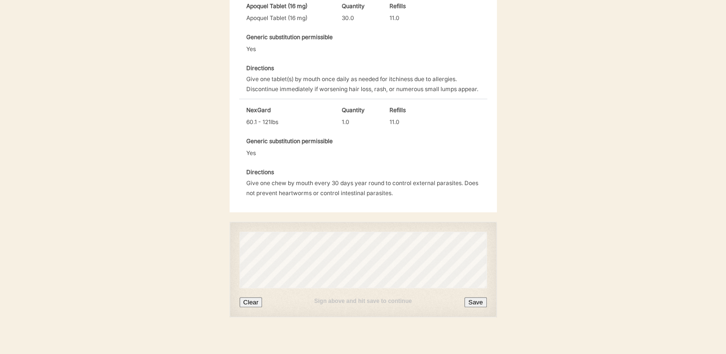
scroll to position [326, 0]
click at [472, 297] on button "Save" at bounding box center [475, 302] width 22 height 10
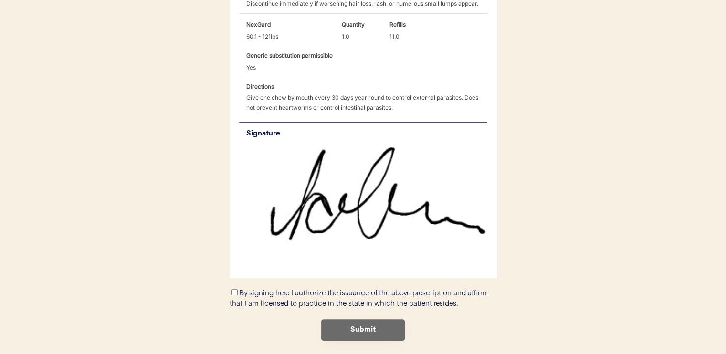
scroll to position [435, 0]
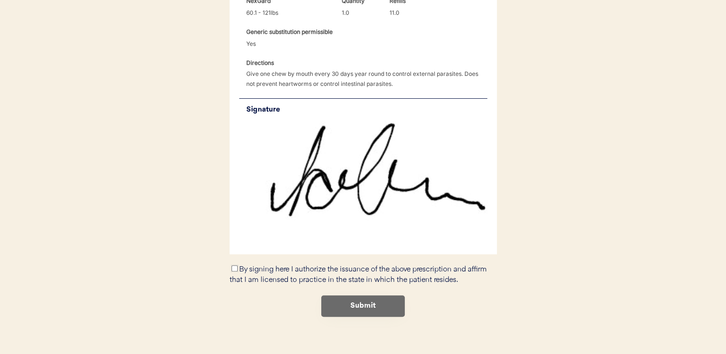
click at [233, 265] on input "By signing here I authorize the issuance of the above prescription and affirm t…" at bounding box center [234, 268] width 6 height 6
checkbox input "true"
click at [332, 295] on button "Submit" at bounding box center [363, 305] width 84 height 21
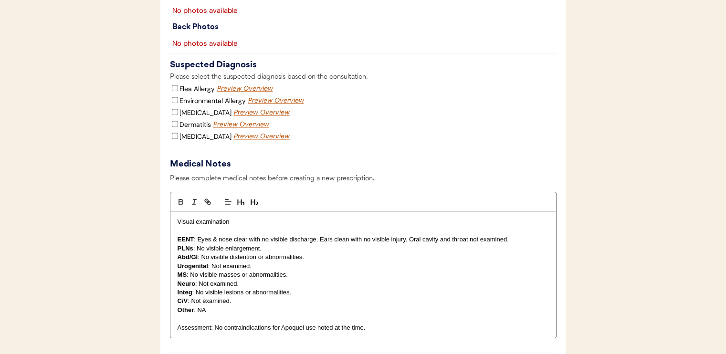
scroll to position [1336, 0]
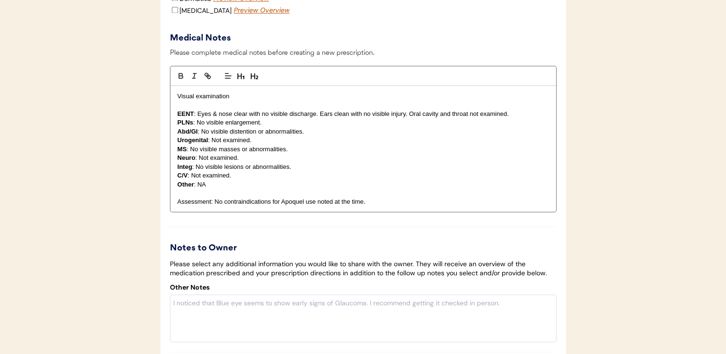
scroll to position [1766, 0]
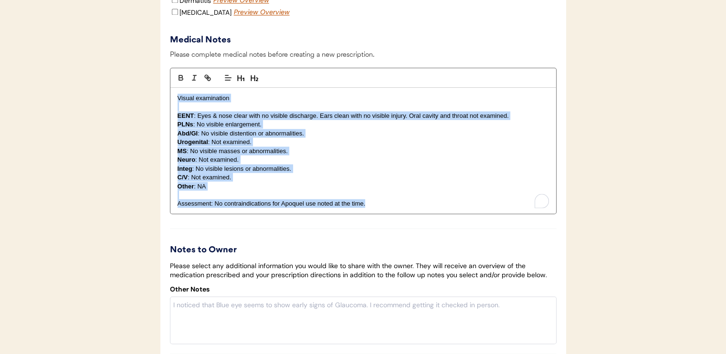
drag, startPoint x: 206, startPoint y: 114, endPoint x: 457, endPoint y: 227, distance: 275.5
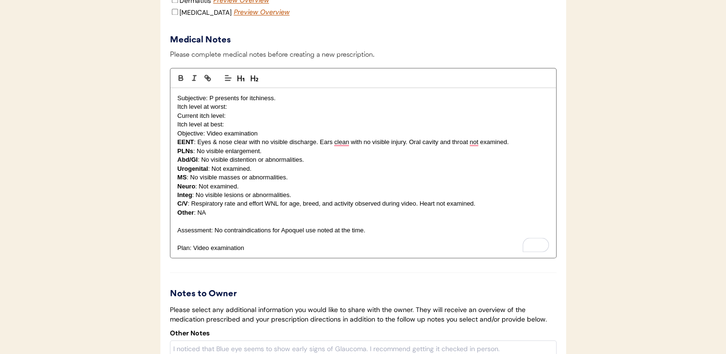
click at [235, 123] on p "Itch level at best:" at bounding box center [363, 124] width 371 height 9
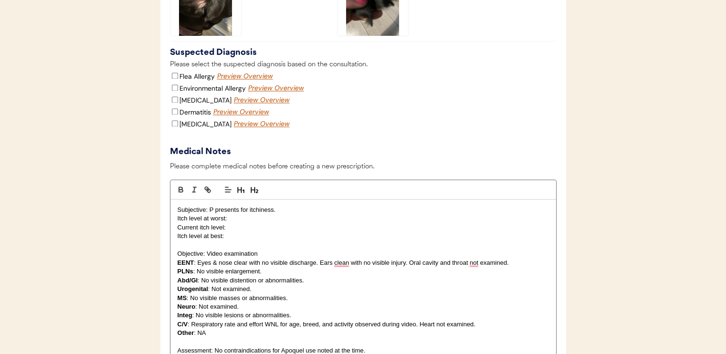
scroll to position [1670, 0]
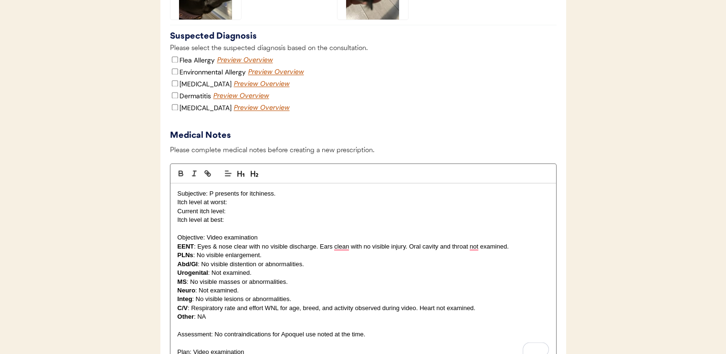
click at [246, 211] on p "Current itch level:" at bounding box center [363, 211] width 371 height 9
click at [262, 200] on p "Itch level at worst:" at bounding box center [363, 202] width 371 height 9
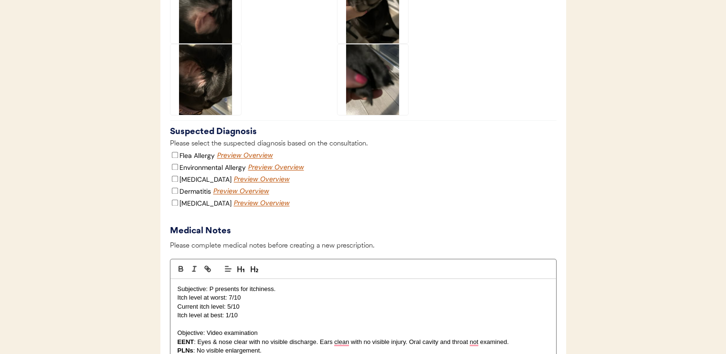
scroll to position [1527, 0]
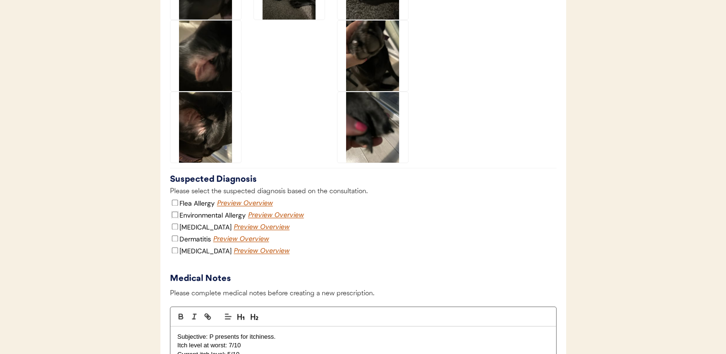
click at [176, 214] on input "Environmental Allergy" at bounding box center [175, 214] width 6 height 6
checkbox input "true"
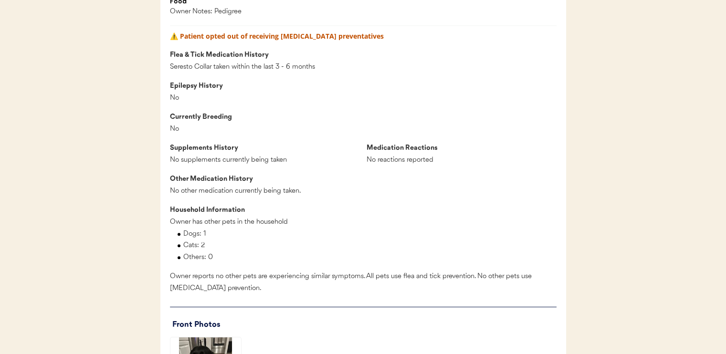
scroll to position [1145, 0]
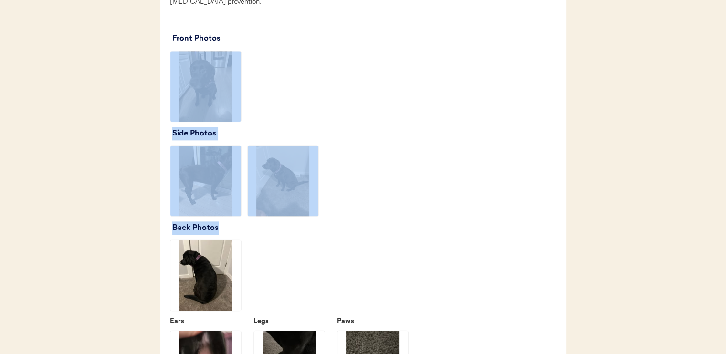
drag, startPoint x: 430, startPoint y: 238, endPoint x: 422, endPoint y: 72, distance: 165.8
click at [422, 73] on div "Medical History Problem Overview [PERSON_NAME] is currently experiencing hair l…" at bounding box center [363, 261] width 387 height 1676
click at [412, 162] on div at bounding box center [363, 181] width 387 height 72
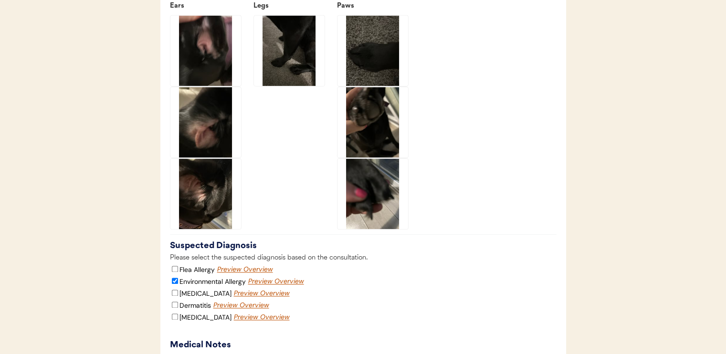
scroll to position [1479, 0]
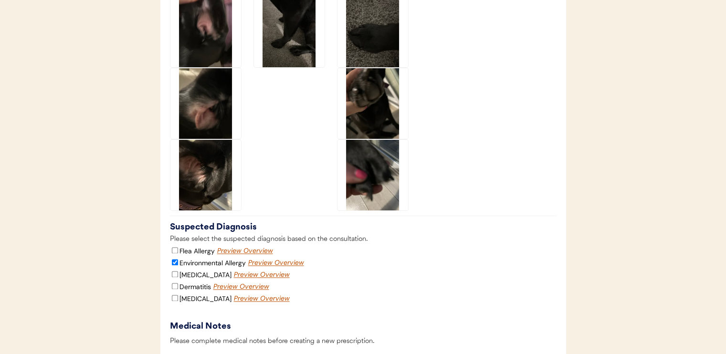
click at [189, 287] on label "Dermatitis" at bounding box center [194, 286] width 31 height 9
click at [178, 287] on input "Dermatitis" at bounding box center [175, 286] width 6 height 6
checkbox input "true"
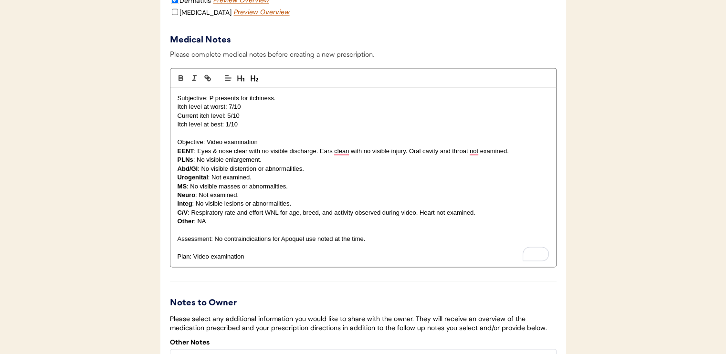
scroll to position [1813, 0]
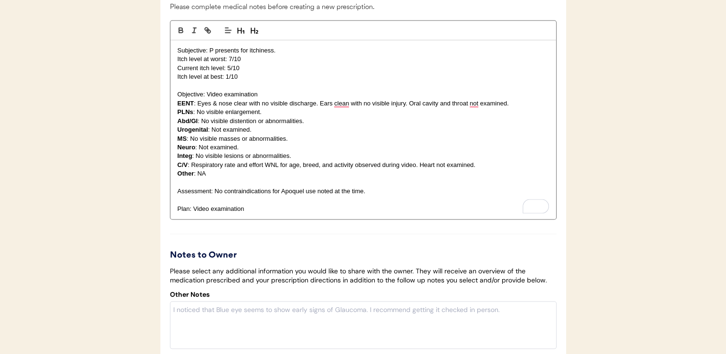
click at [273, 209] on p "Plan: Video examination" at bounding box center [363, 208] width 371 height 9
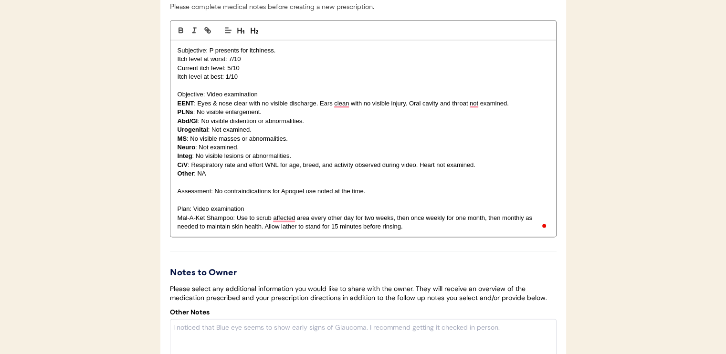
scroll to position [1861, 0]
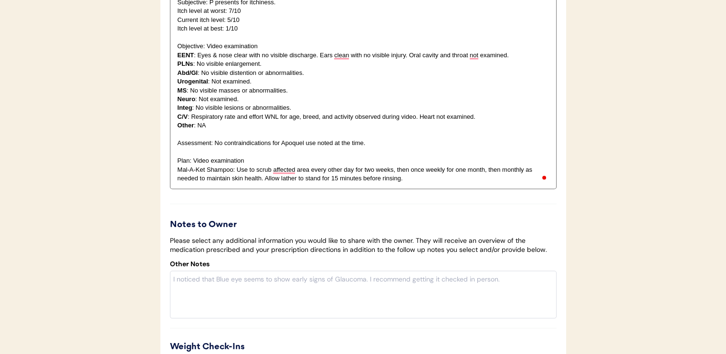
click at [422, 178] on p "Mal-A-Ket Shampoo: Use to scrub affected area every other day for two weeks, th…" at bounding box center [363, 175] width 371 height 18
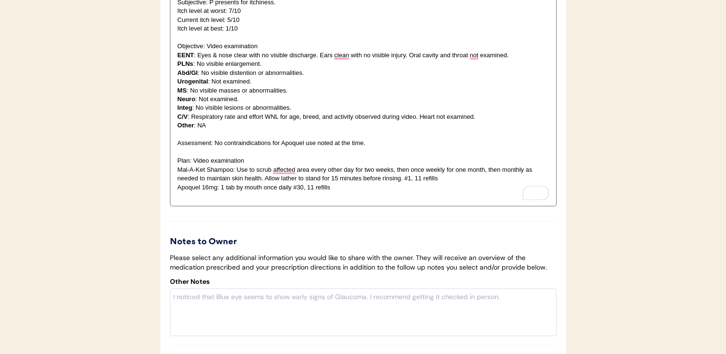
click at [281, 198] on p "To enrich screen reader interactions, please activate Accessibility in Grammarl…" at bounding box center [363, 196] width 371 height 9
click at [237, 196] on p "To enrich screen reader interactions, please activate Accessibility in Grammarl…" at bounding box center [363, 196] width 371 height 9
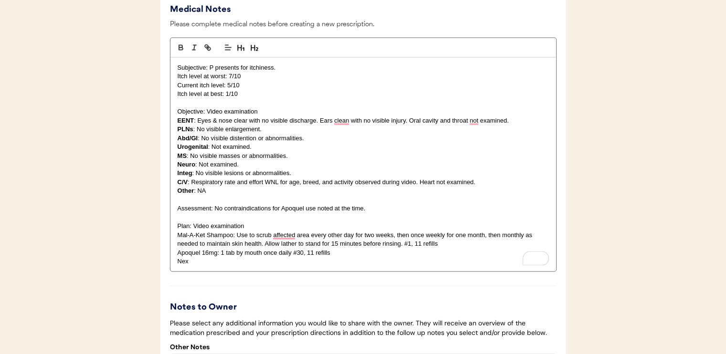
scroll to position [1813, 0]
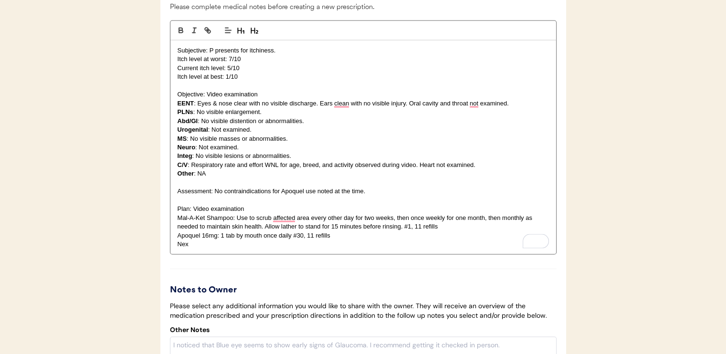
click at [315, 245] on p "Nex" at bounding box center [363, 244] width 371 height 9
drag, startPoint x: 197, startPoint y: 155, endPoint x: 290, endPoint y: 154, distance: 93.0
click at [290, 154] on p "Integ : No visible lesions or abnormalities." at bounding box center [363, 155] width 371 height 9
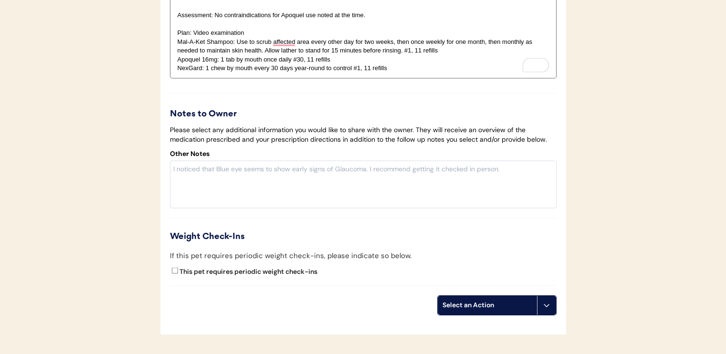
scroll to position [2004, 0]
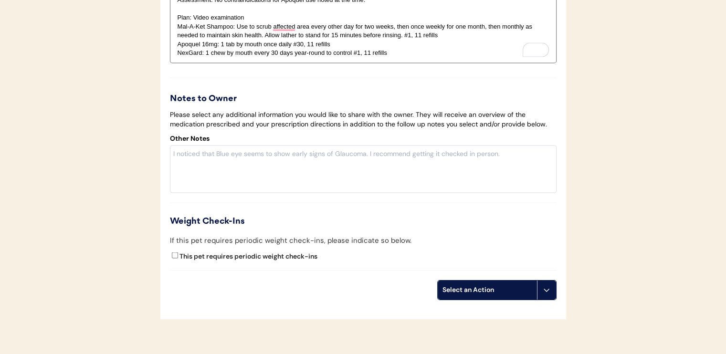
click at [469, 284] on div "Select an Action" at bounding box center [487, 290] width 99 height 19
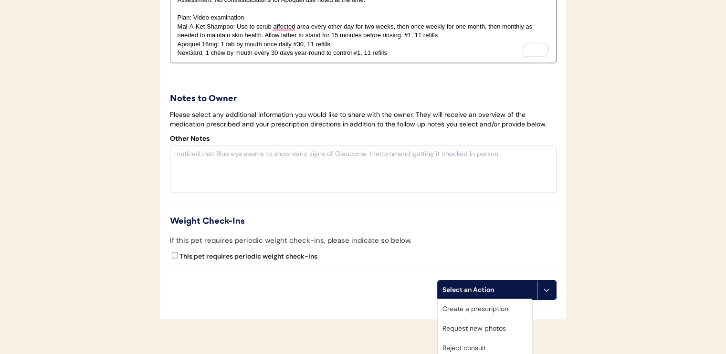
click at [477, 308] on div "Create a prescription" at bounding box center [485, 309] width 94 height 20
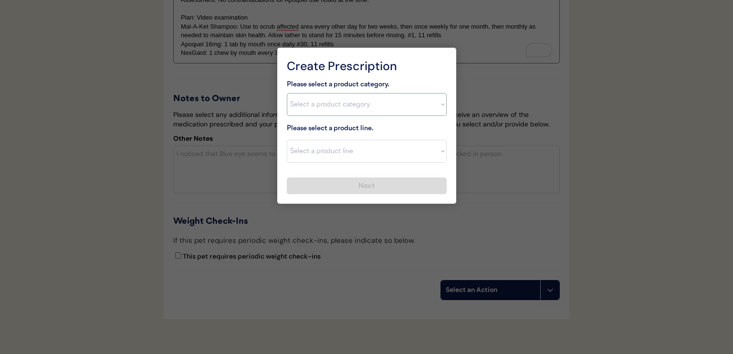
click at [356, 98] on select "Select a product category [MEDICAL_DATA] Antibiotics Anxiety Combo [MEDICAL_DAT…" at bounding box center [367, 104] width 160 height 23
select select ""[MEDICAL_DATA]""
click at [287, 93] on select "Select a product category [MEDICAL_DATA] Antibiotics Anxiety Combo [MEDICAL_DAT…" at bounding box center [367, 104] width 160 height 23
click at [361, 154] on select "Select a product line Apoquel Chewable Tablet Apoquel Tablet [MEDICAL_DATA] Der…" at bounding box center [367, 151] width 160 height 23
select select ""Apoquel Tablet""
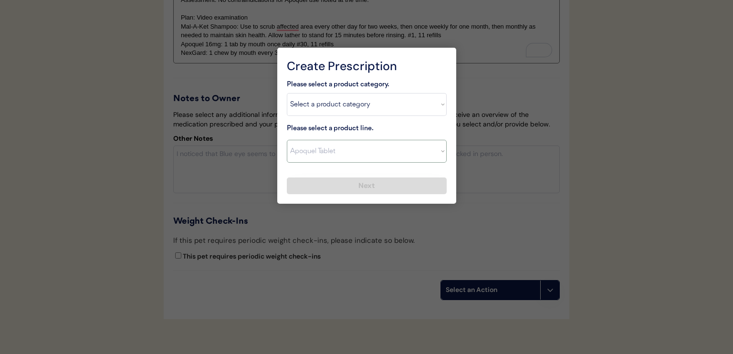
click at [287, 140] on select "Select a product line Apoquel Chewable Tablet Apoquel Tablet [MEDICAL_DATA] Der…" at bounding box center [367, 151] width 160 height 23
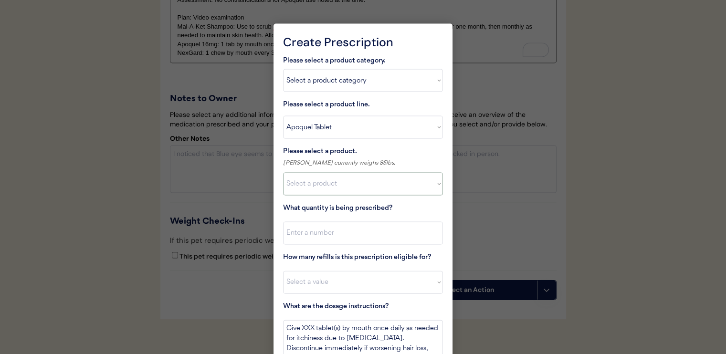
click at [361, 189] on select "Select a product Apoquel Tablet (16 mg) Apoquel Tablet (3.6 mg) Apoquel Tablet …" at bounding box center [363, 184] width 160 height 23
select select ""1348695171700984260__LOOKUP__1720647054590x322599372364987400""
click at [283, 173] on select "Select a product Apoquel Tablet (16 mg) Apoquel Tablet (3.6 mg) Apoquel Tablet …" at bounding box center [363, 184] width 160 height 23
click at [367, 225] on input "input" at bounding box center [363, 233] width 160 height 23
type input "30"
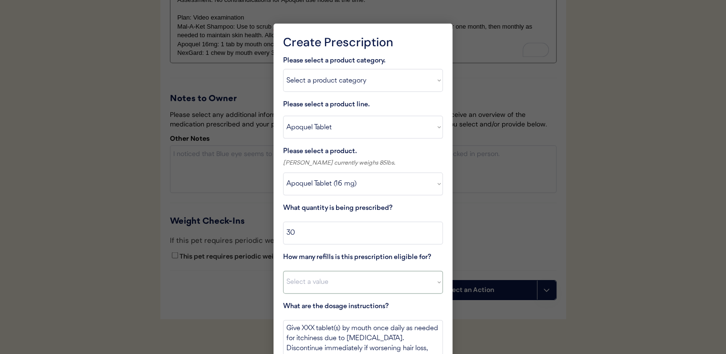
click at [376, 277] on select "Select a value 0 1 2 3 4 5 6 7 8 10 11" at bounding box center [363, 282] width 160 height 23
select select "11"
click at [283, 271] on select "Select a value 0 1 2 3 4 5 6 7 8 10 11" at bounding box center [363, 282] width 160 height 23
click at [305, 329] on textarea "Give XXX tablet(s) by mouth once daily as needed for itchiness due to allergies…" at bounding box center [363, 338] width 160 height 36
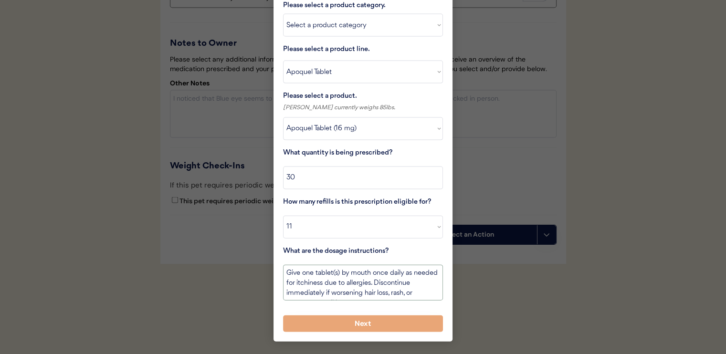
scroll to position [2063, 0]
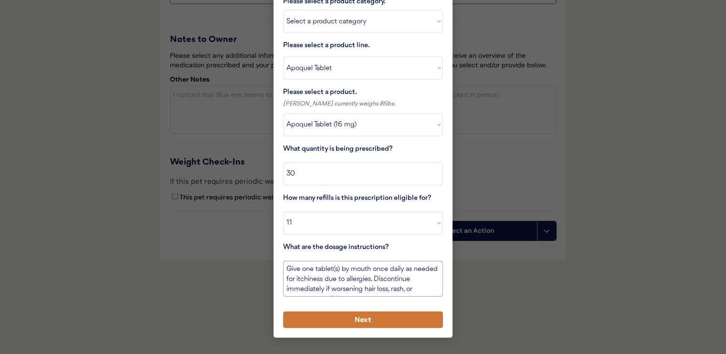
type textarea "Give one tablet(s) by mouth once daily as needed for itchiness due to allergies…"
click at [355, 322] on button "Next" at bounding box center [363, 320] width 160 height 17
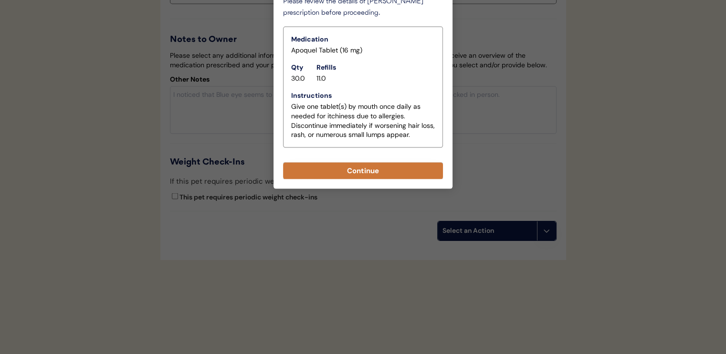
click at [395, 172] on button "Continue" at bounding box center [363, 171] width 160 height 17
select select ""PLACEHOLDER_1427118222253""
type textarea "Give XXX tablet(s) by mouth once daily as needed for itchiness due to allergies…"
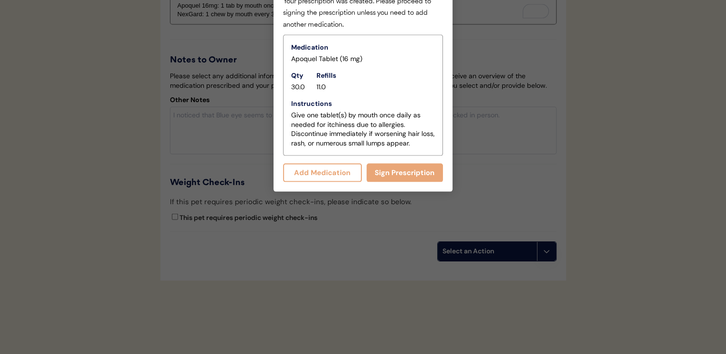
scroll to position [2083, 0]
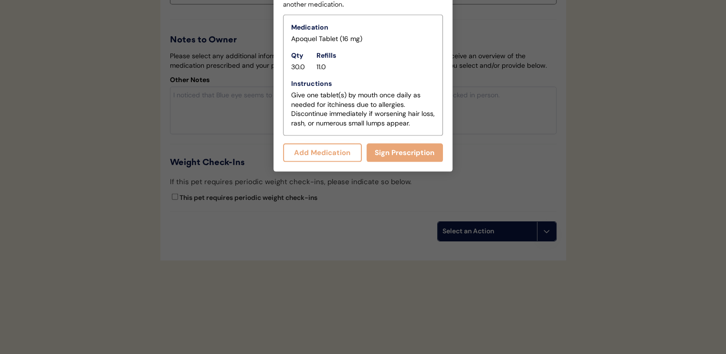
click at [339, 156] on button "Add Medication" at bounding box center [322, 153] width 79 height 19
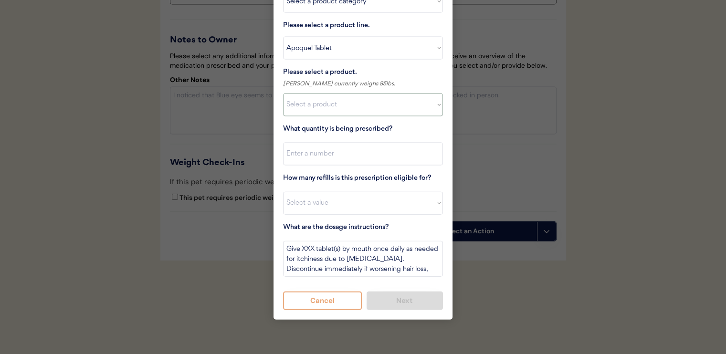
click at [338, 102] on select "Select a product Apoquel Tablet (16 mg) Apoquel Tablet (3.6 mg) Apoquel Tablet …" at bounding box center [363, 105] width 160 height 23
drag, startPoint x: 342, startPoint y: 101, endPoint x: 342, endPoint y: 87, distance: 13.4
click at [342, 101] on select "Select a product Apoquel Tablet (16 mg) Apoquel Tablet (3.6 mg) Apoquel Tablet …" at bounding box center [363, 105] width 160 height 23
click at [341, 55] on select "Select a product line Apoquel Chewable Tablet Apoquel Tablet Cyclosporine Derma…" at bounding box center [363, 48] width 160 height 23
select select ""Mal-A-Ket Shampoo""
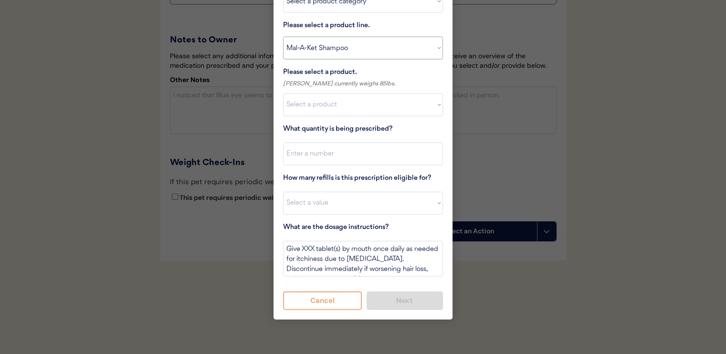
click at [283, 37] on select "Select a product line Apoquel Chewable Tablet Apoquel Tablet Cyclosporine Derma…" at bounding box center [363, 48] width 160 height 23
type textarea "Bathe every other day for 2 weeks, then once weekly for one month, then as need…"
click at [346, 104] on select "Select a product Mal-A-Ket Shampoo, 8 oz" at bounding box center [363, 105] width 160 height 23
select select ""1348695171700984260__LOOKUP__1732553434443x237257447760914180""
click at [283, 94] on select "Select a product Mal-A-Ket Shampoo, 8 oz" at bounding box center [363, 105] width 160 height 23
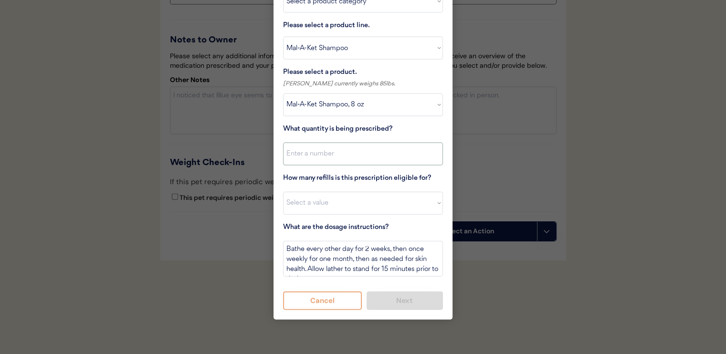
click at [345, 156] on input "input" at bounding box center [363, 154] width 160 height 23
type input "1"
click at [355, 196] on select "Select a value 0 1 2 3 4 5 6 7 8 10 11" at bounding box center [363, 203] width 160 height 23
select select "11"
click at [283, 192] on select "Select a value 0 1 2 3 4 5 6 7 8 10 11" at bounding box center [363, 203] width 160 height 23
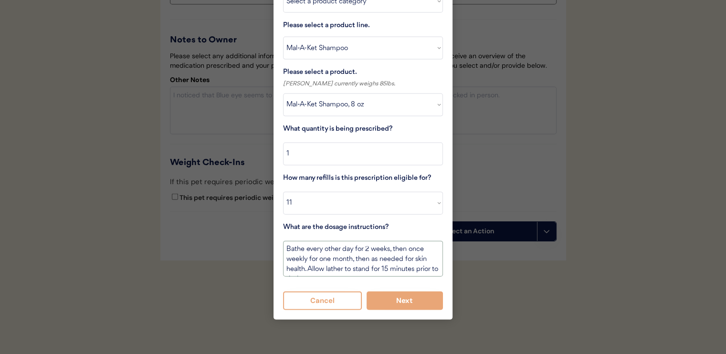
click at [296, 249] on textarea "Bathe every other day for 2 weeks, then once weekly for one month, then as need…" at bounding box center [363, 259] width 160 height 36
click at [292, 247] on textarea "Bathe every other day for 2 weeks, then once weekly for one month, then as need…" at bounding box center [363, 259] width 160 height 36
click at [295, 246] on textarea "Bathe every other day for 2 weeks, then once weekly for one month, then as need…" at bounding box center [363, 259] width 160 height 36
type textarea "Scrub the affected area every other day for 2 weeks, then once weekly for one m…"
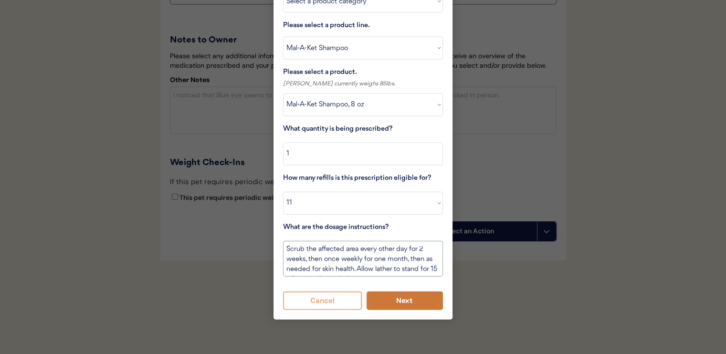
click at [407, 306] on button "Next" at bounding box center [404, 301] width 77 height 19
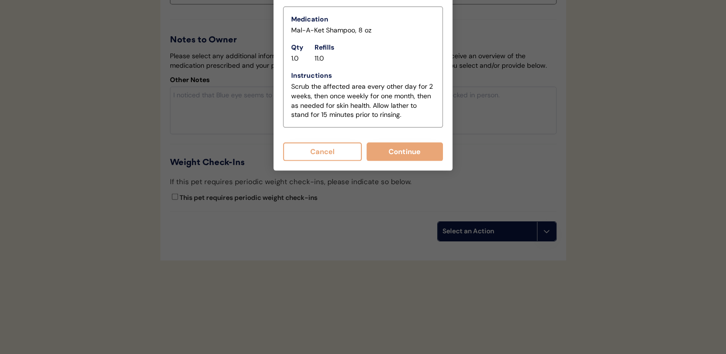
click at [386, 147] on button "Continue" at bounding box center [404, 152] width 77 height 19
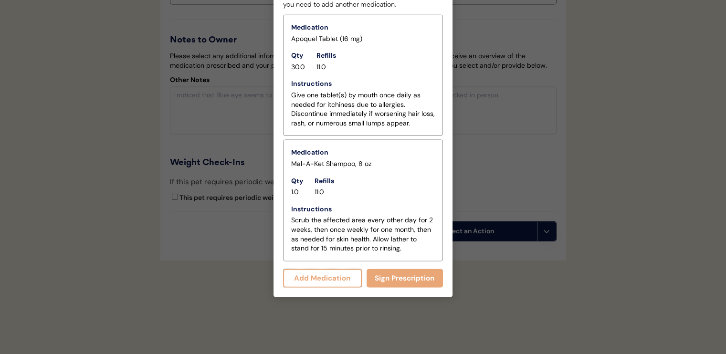
click at [324, 276] on button "Add Medication" at bounding box center [322, 278] width 79 height 19
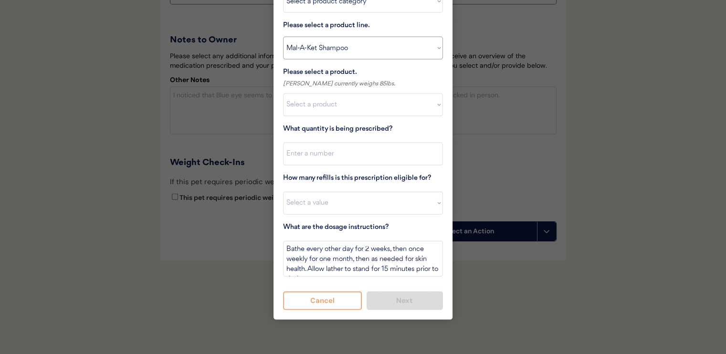
scroll to position [2036, 0]
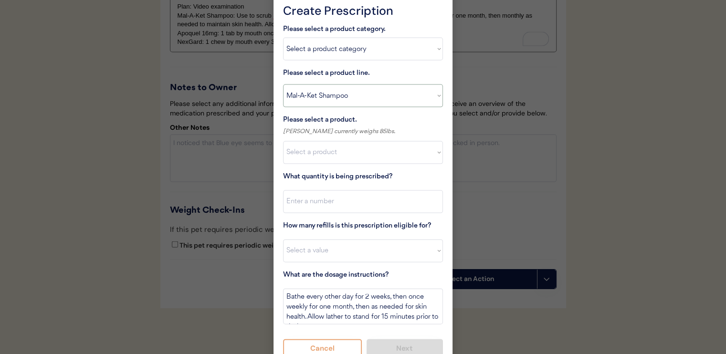
click at [355, 96] on select "Select a product line Apoquel Chewable Tablet Apoquel Tablet Cyclosporine Derma…" at bounding box center [363, 95] width 160 height 23
drag, startPoint x: 355, startPoint y: 96, endPoint x: 355, endPoint y: 71, distance: 25.3
click at [355, 96] on select "Select a product line Apoquel Chewable Tablet Apoquel Tablet Cyclosporine Derma…" at bounding box center [363, 95] width 160 height 23
click at [352, 53] on select "Select a product category Allergies Antibiotics Anxiety Combo Parasite Preventi…" at bounding box center [363, 49] width 160 height 23
select select ""flea___tick""
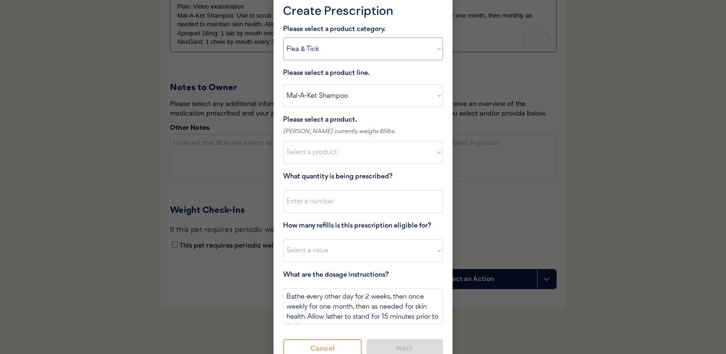
click at [283, 38] on select "Select a product category Allergies Antibiotics Anxiety Combo Parasite Preventi…" at bounding box center [363, 49] width 160 height 23
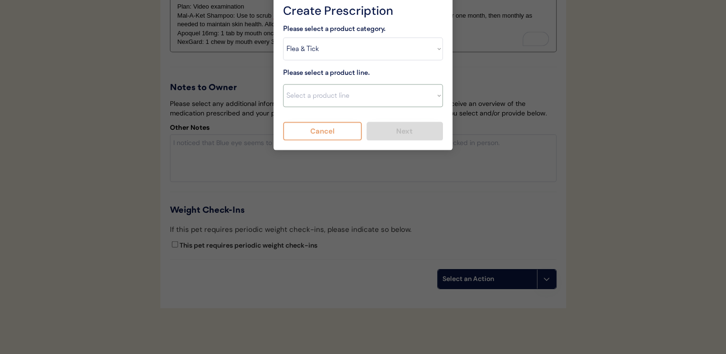
click at [353, 103] on select "Select a product line Advantix II Bravecto 1 Month Bravecto 1 Month (3 Month) B…" at bounding box center [363, 95] width 160 height 23
select select ""NexGard""
click at [283, 84] on select "Select a product line Advantix II Bravecto 1 Month Bravecto 1 Month (3 Month) B…" at bounding box center [363, 95] width 160 height 23
type textarea "Give one chew by mouth every 30 days year round to control external parasites. …"
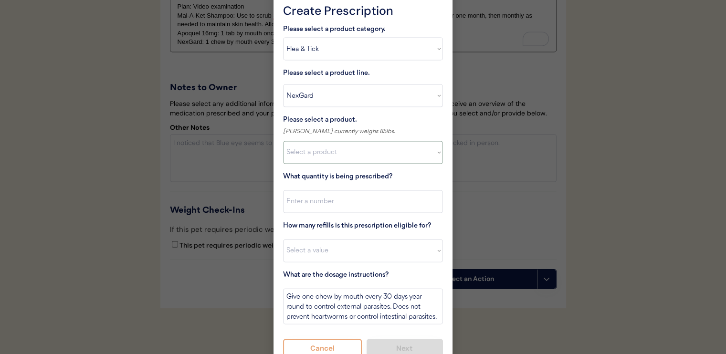
click at [342, 147] on select "Select a product NexGard, 4 - 10lbs NexGard, 10.1 - 24lbs NexGard, 24.1 - 60lbs…" at bounding box center [363, 152] width 160 height 23
select select ""1348695171700984260__LOOKUP__1670802184069x769842999752052000""
click at [283, 141] on select "Select a product NexGard, 4 - 10lbs NexGard, 10.1 - 24lbs NexGard, 24.1 - 60lbs…" at bounding box center [363, 152] width 160 height 23
click at [355, 204] on input "input" at bounding box center [363, 201] width 160 height 23
type input "1"
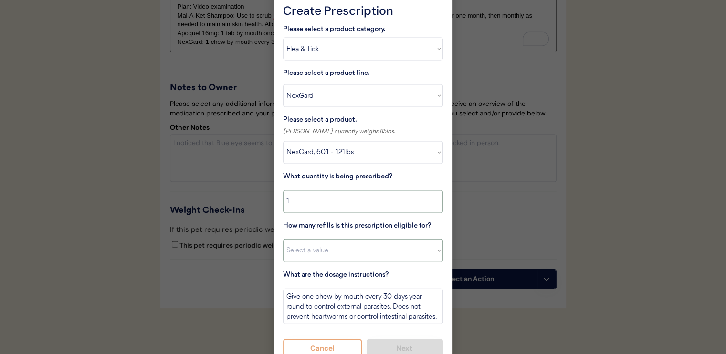
click at [370, 250] on select "Select a value 0 1 2 3 4 5 6 7 8 10 11" at bounding box center [363, 251] width 160 height 23
select select "11"
click at [283, 240] on select "Select a value 0 1 2 3 4 5 6 7 8 10 11" at bounding box center [363, 251] width 160 height 23
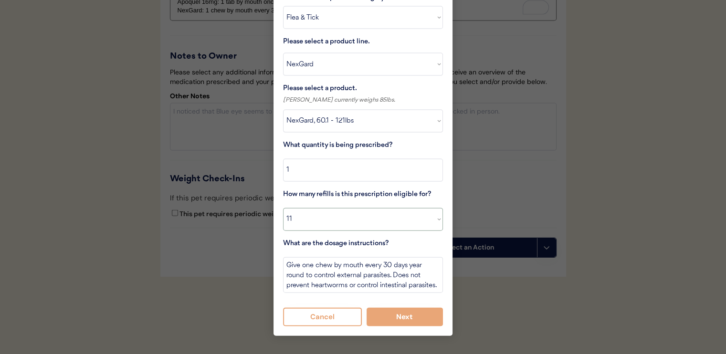
scroll to position [2083, 0]
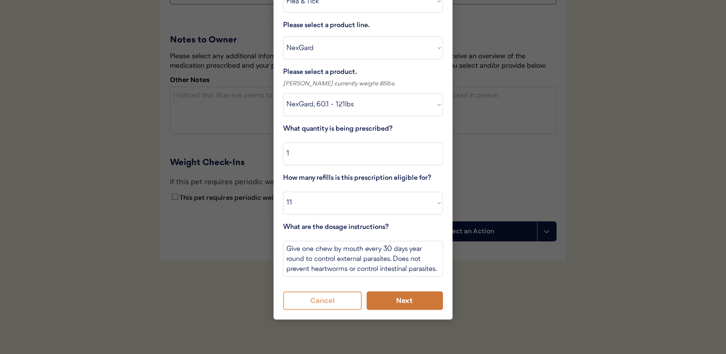
click at [391, 299] on button "Next" at bounding box center [404, 301] width 77 height 19
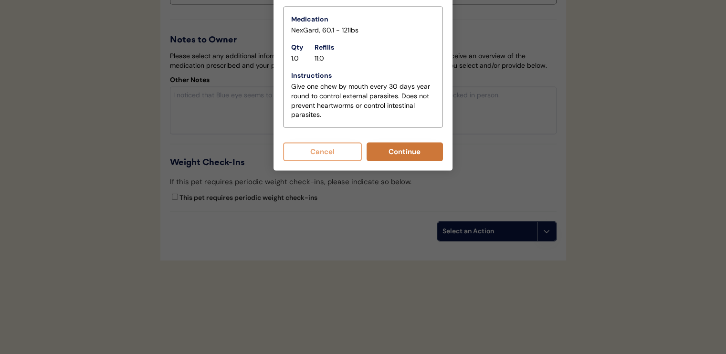
click at [397, 157] on button "Continue" at bounding box center [404, 152] width 77 height 19
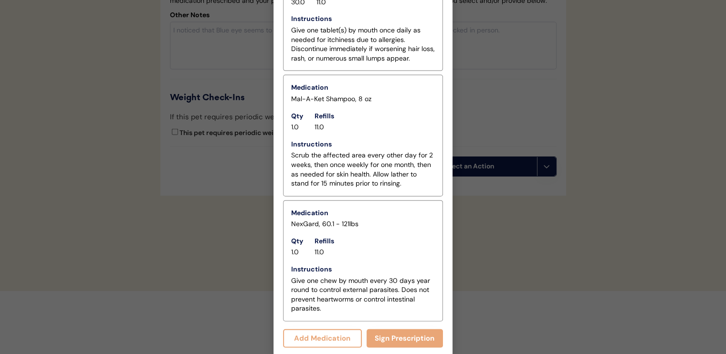
scroll to position [2151, 0]
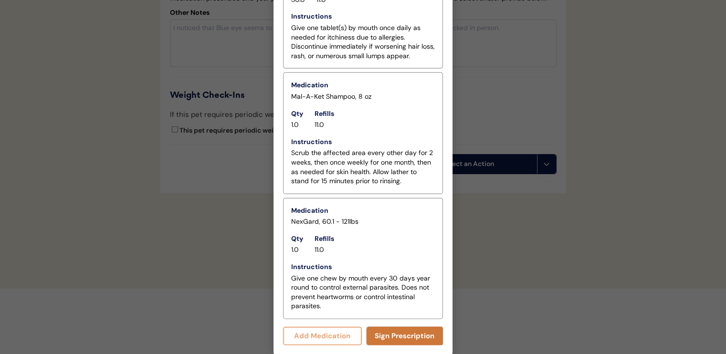
click at [401, 336] on button "Sign Prescription" at bounding box center [404, 336] width 77 height 19
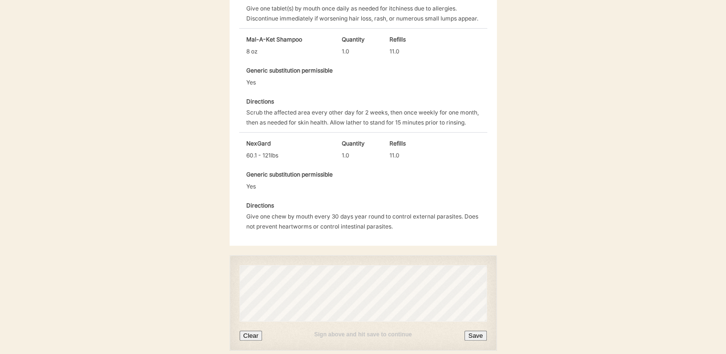
scroll to position [430, 0]
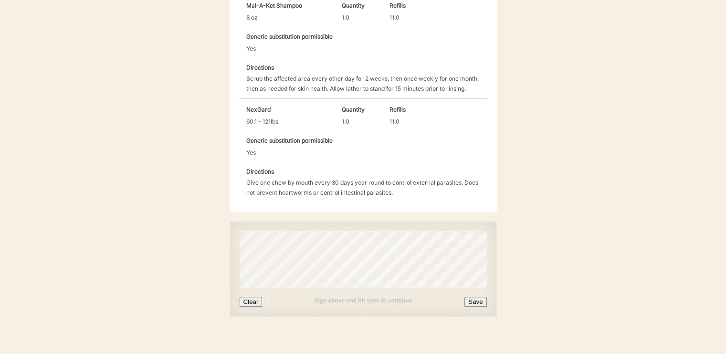
click at [474, 297] on button "Save" at bounding box center [475, 302] width 22 height 10
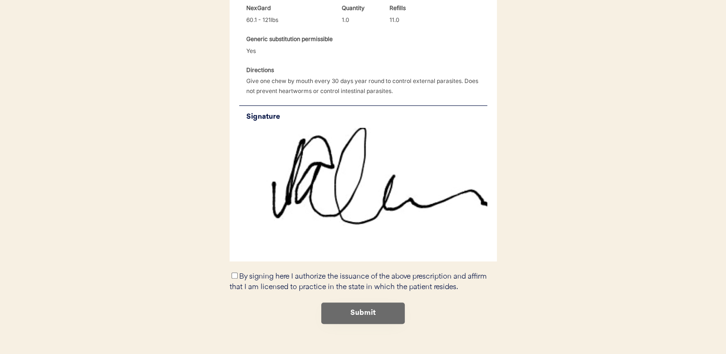
scroll to position [539, 0]
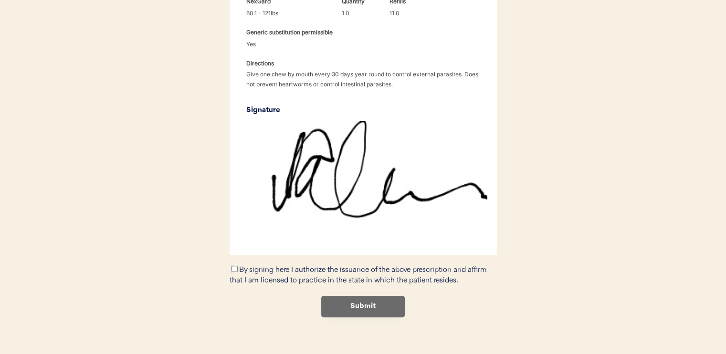
click at [235, 266] on input "By signing here I authorize the issuance of the above prescription and affirm t…" at bounding box center [234, 269] width 6 height 6
checkbox input "true"
click at [331, 296] on button "Submit" at bounding box center [363, 306] width 84 height 21
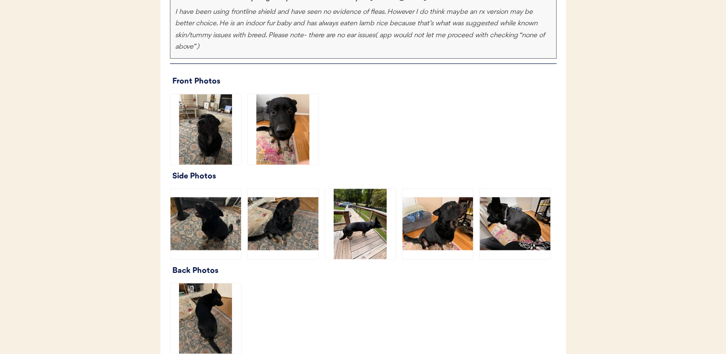
scroll to position [1193, 0]
click at [288, 159] on img at bounding box center [283, 129] width 71 height 71
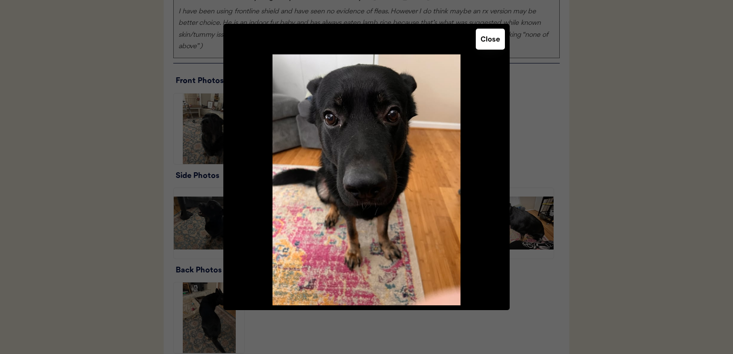
click at [488, 43] on button "Close" at bounding box center [490, 39] width 29 height 21
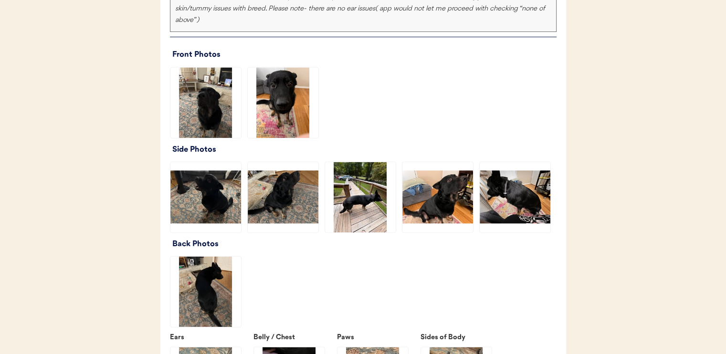
scroll to position [1241, 0]
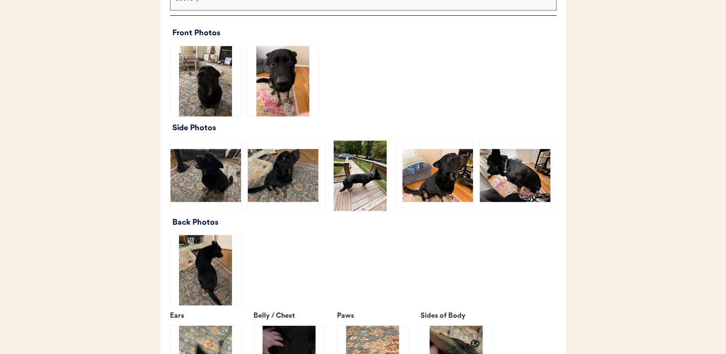
click at [366, 185] on img at bounding box center [360, 175] width 71 height 71
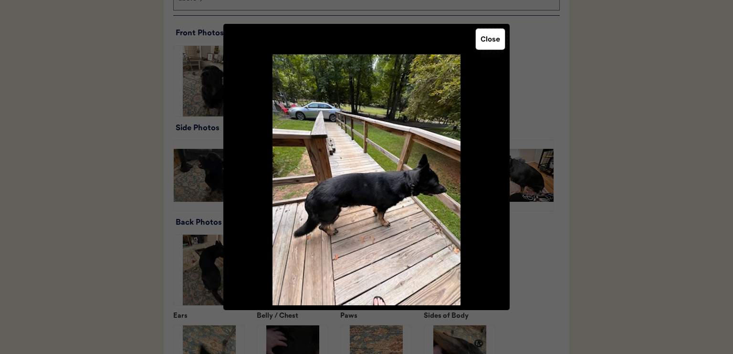
click at [487, 38] on button "Close" at bounding box center [490, 39] width 29 height 21
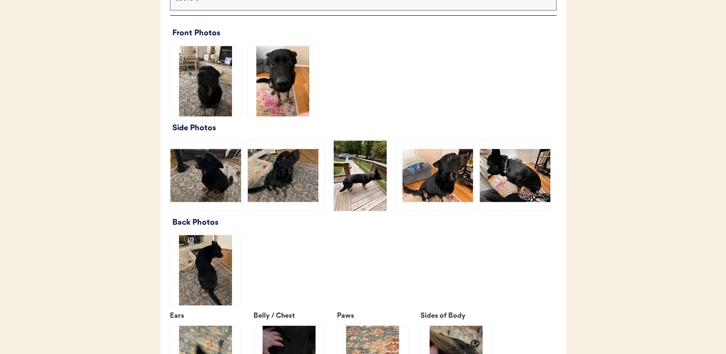
click at [550, 194] on img at bounding box center [515, 175] width 71 height 71
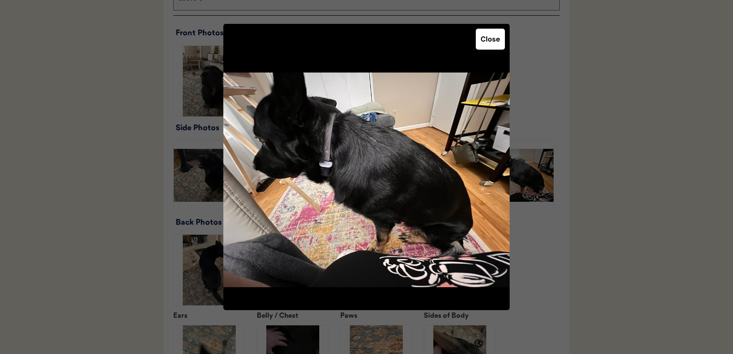
click at [498, 45] on button "Close" at bounding box center [490, 39] width 29 height 21
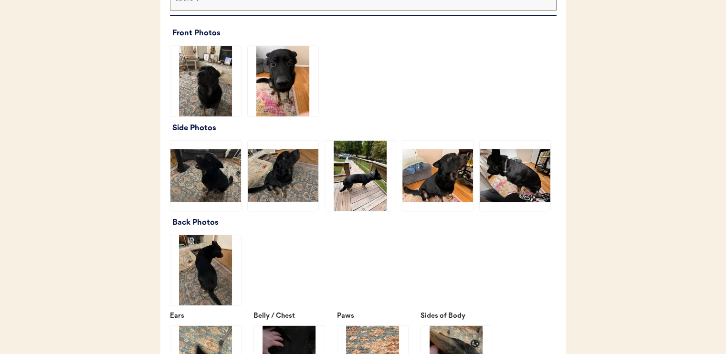
click at [521, 194] on img at bounding box center [515, 175] width 71 height 71
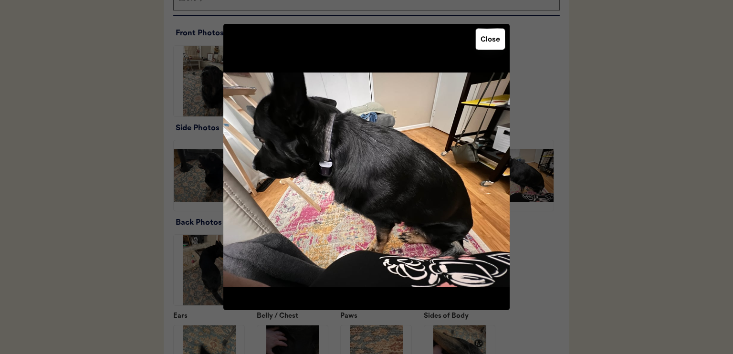
click at [490, 42] on button "Close" at bounding box center [490, 39] width 29 height 21
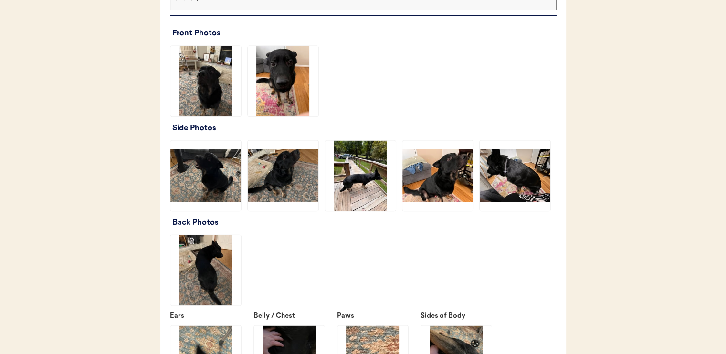
click at [454, 184] on img at bounding box center [437, 175] width 71 height 71
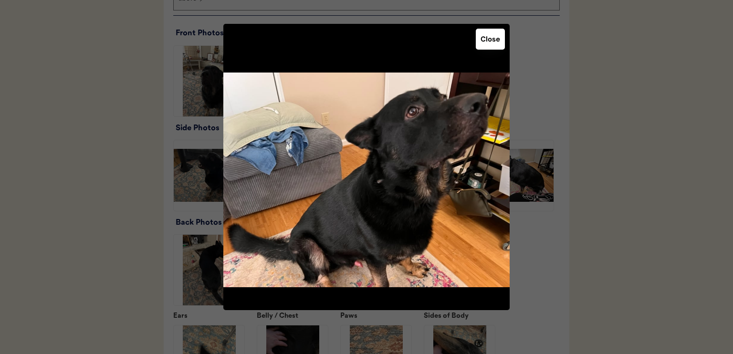
click at [492, 39] on button "Close" at bounding box center [490, 39] width 29 height 21
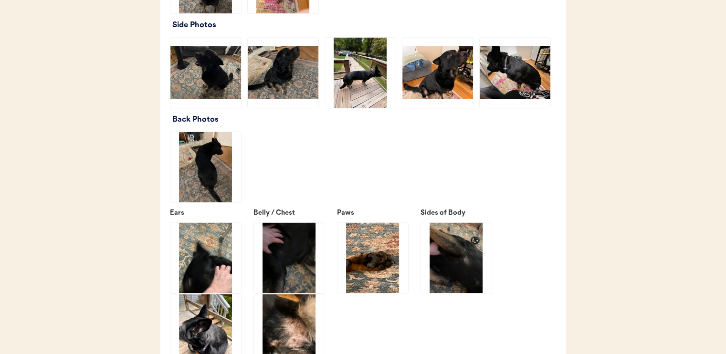
scroll to position [1384, 0]
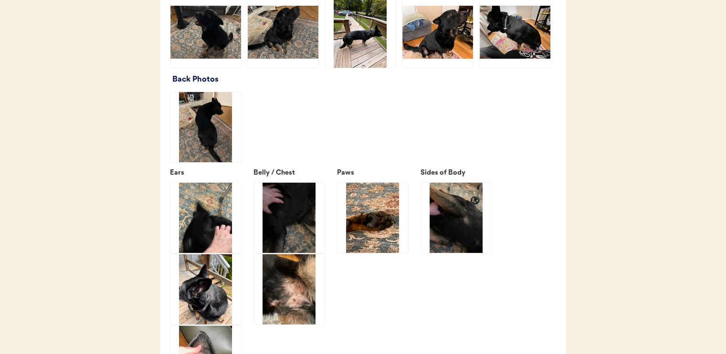
click at [204, 149] on img at bounding box center [205, 127] width 71 height 71
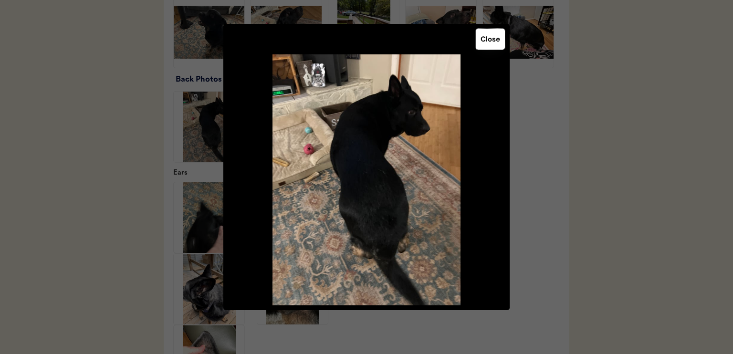
click at [493, 42] on button "Close" at bounding box center [490, 39] width 29 height 21
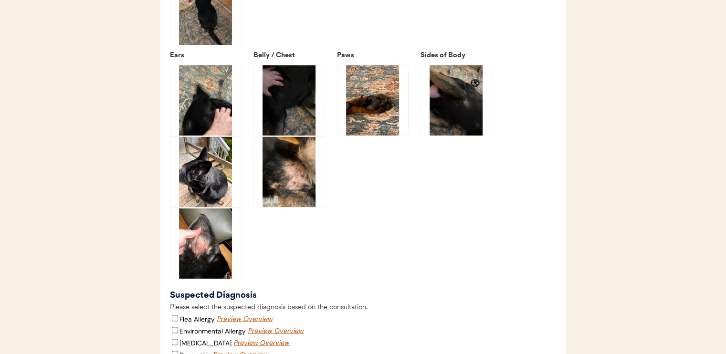
scroll to position [1527, 0]
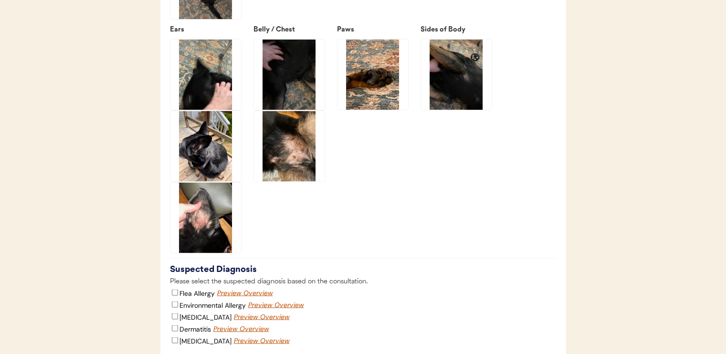
click at [207, 164] on img at bounding box center [205, 146] width 71 height 71
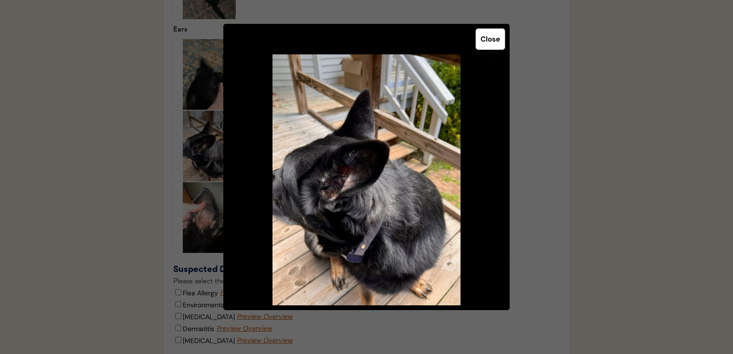
click at [493, 40] on button "Close" at bounding box center [490, 39] width 29 height 21
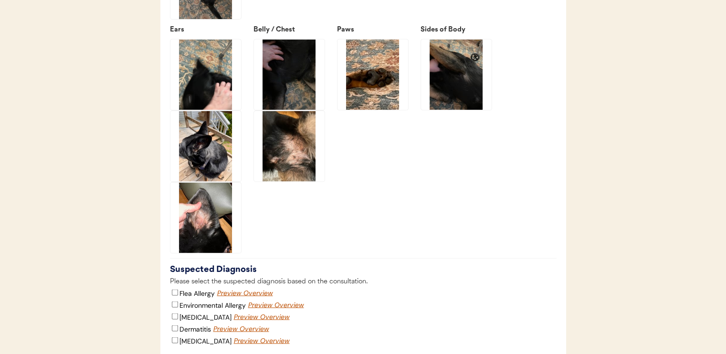
click at [310, 173] on img at bounding box center [289, 146] width 71 height 71
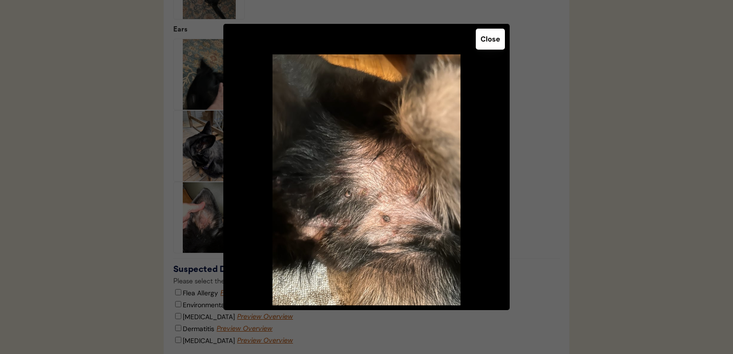
click at [497, 42] on button "Close" at bounding box center [490, 39] width 29 height 21
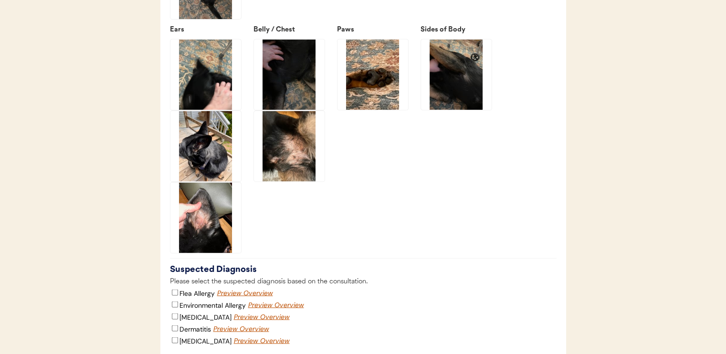
click at [384, 92] on img at bounding box center [372, 74] width 71 height 71
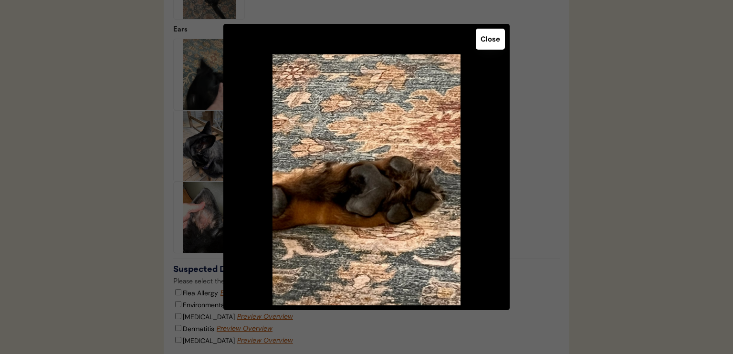
click at [491, 48] on button "Close" at bounding box center [490, 39] width 29 height 21
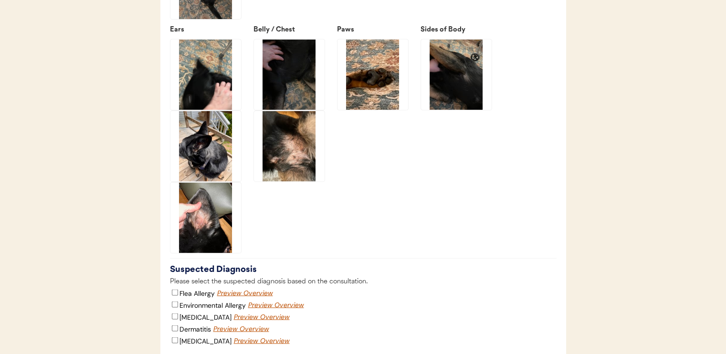
click at [462, 94] on img at bounding box center [456, 74] width 71 height 71
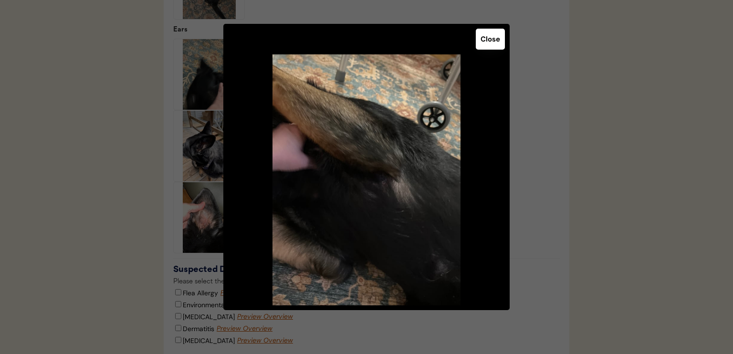
click at [492, 38] on button "Close" at bounding box center [490, 39] width 29 height 21
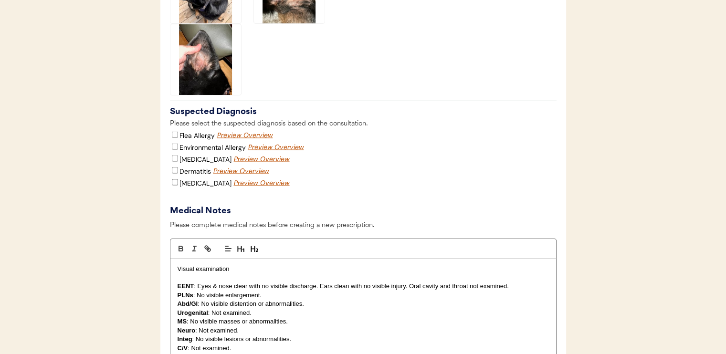
scroll to position [1766, 0]
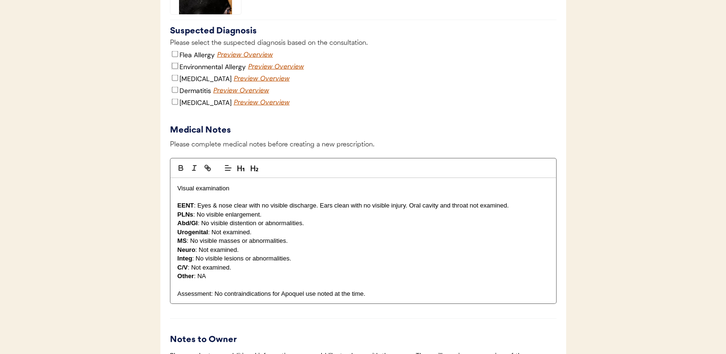
click at [175, 69] on input "Environmental Allergy" at bounding box center [175, 66] width 6 height 6
checkbox input "true"
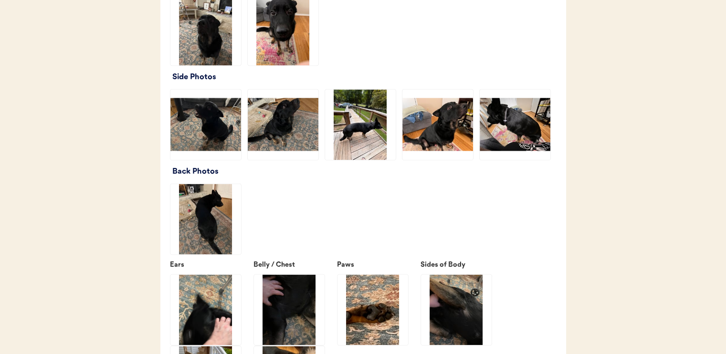
scroll to position [1288, 0]
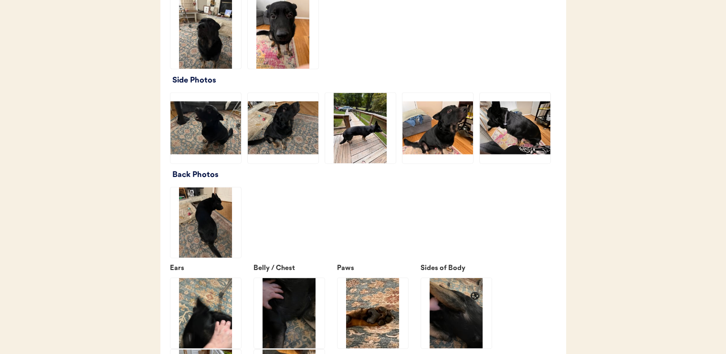
click at [442, 128] on img at bounding box center [437, 128] width 71 height 71
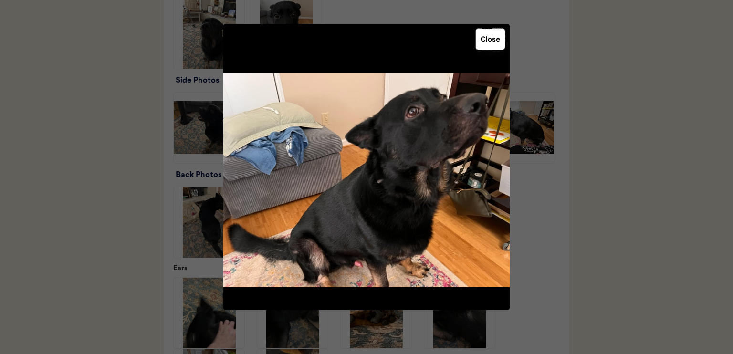
click at [486, 45] on button "Close" at bounding box center [490, 39] width 29 height 21
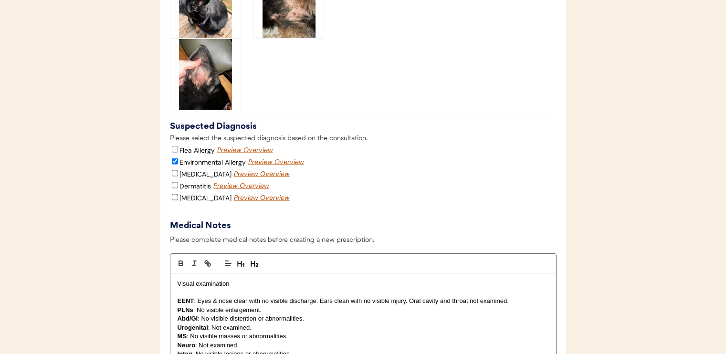
scroll to position [1861, 0]
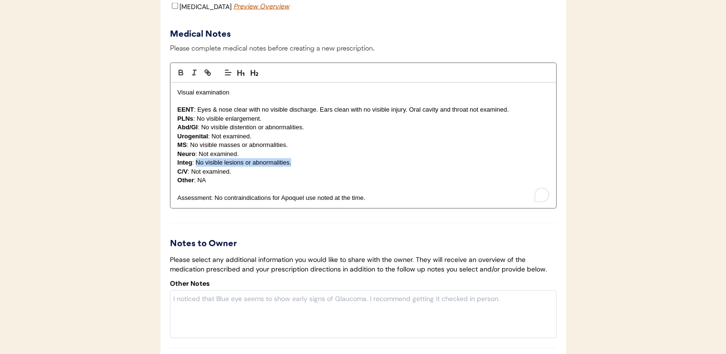
drag, startPoint x: 197, startPoint y: 173, endPoint x: 293, endPoint y: 172, distance: 96.4
click at [293, 167] on p "Integ : No visible lesions or abnormalities." at bounding box center [363, 162] width 371 height 9
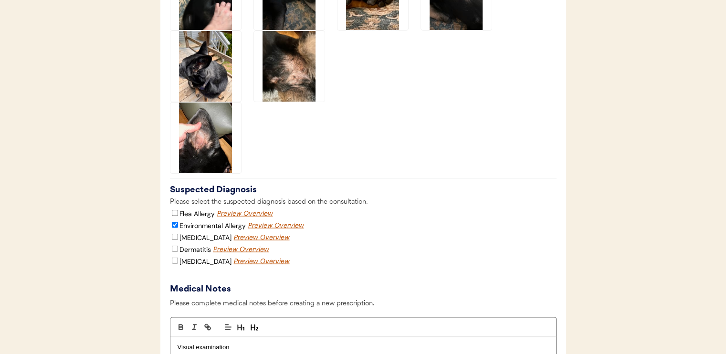
scroll to position [1575, 0]
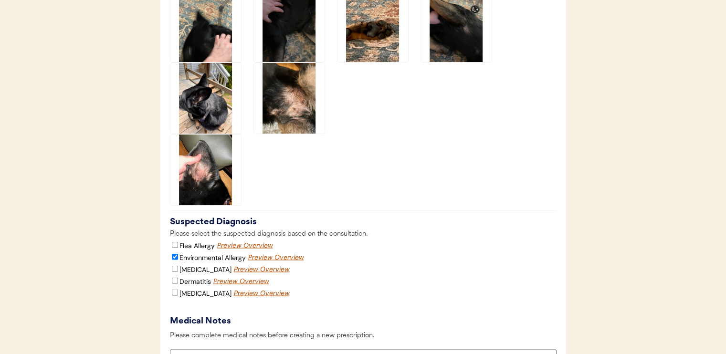
click at [202, 183] on img at bounding box center [205, 170] width 71 height 71
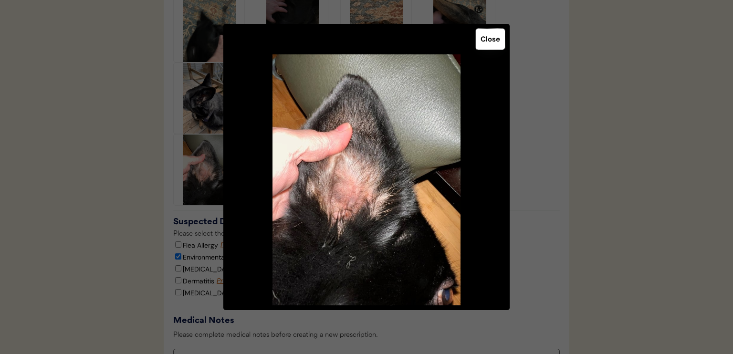
click at [487, 46] on button "Close" at bounding box center [490, 39] width 29 height 21
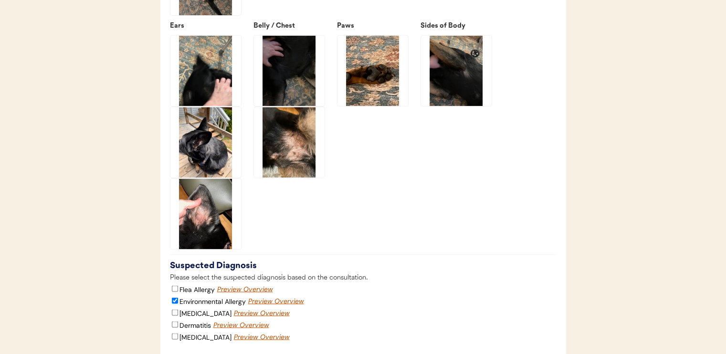
scroll to position [1479, 0]
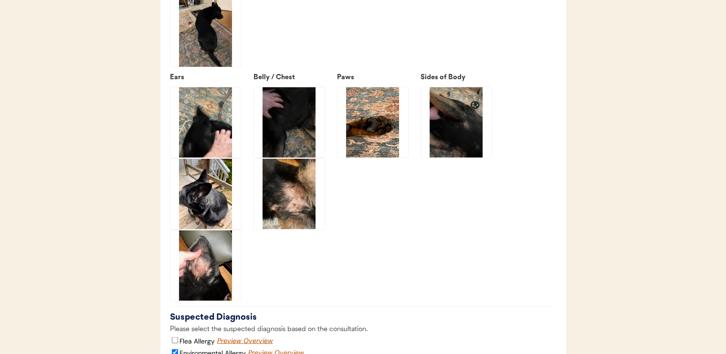
click at [206, 210] on img at bounding box center [205, 193] width 71 height 71
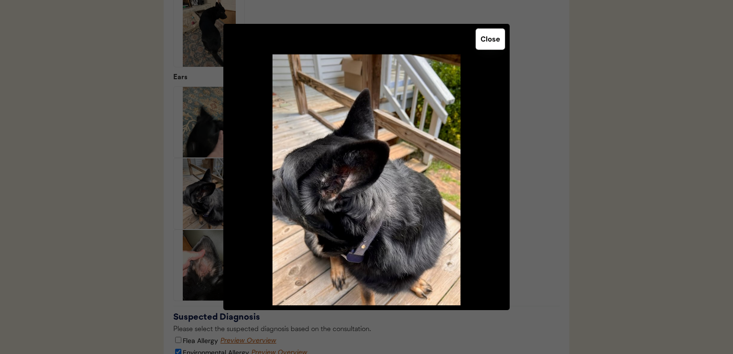
click at [491, 40] on button "Close" at bounding box center [490, 39] width 29 height 21
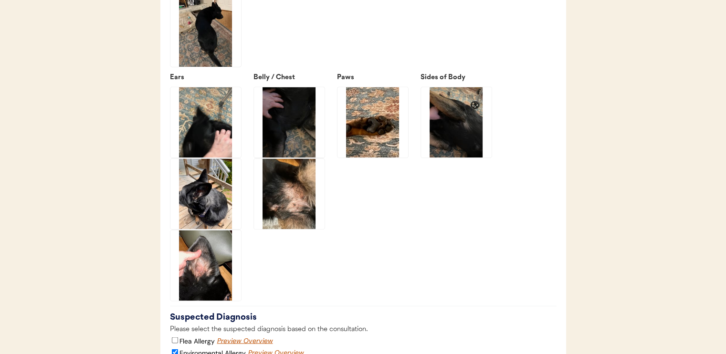
click at [219, 278] on img at bounding box center [205, 265] width 71 height 71
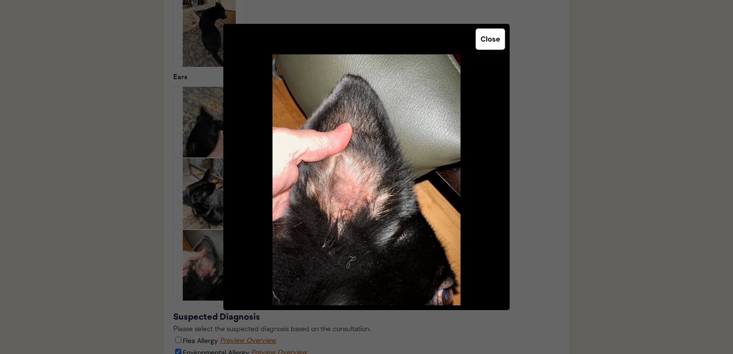
click at [497, 44] on button "Close" at bounding box center [490, 39] width 29 height 21
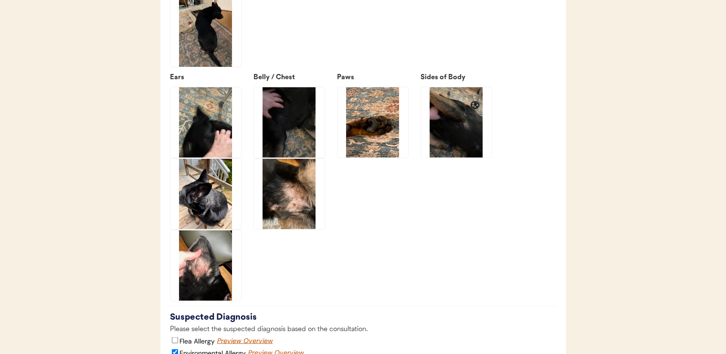
click at [210, 216] on img at bounding box center [205, 193] width 71 height 71
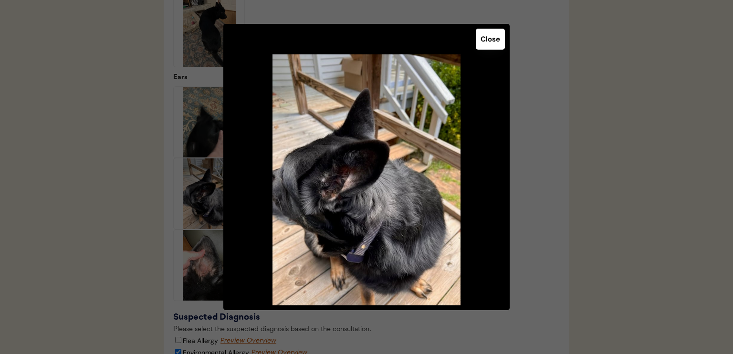
click at [496, 35] on button "Close" at bounding box center [490, 39] width 29 height 21
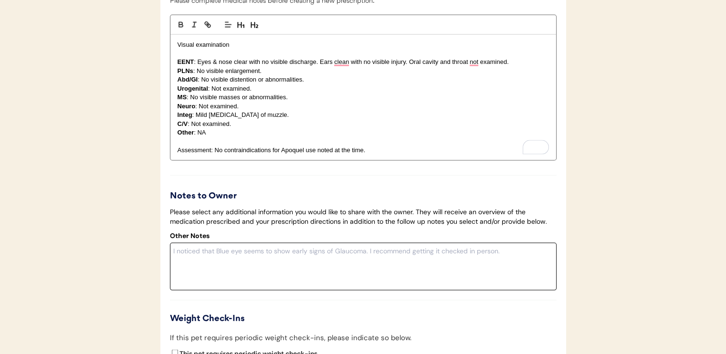
scroll to position [2077, 0]
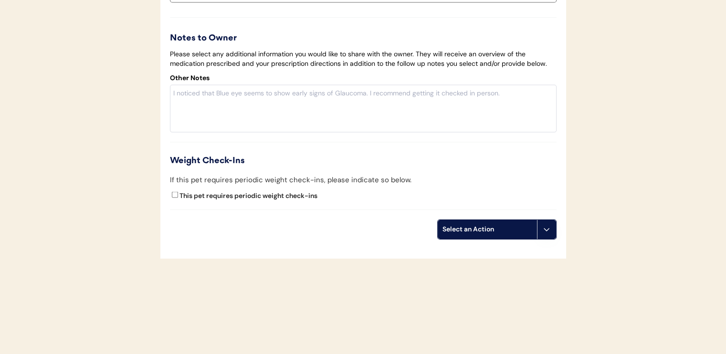
click at [477, 232] on div "Select an Action" at bounding box center [487, 230] width 90 height 10
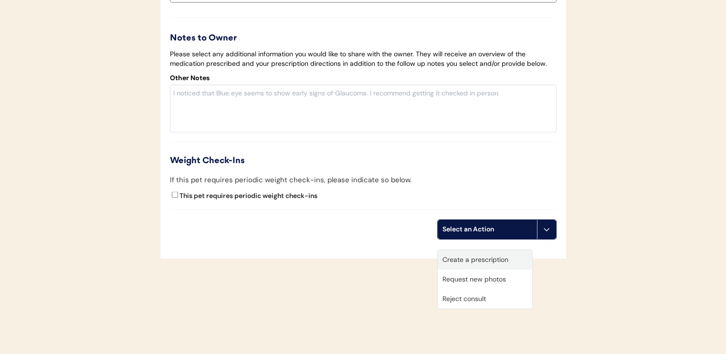
click at [477, 250] on div "Create a prescription" at bounding box center [485, 260] width 94 height 20
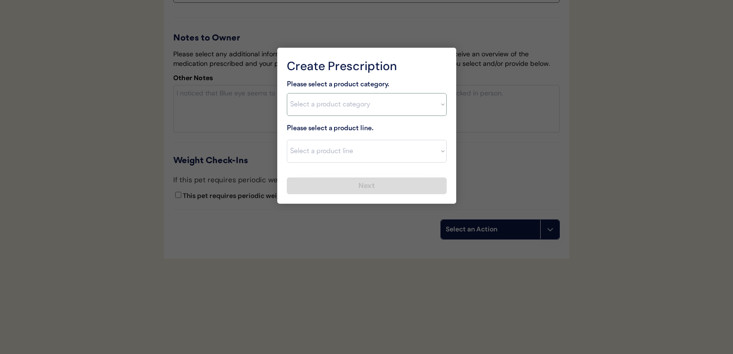
click at [370, 110] on select "Select a product category Allergies Antibiotics Anxiety Combo Parasite Preventi…" at bounding box center [367, 104] width 160 height 23
select select ""allergies""
click at [287, 93] on select "Select a product category Allergies Antibiotics Anxiety Combo Parasite Preventi…" at bounding box center [367, 104] width 160 height 23
click at [364, 150] on select "Select a product line Apoquel Chewable Tablet Apoquel Tablet Cyclosporine Derma…" at bounding box center [367, 151] width 160 height 23
select select ""Apoquel Tablet""
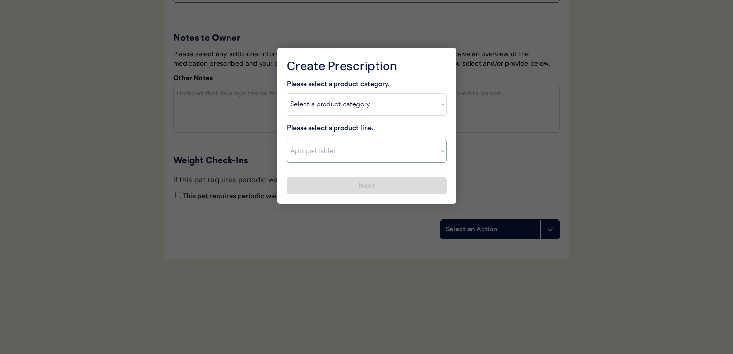
click at [287, 140] on select "Select a product line Apoquel Chewable Tablet Apoquel Tablet Cyclosporine Derma…" at bounding box center [367, 151] width 160 height 23
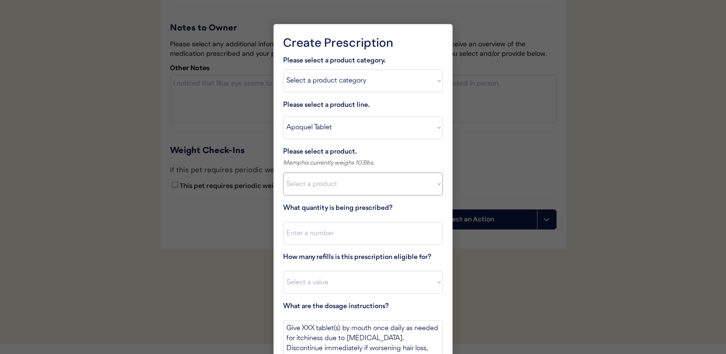
click at [358, 185] on select "Select a product Apoquel Tablet (16 mg) Apoquel Tablet (3.6 mg) Apoquel Tablet …" at bounding box center [363, 184] width 160 height 23
select select ""1348695171700984260__LOOKUP__1720647054590x322599372364987400""
click at [283, 173] on select "Select a product Apoquel Tablet (16 mg) Apoquel Tablet (3.6 mg) Apoquel Tablet …" at bounding box center [363, 184] width 160 height 23
click at [365, 233] on input "input" at bounding box center [363, 233] width 160 height 23
type input "45"
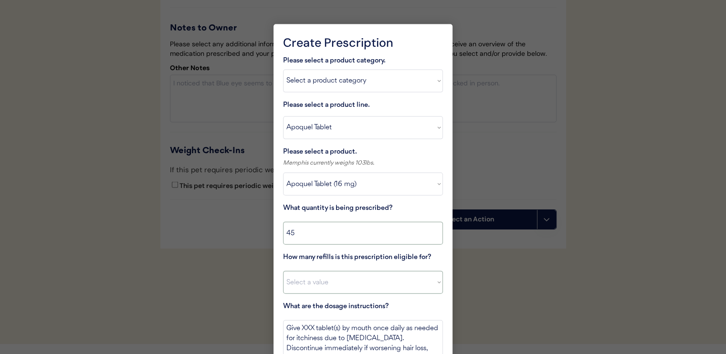
click at [363, 286] on select "Select a value 0 1 2 3 4 5 6 7 8 10 11" at bounding box center [363, 282] width 160 height 23
select select "11"
click at [283, 271] on select "Select a value 0 1 2 3 4 5 6 7 8 10 11" at bounding box center [363, 282] width 160 height 23
click at [307, 327] on textarea "Give XXX tablet(s) by mouth once daily as needed for itchiness due to allergies…" at bounding box center [363, 338] width 160 height 36
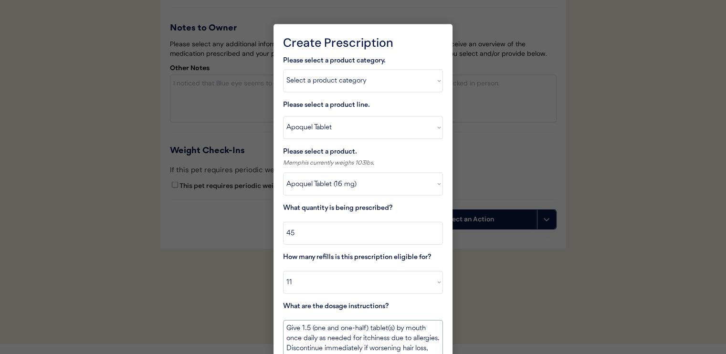
scroll to position [10, 0]
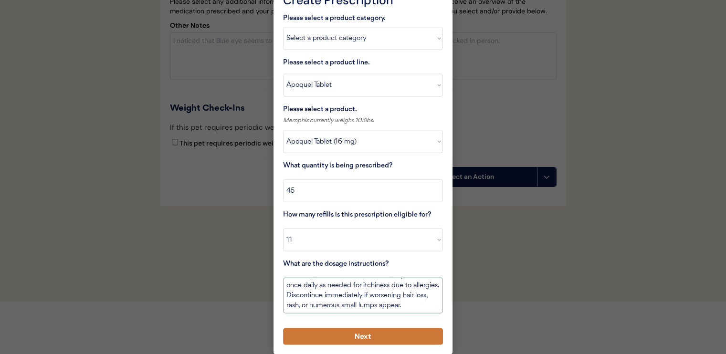
type textarea "Give 1.5 (one and one-half) tablet(s) by mouth once daily as needed for itchine…"
click at [378, 339] on button "Next" at bounding box center [363, 336] width 160 height 17
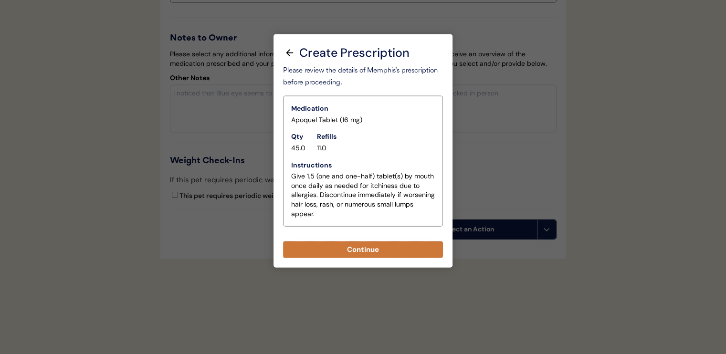
click at [401, 241] on button "Continue" at bounding box center [363, 249] width 160 height 17
select select ""PLACEHOLDER_1427118222253""
type textarea "Give XXX tablet(s) by mouth once daily as needed for itchiness due to allergies…"
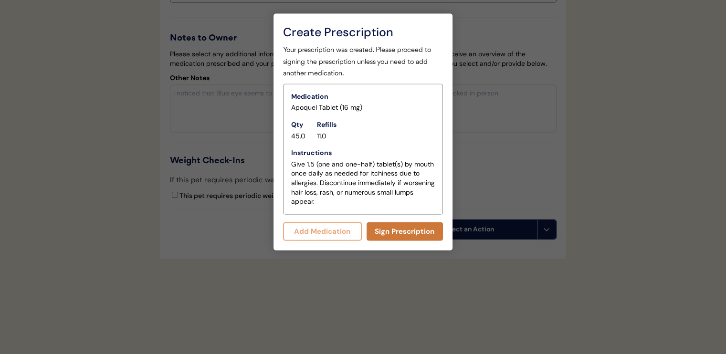
click at [339, 222] on button "Add Medication" at bounding box center [322, 231] width 79 height 19
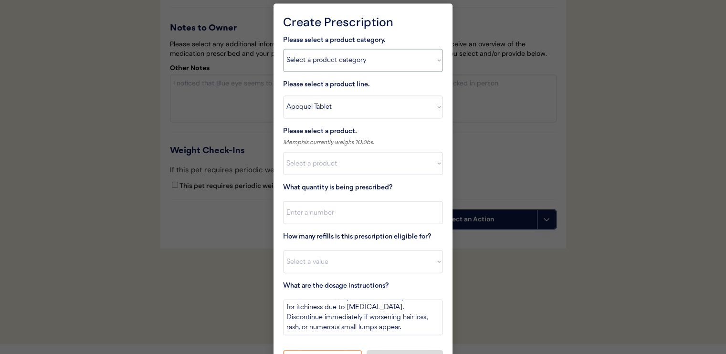
click at [323, 55] on select "Select a product category [MEDICAL_DATA] Antibiotics Anxiety Combo [MEDICAL_DAT…" at bounding box center [363, 60] width 160 height 23
select select ""combo_parasite_prevention""
click at [283, 49] on select "Select a product category [MEDICAL_DATA] Antibiotics Anxiety Combo [MEDICAL_DAT…" at bounding box center [363, 60] width 160 height 23
click at [330, 106] on select "Select a product line Apoquel Chewable Tablet Apoquel Tablet Cyclosporine Derma…" at bounding box center [363, 107] width 160 height 23
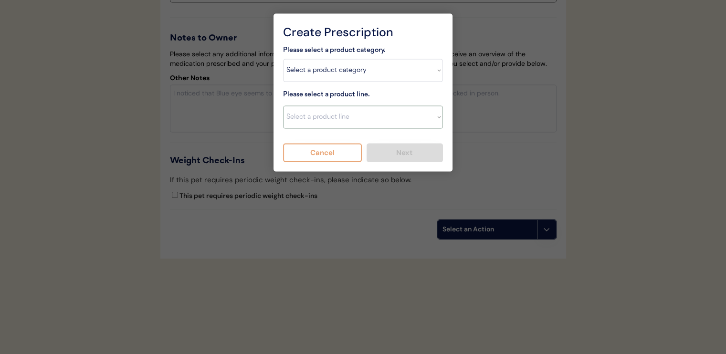
click at [339, 106] on select "Select a product line Apoquel Chewable Tablet Apoquel Tablet Cyclosporine Derma…" at bounding box center [363, 117] width 160 height 23
drag, startPoint x: 338, startPoint y: 64, endPoint x: 338, endPoint y: 70, distance: 5.7
click at [338, 64] on select "Select a product category [MEDICAL_DATA] Antibiotics Anxiety Combo [MEDICAL_DAT…" at bounding box center [363, 70] width 160 height 23
click at [283, 59] on select "Select a product category [MEDICAL_DATA] Antibiotics Anxiety Combo [MEDICAL_DAT…" at bounding box center [363, 70] width 160 height 23
click at [344, 114] on select "Select a product line Advantage Multi for Dogs Credelio Quattro NexGard Plus Ne…" at bounding box center [363, 117] width 160 height 23
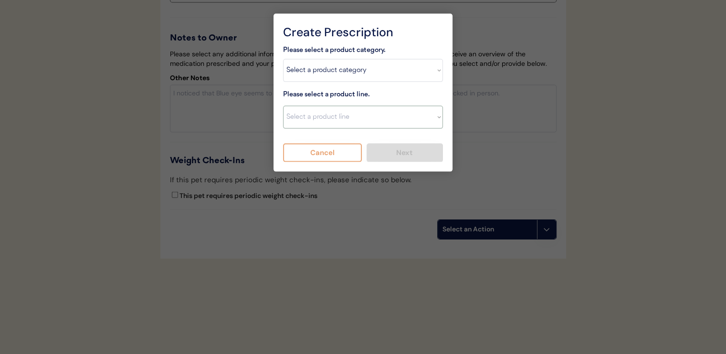
select select ""Simparica Trio""
click at [283, 106] on select "Select a product line Advantage Multi for Dogs Credelio Quattro NexGard Plus Ne…" at bounding box center [363, 117] width 160 height 23
type textarea "Give one chew by mouth every 30 days year round to control internal and externa…"
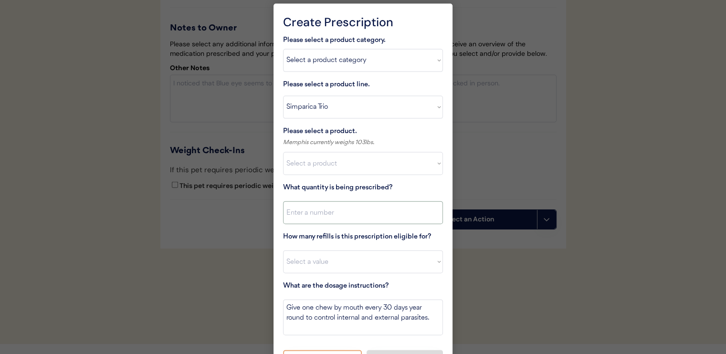
scroll to position [0, 0]
click at [341, 171] on select "Select a product Simparica Trio, 2.8 - 5.5lbs Simparica Trio, 5.6 - 11lbs Simpa…" at bounding box center [363, 163] width 160 height 23
select select ""1348695171700984260__LOOKUP__1704773707524x872135944120049300""
click at [283, 152] on select "Select a product Simparica Trio, 2.8 - 5.5lbs Simparica Trio, 5.6 - 11lbs Simpa…" at bounding box center [363, 163] width 160 height 23
click at [359, 210] on input "input" at bounding box center [363, 212] width 160 height 23
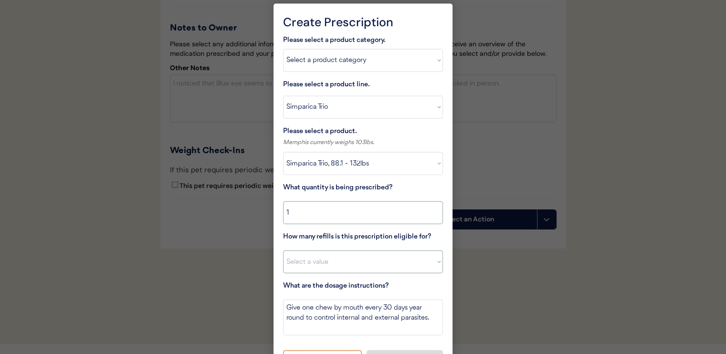
type input "1"
click at [375, 264] on select "Select a value 0 1 2 3 4 5 6 7 8 10 11" at bounding box center [363, 262] width 160 height 23
select select "11"
click at [283, 251] on select "Select a value 0 1 2 3 4 5 6 7 8 10 11" at bounding box center [363, 262] width 160 height 23
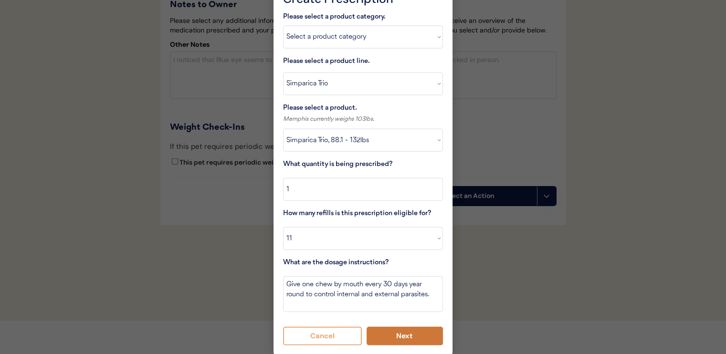
click at [397, 334] on button "Next" at bounding box center [404, 336] width 77 height 19
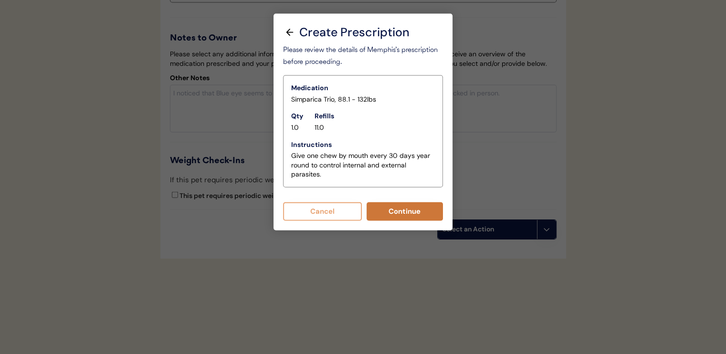
click at [392, 207] on button "Continue" at bounding box center [404, 211] width 77 height 19
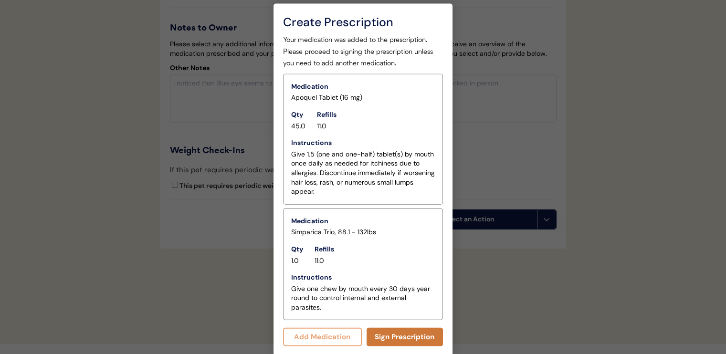
click at [408, 341] on button "Sign Prescription" at bounding box center [404, 337] width 77 height 19
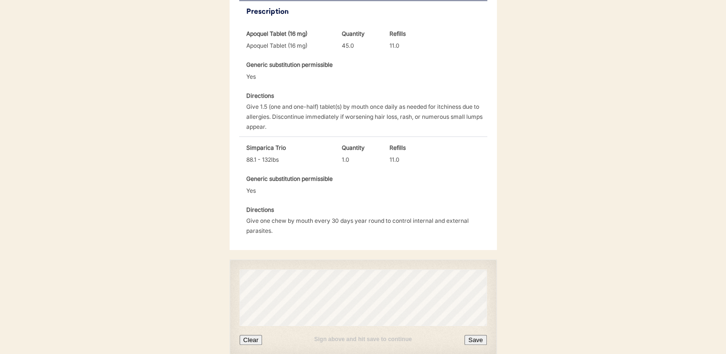
scroll to position [348, 0]
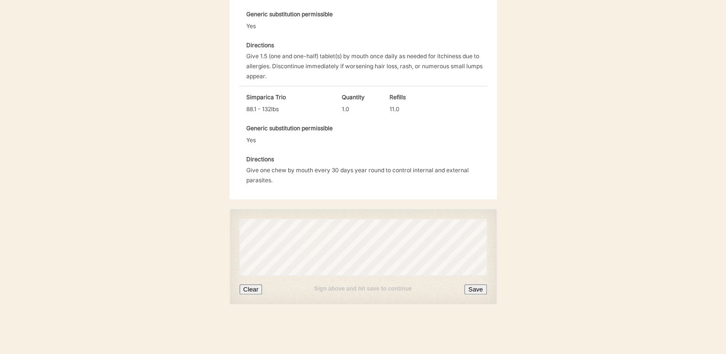
click at [477, 290] on button "Save" at bounding box center [475, 289] width 22 height 10
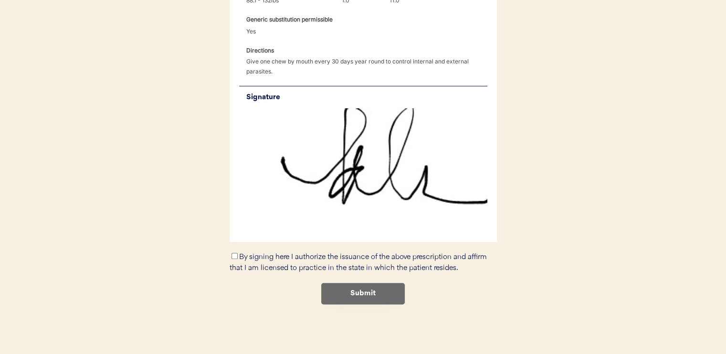
scroll to position [456, 0]
click at [234, 255] on input "By signing here I authorize the issuance of the above prescription and affirm t…" at bounding box center [234, 256] width 6 height 6
checkbox input "true"
click at [335, 284] on button "Submit" at bounding box center [363, 293] width 84 height 21
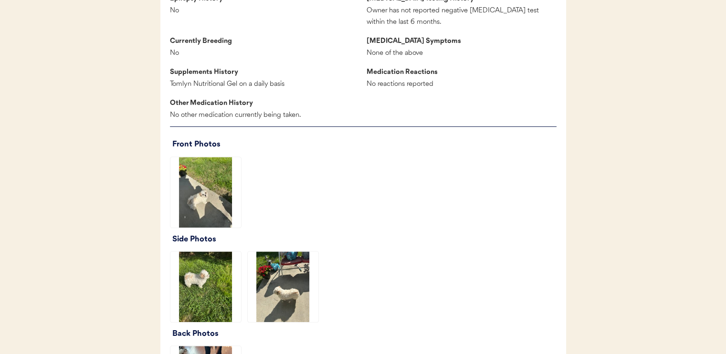
scroll to position [954, 0]
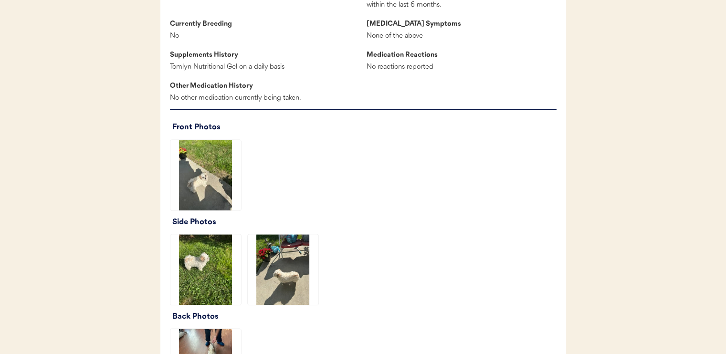
click at [223, 187] on img at bounding box center [205, 175] width 71 height 71
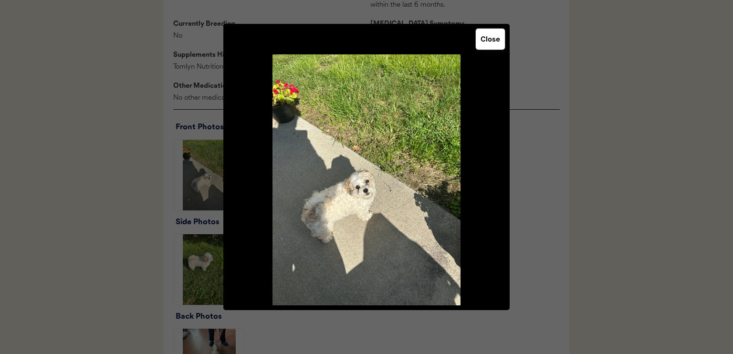
click at [491, 42] on button "Close" at bounding box center [490, 39] width 29 height 21
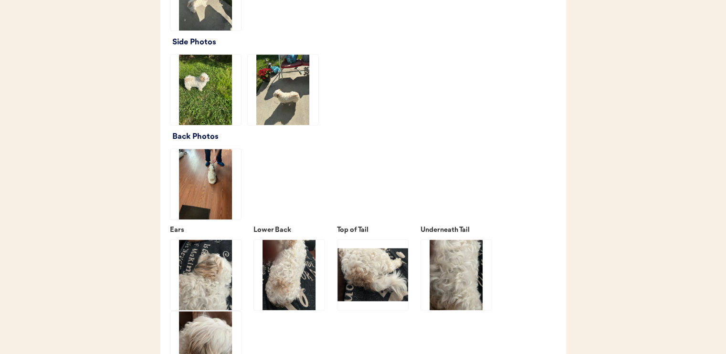
scroll to position [1145, 0]
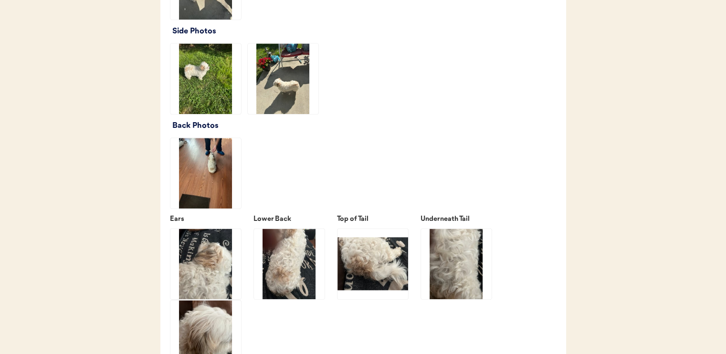
click at [204, 92] on img at bounding box center [205, 78] width 71 height 71
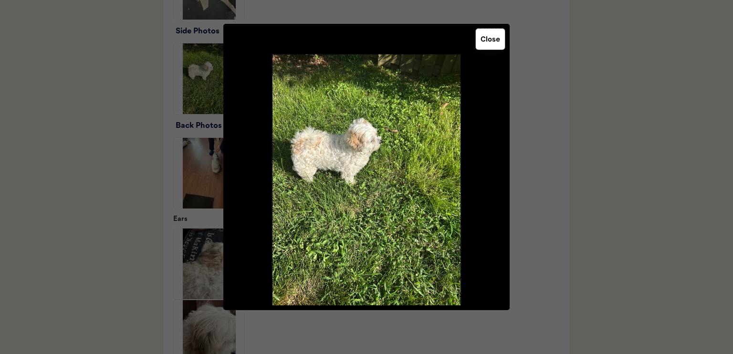
click at [494, 42] on button "Close" at bounding box center [490, 39] width 29 height 21
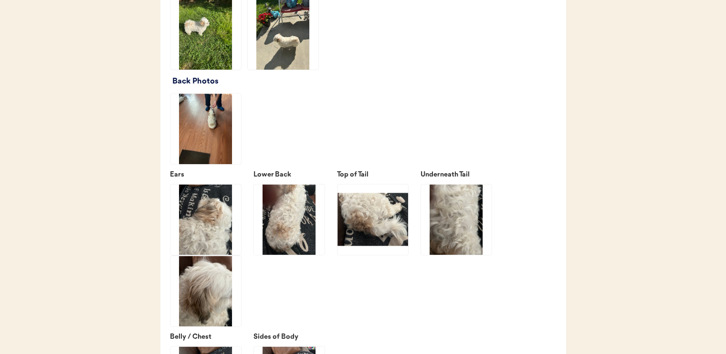
scroll to position [1193, 0]
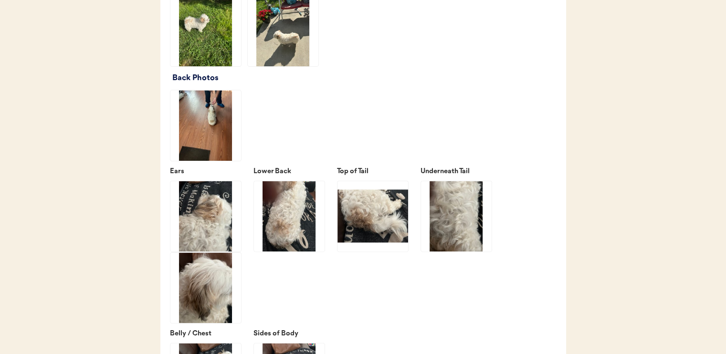
click at [293, 53] on img at bounding box center [283, 31] width 71 height 71
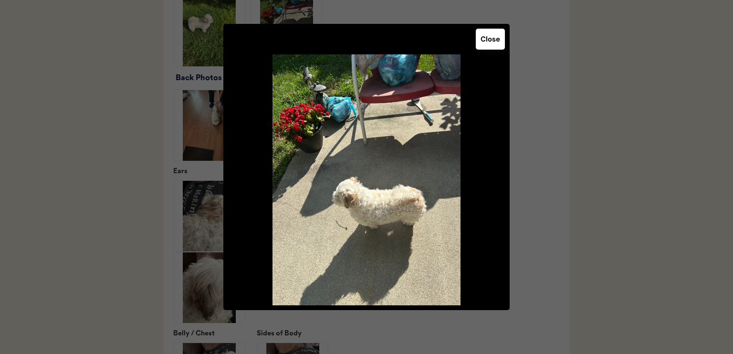
click at [484, 41] on button "Close" at bounding box center [490, 39] width 29 height 21
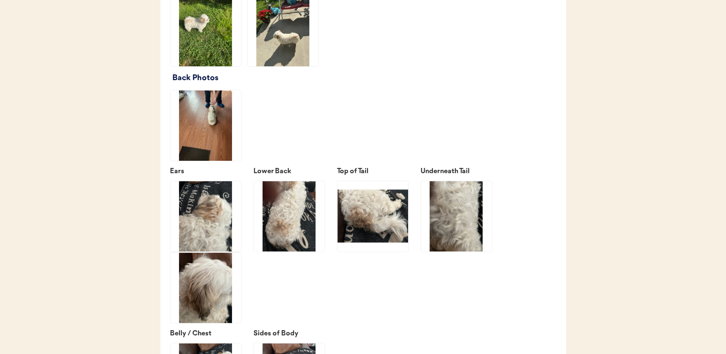
click at [200, 47] on img at bounding box center [205, 31] width 71 height 71
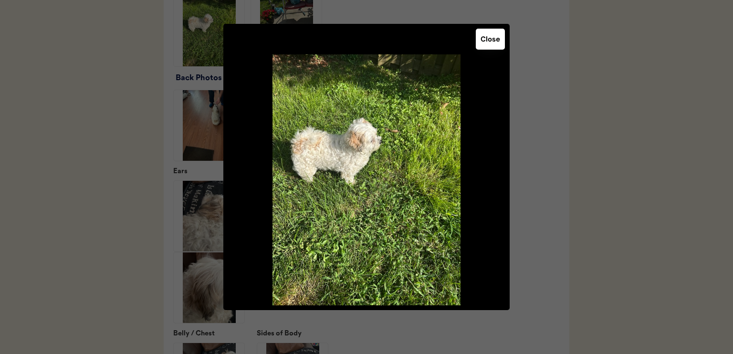
click at [493, 44] on button "Close" at bounding box center [490, 39] width 29 height 21
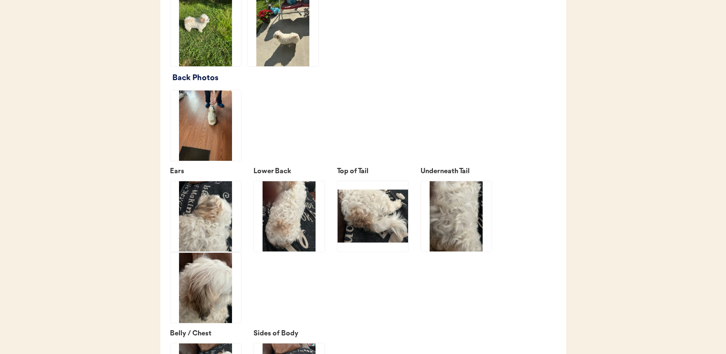
click at [448, 228] on img at bounding box center [456, 216] width 71 height 71
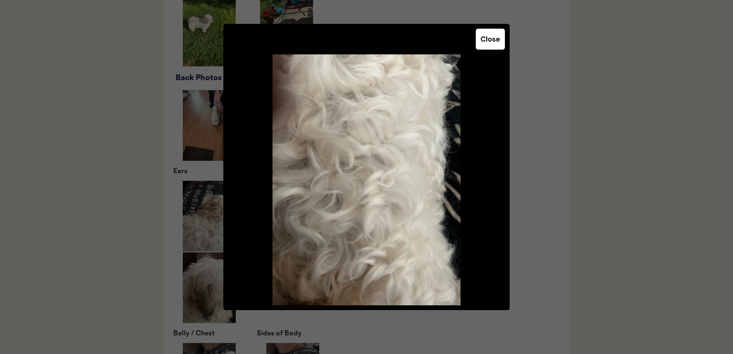
click at [491, 42] on button "Close" at bounding box center [490, 39] width 29 height 21
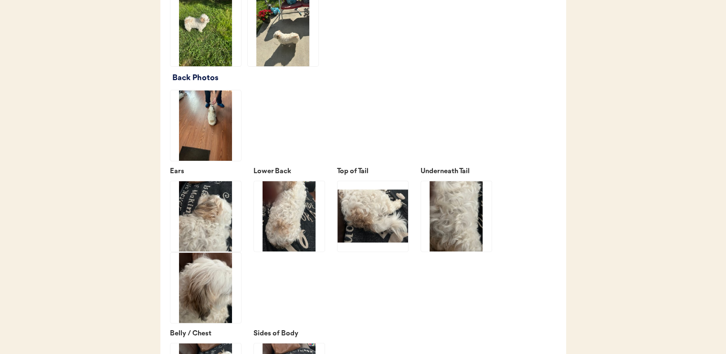
click at [218, 218] on img at bounding box center [205, 216] width 71 height 71
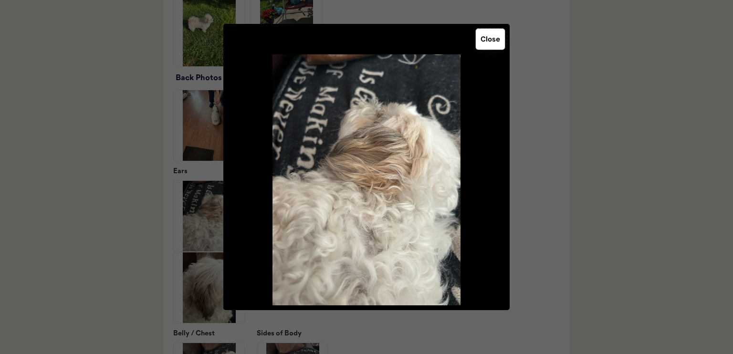
click at [481, 43] on button "Close" at bounding box center [490, 39] width 29 height 21
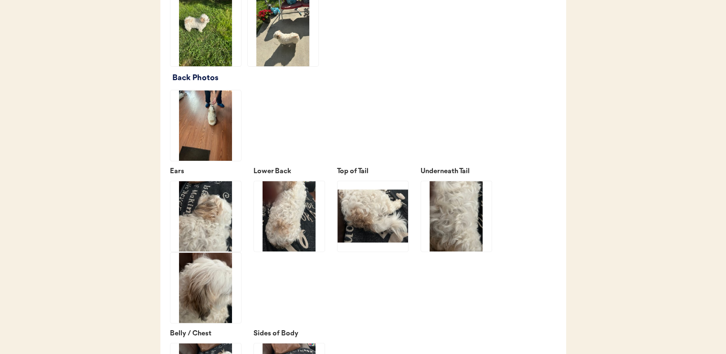
click at [186, 305] on img at bounding box center [205, 287] width 71 height 71
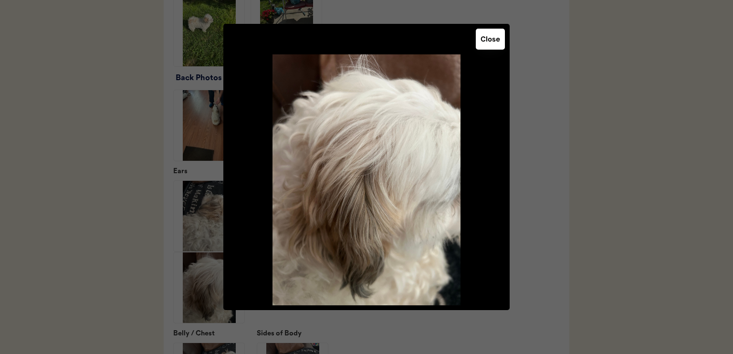
click at [491, 43] on button "Close" at bounding box center [490, 39] width 29 height 21
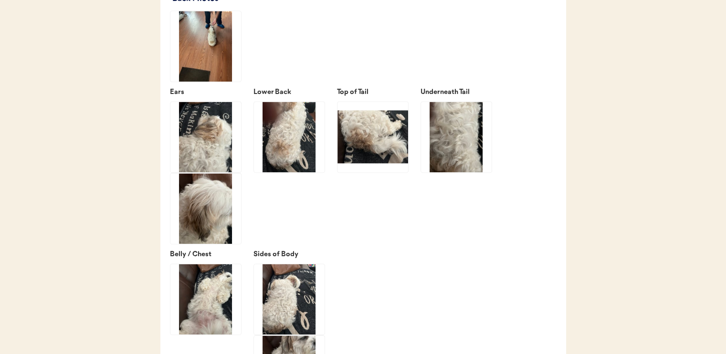
scroll to position [1336, 0]
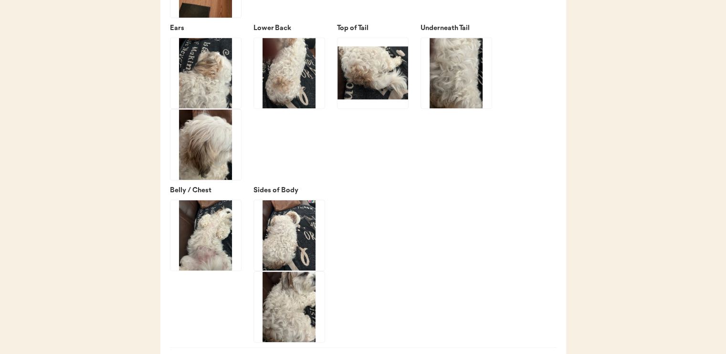
click at [204, 230] on img at bounding box center [205, 235] width 71 height 71
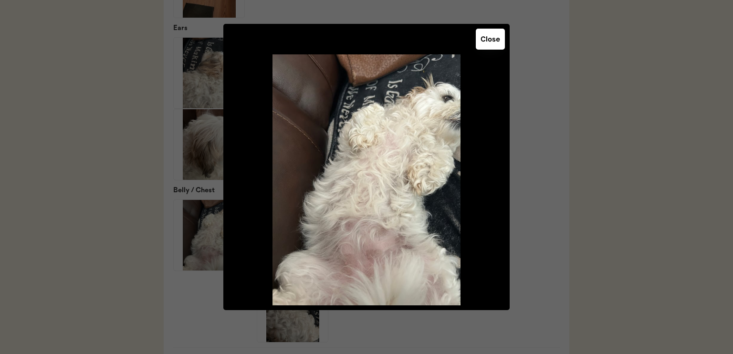
click at [487, 44] on button "Close" at bounding box center [490, 39] width 29 height 21
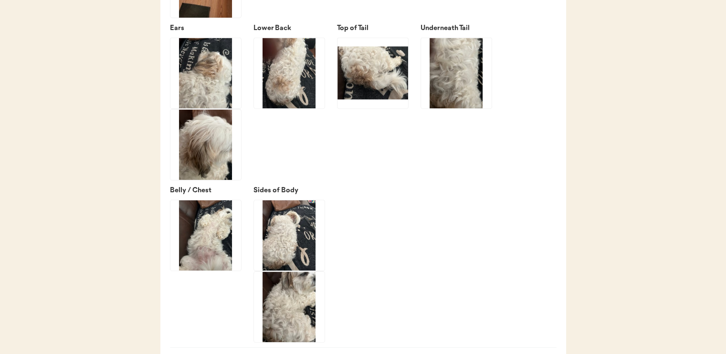
click at [303, 260] on img at bounding box center [289, 235] width 71 height 71
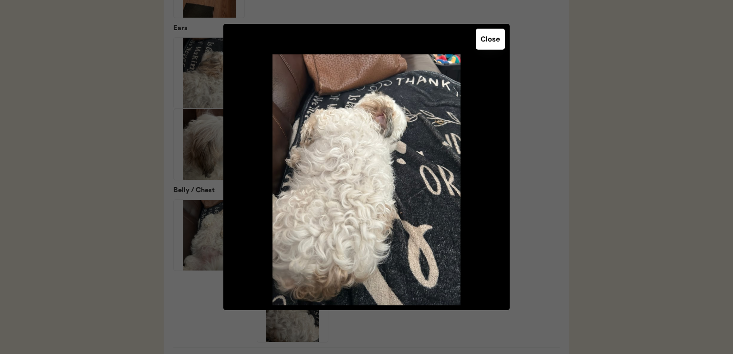
click at [491, 36] on button "Close" at bounding box center [490, 39] width 29 height 21
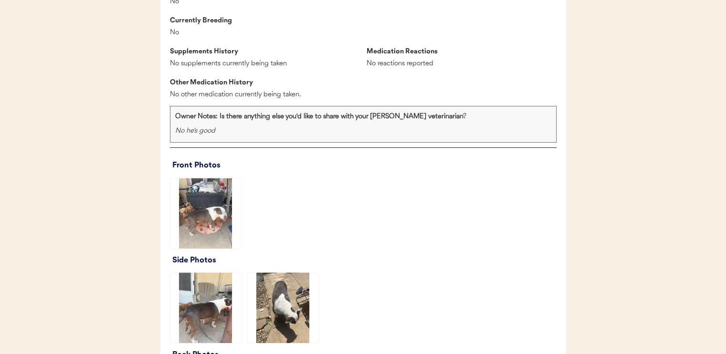
scroll to position [954, 0]
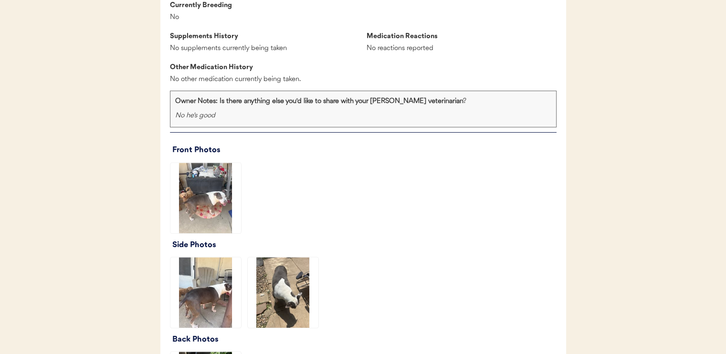
click at [222, 219] on img at bounding box center [205, 198] width 71 height 71
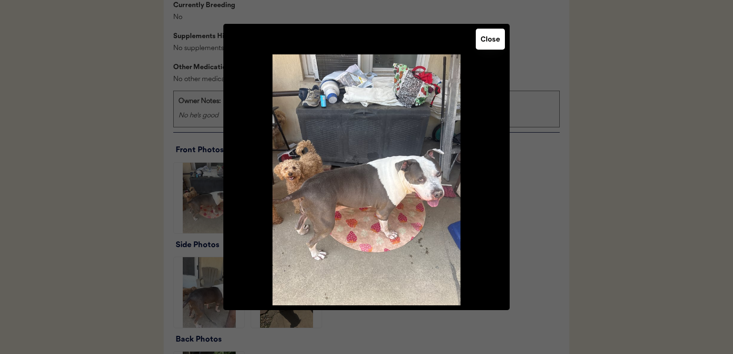
click at [492, 42] on button "Close" at bounding box center [490, 39] width 29 height 21
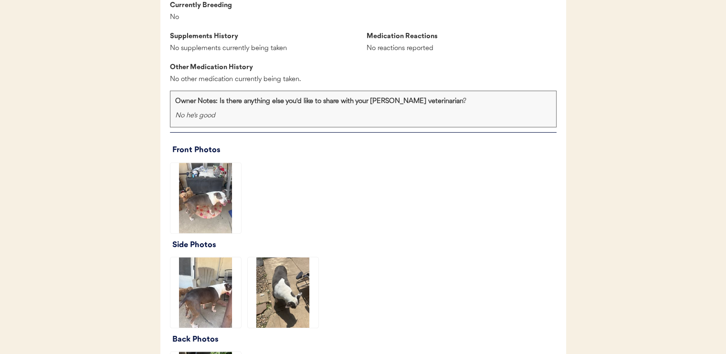
click at [211, 306] on img at bounding box center [205, 292] width 71 height 71
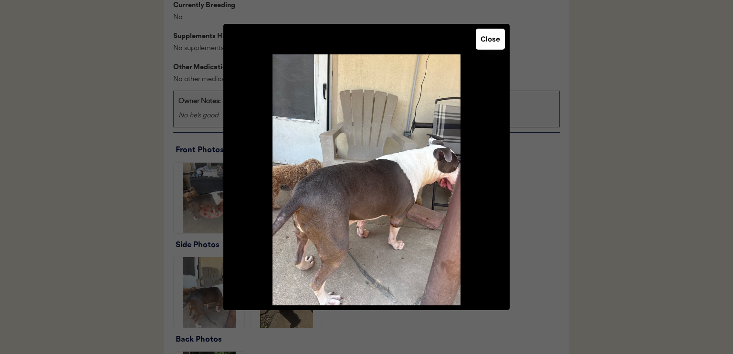
click at [495, 48] on button "Close" at bounding box center [490, 39] width 29 height 21
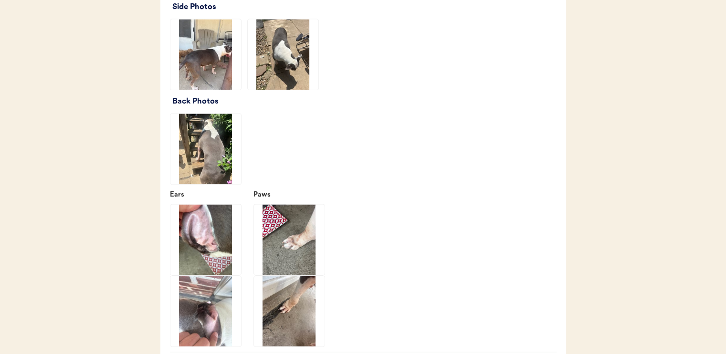
scroll to position [1193, 0]
click at [209, 160] on img at bounding box center [205, 148] width 71 height 71
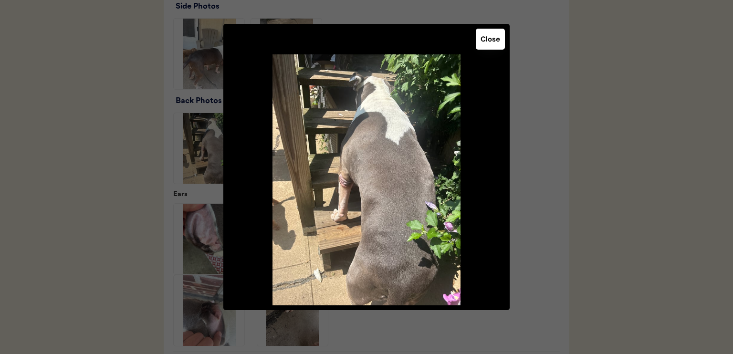
click at [489, 33] on button "Close" at bounding box center [490, 39] width 29 height 21
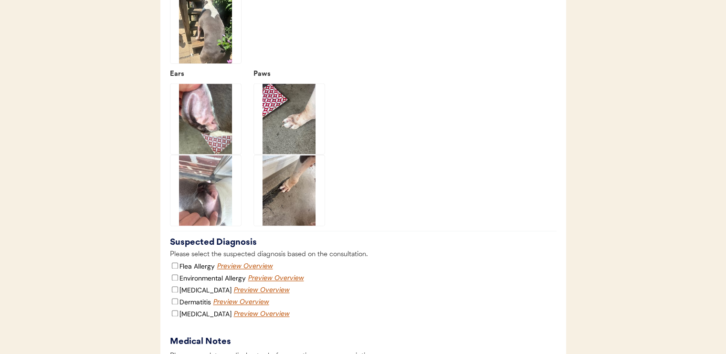
scroll to position [1336, 0]
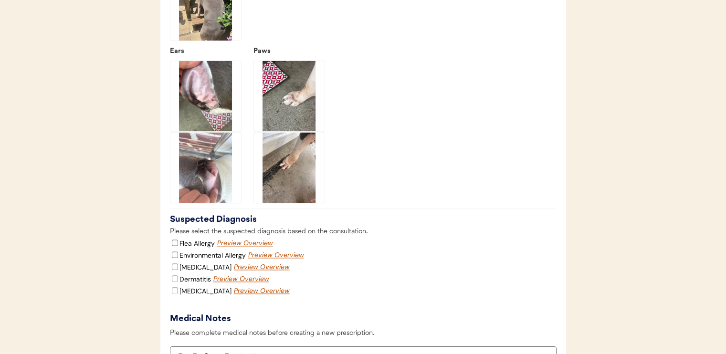
click at [213, 105] on img at bounding box center [205, 96] width 71 height 71
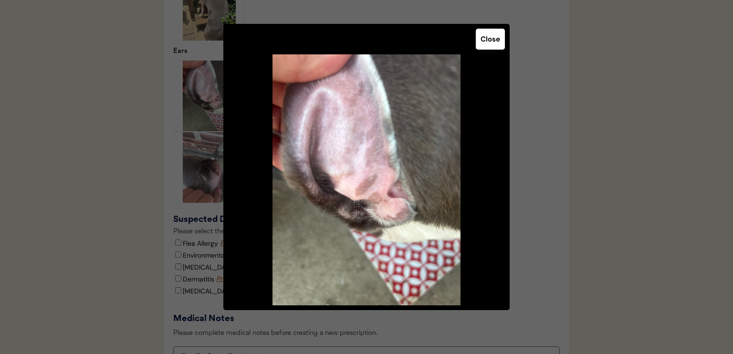
click at [482, 37] on button "Close" at bounding box center [490, 39] width 29 height 21
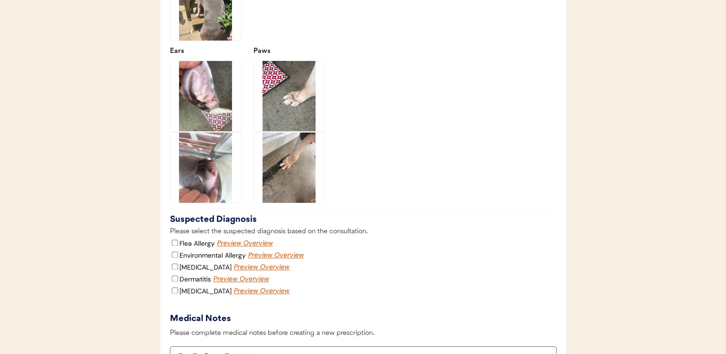
click at [215, 166] on img at bounding box center [205, 167] width 71 height 71
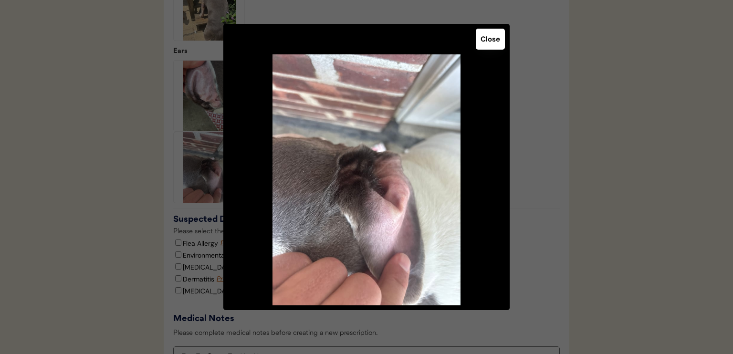
click at [496, 41] on button "Close" at bounding box center [490, 39] width 29 height 21
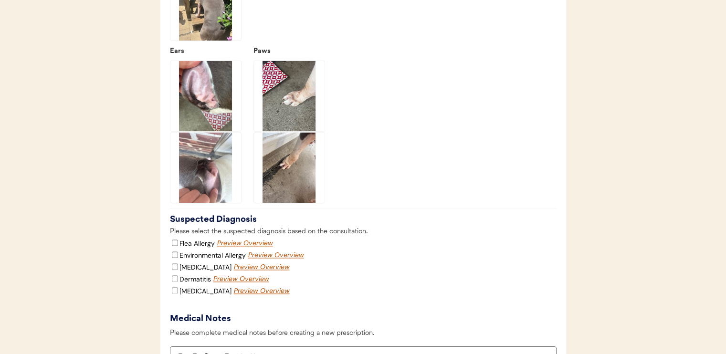
click at [206, 167] on img at bounding box center [205, 167] width 71 height 71
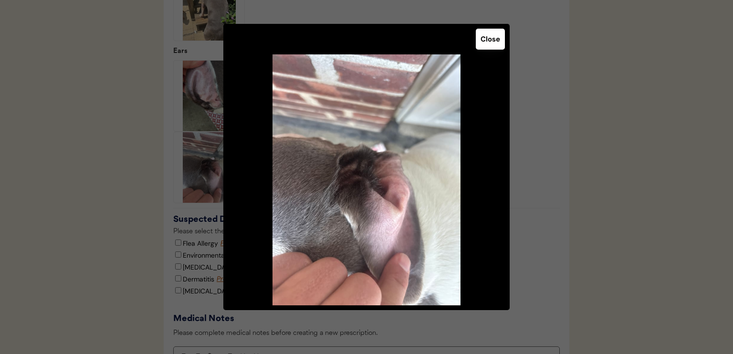
click at [495, 43] on button "Close" at bounding box center [490, 39] width 29 height 21
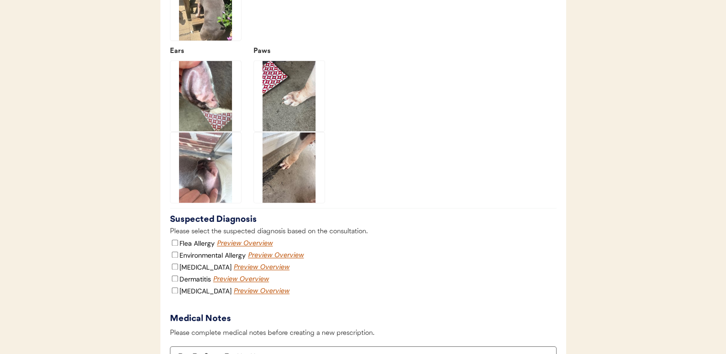
click at [289, 101] on img at bounding box center [289, 96] width 71 height 71
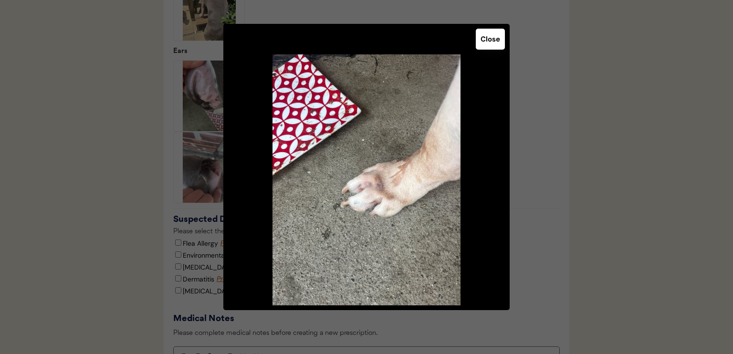
click at [491, 47] on button "Close" at bounding box center [490, 39] width 29 height 21
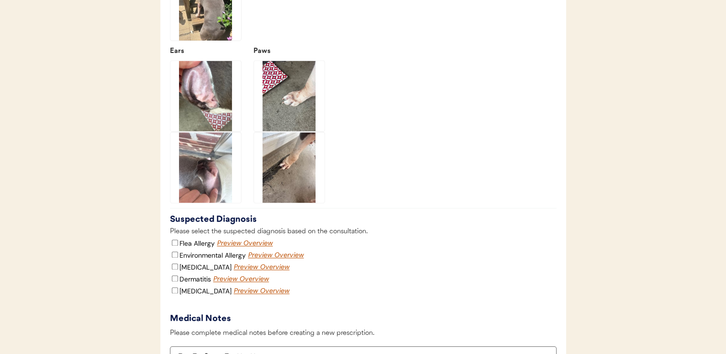
click at [291, 180] on img at bounding box center [289, 167] width 71 height 71
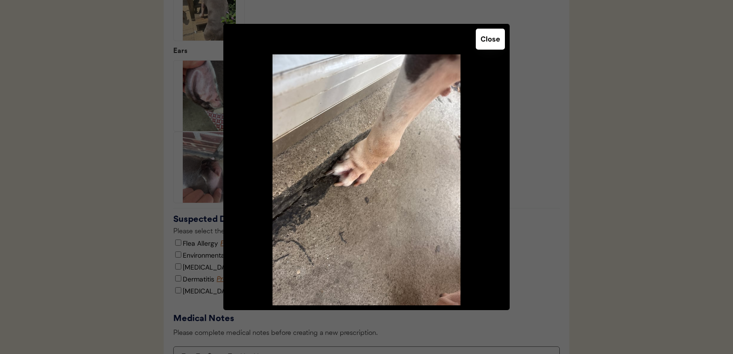
click at [492, 30] on button "Close" at bounding box center [490, 39] width 29 height 21
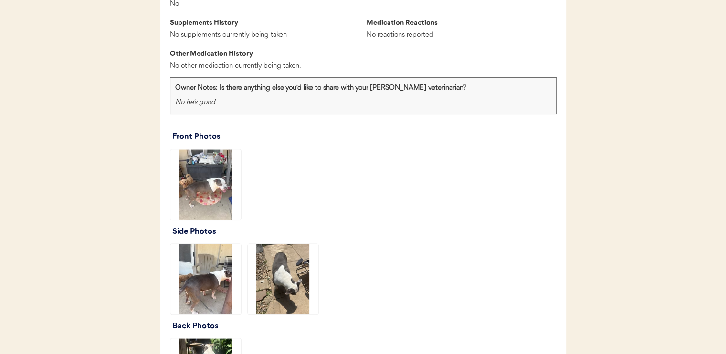
scroll to position [859, 0]
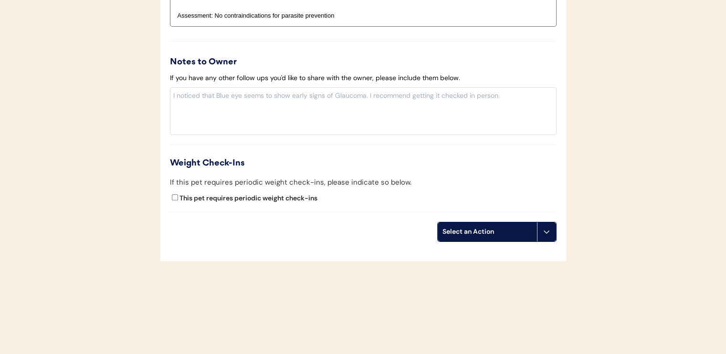
scroll to position [1154, 0]
click at [491, 227] on div "Select an Action" at bounding box center [487, 232] width 90 height 10
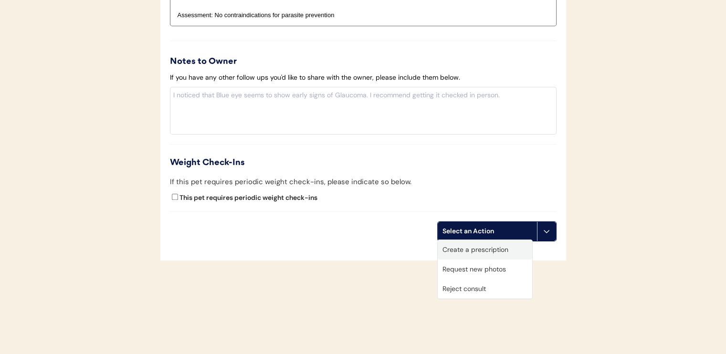
click at [491, 251] on div "Create a prescription" at bounding box center [485, 250] width 94 height 20
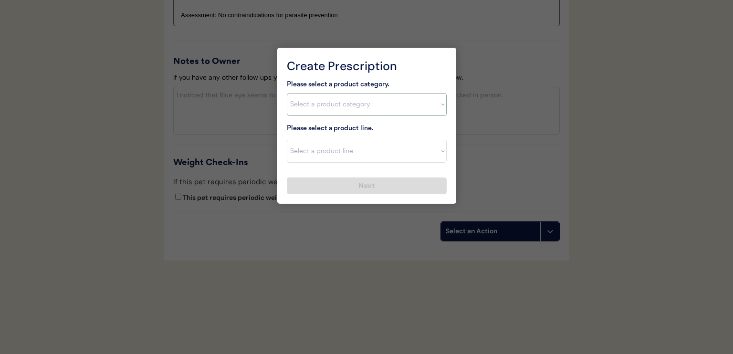
click at [366, 107] on select "Select a product category [MEDICAL_DATA] Antibiotics Anxiety Combo [MEDICAL_DAT…" at bounding box center [367, 104] width 160 height 23
select select ""flea___tick""
click at [287, 93] on select "Select a product category [MEDICAL_DATA] Antibiotics Anxiety Combo [MEDICAL_DAT…" at bounding box center [367, 104] width 160 height 23
click at [361, 147] on select "Select a product line" at bounding box center [367, 151] width 160 height 23
click at [363, 151] on select "Select a product line" at bounding box center [367, 151] width 160 height 23
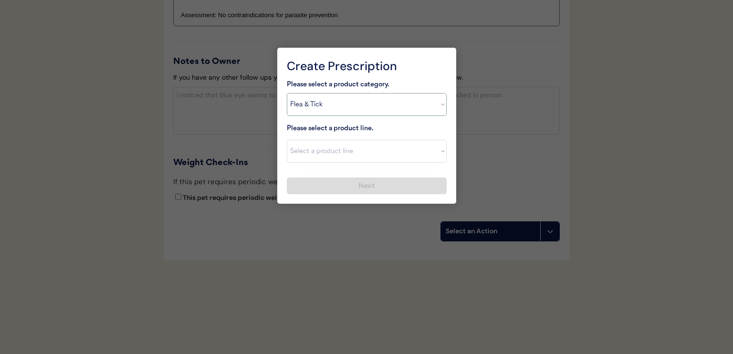
drag, startPoint x: 358, startPoint y: 103, endPoint x: 359, endPoint y: 114, distance: 11.5
click at [358, 103] on select "Select a product category [MEDICAL_DATA] Antibiotics Anxiety Combo [MEDICAL_DAT…" at bounding box center [367, 104] width 160 height 23
click at [287, 93] on select "Select a product category [MEDICAL_DATA] Antibiotics Anxiety Combo [MEDICAL_DAT…" at bounding box center [367, 104] width 160 height 23
click at [365, 152] on select "Select a product line Advantix II Bravecto 1 Month Bravecto 1 Month (3 Month) B…" at bounding box center [367, 151] width 160 height 23
select select ""NexGard""
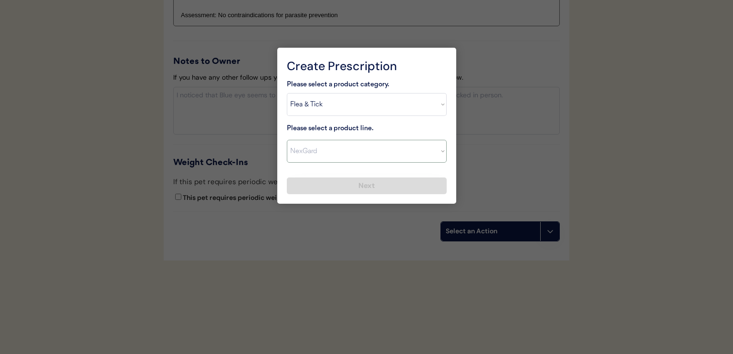
click at [287, 140] on select "Select a product line Advantix II Bravecto 1 Month Bravecto 1 Month (3 Month) B…" at bounding box center [367, 151] width 160 height 23
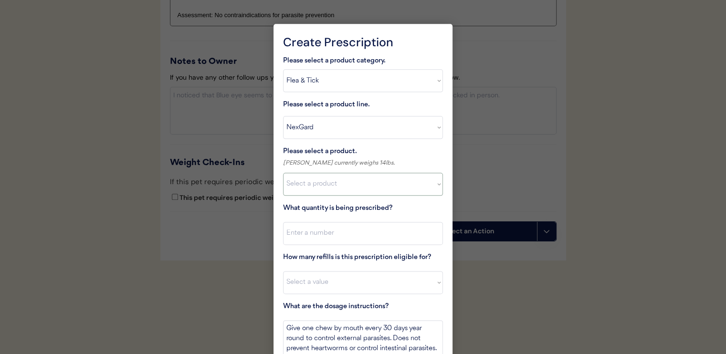
click at [358, 185] on select "Select a product NexGard, 4 - 10lbs NexGard, 10.1 - 24lbs NexGard, 24.1 - 60lbs…" at bounding box center [363, 184] width 160 height 23
select select ""1348695171700984260__LOOKUP__1670802139216x645124073882102900""
click at [283, 173] on select "Select a product NexGard, 4 - 10lbs NexGard, 10.1 - 24lbs NexGard, 24.1 - 60lbs…" at bounding box center [363, 184] width 160 height 23
click at [361, 239] on input "input" at bounding box center [363, 233] width 160 height 23
type input "1"
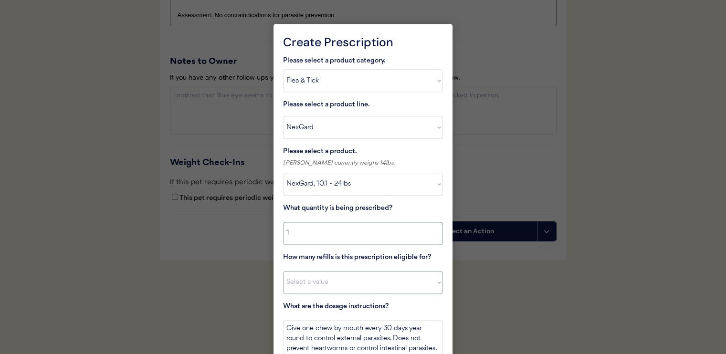
click at [369, 280] on select "Select a value 0 1 2 3 4 5 6 7 8 10 11" at bounding box center [363, 282] width 160 height 23
select select "11"
click at [283, 271] on select "Select a value 0 1 2 3 4 5 6 7 8 10 11" at bounding box center [363, 282] width 160 height 23
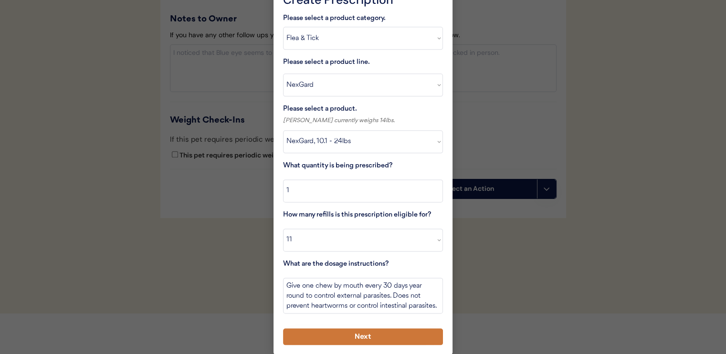
click at [381, 334] on button "Next" at bounding box center [363, 336] width 160 height 17
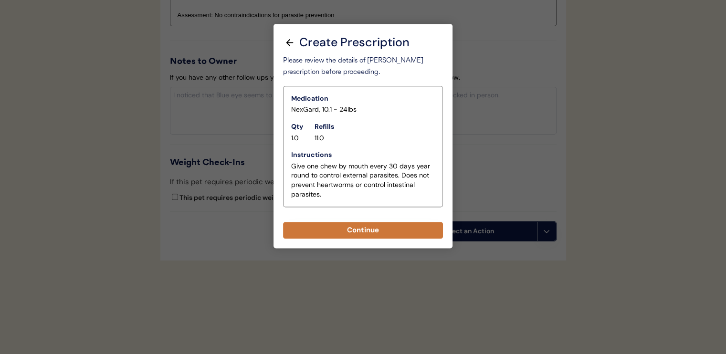
click at [351, 233] on button "Continue" at bounding box center [363, 230] width 160 height 17
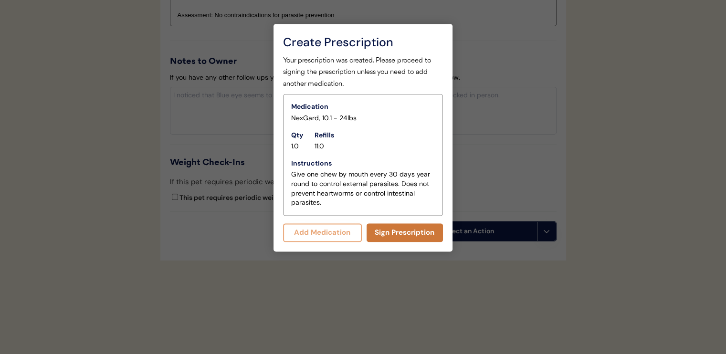
click at [390, 234] on button "Sign Prescription" at bounding box center [404, 232] width 77 height 19
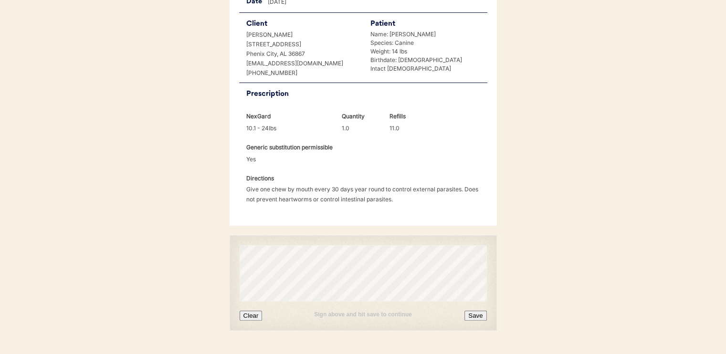
scroll to position [230, 0]
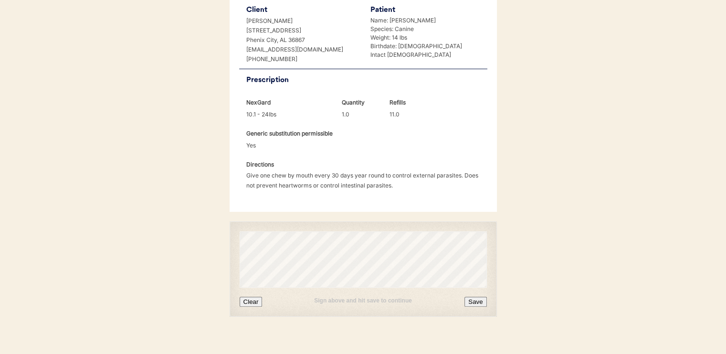
click at [485, 297] on button "Save" at bounding box center [475, 302] width 22 height 10
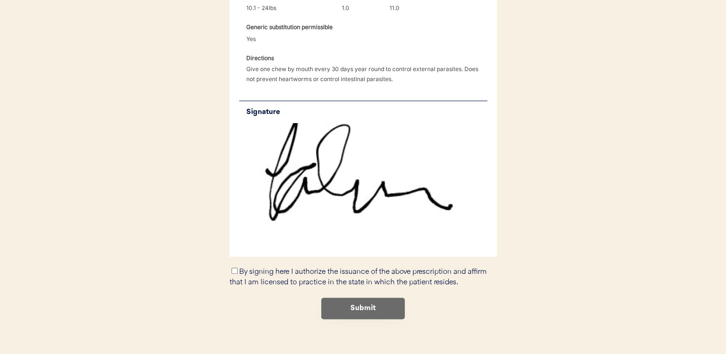
scroll to position [338, 0]
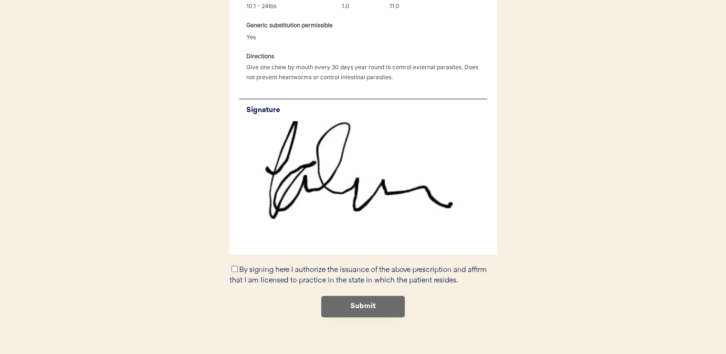
click at [236, 266] on input "By signing here I authorize the issuance of the above prescription and affirm t…" at bounding box center [234, 269] width 6 height 6
checkbox input "true"
click at [345, 296] on button "Submit" at bounding box center [363, 306] width 84 height 21
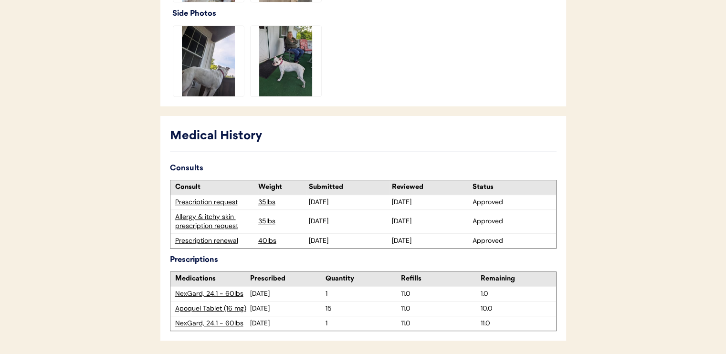
scroll to position [477, 0]
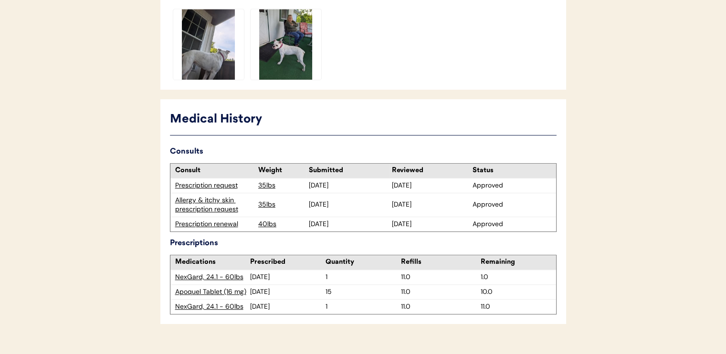
click at [210, 219] on div "Prescription renewal" at bounding box center [214, 224] width 78 height 10
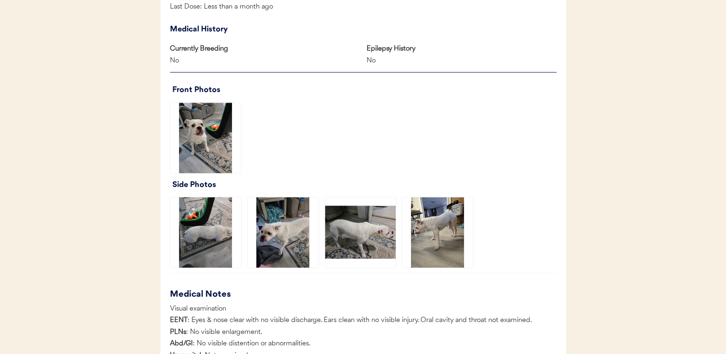
scroll to position [741, 0]
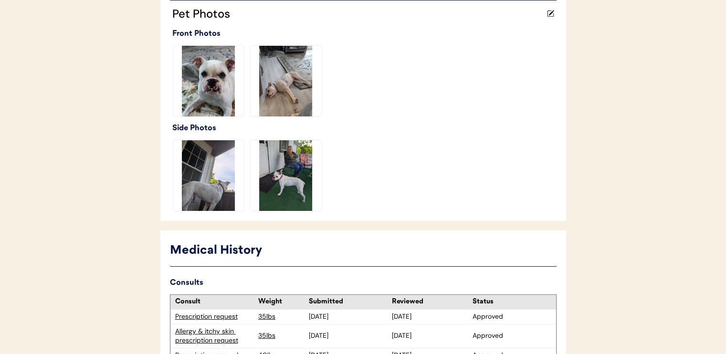
scroll to position [481, 0]
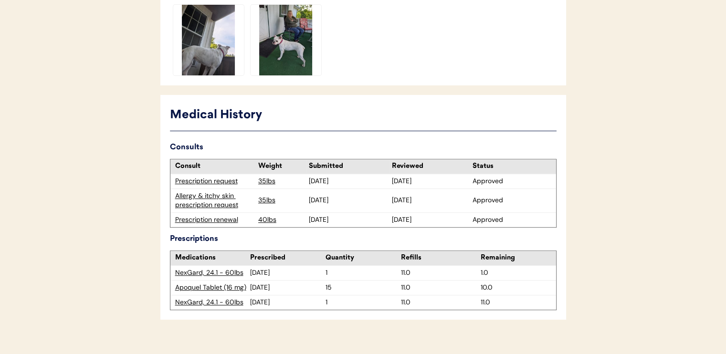
click at [230, 191] on div "Allergy & itchy skin prescription request" at bounding box center [214, 200] width 78 height 19
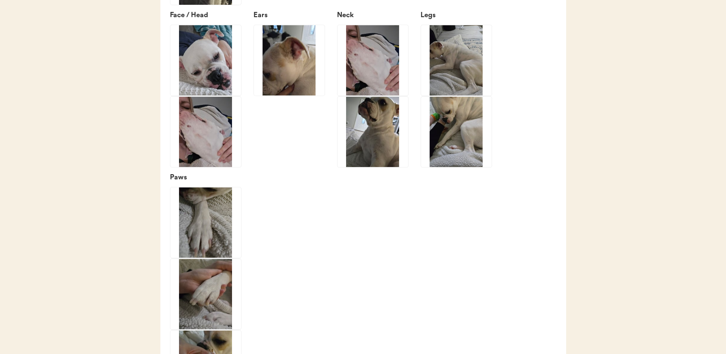
scroll to position [1538, 0]
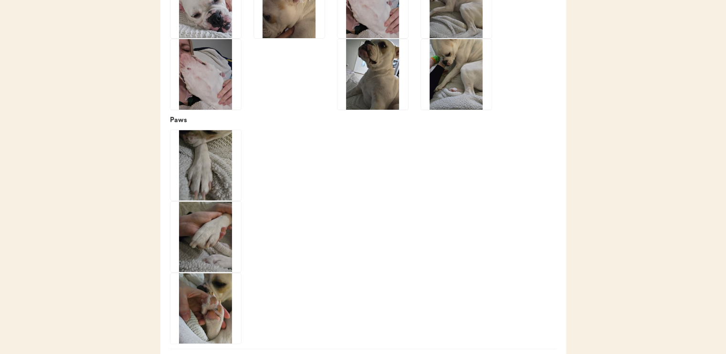
click at [369, 176] on div "Face / Head Ears Neck Legs Paws" at bounding box center [363, 148] width 387 height 391
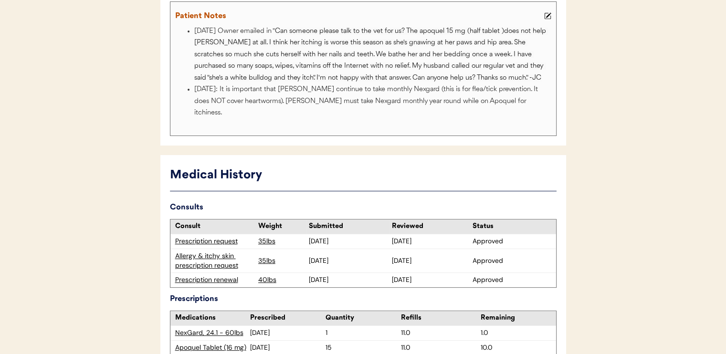
scroll to position [59, 0]
